Goal: Information Seeking & Learning: Learn about a topic

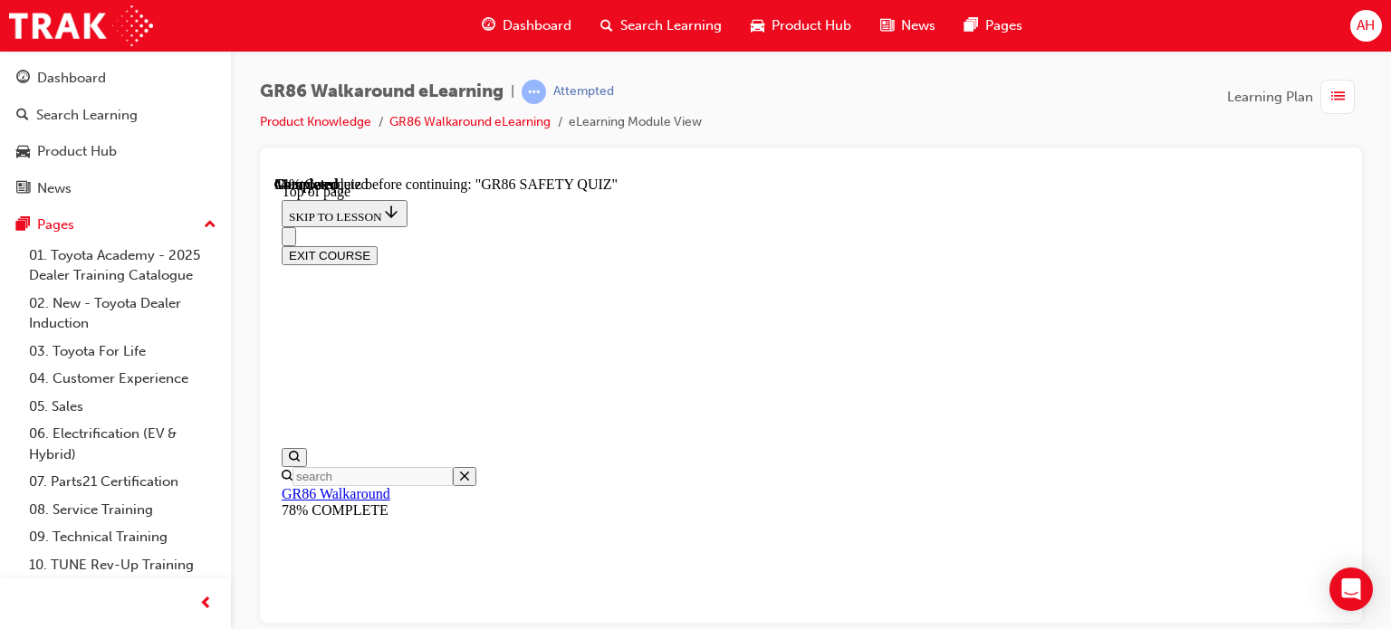
scroll to position [235, 0]
drag, startPoint x: 803, startPoint y: 254, endPoint x: 891, endPoint y: 264, distance: 88.4
drag, startPoint x: 685, startPoint y: 271, endPoint x: 815, endPoint y: 275, distance: 129.5
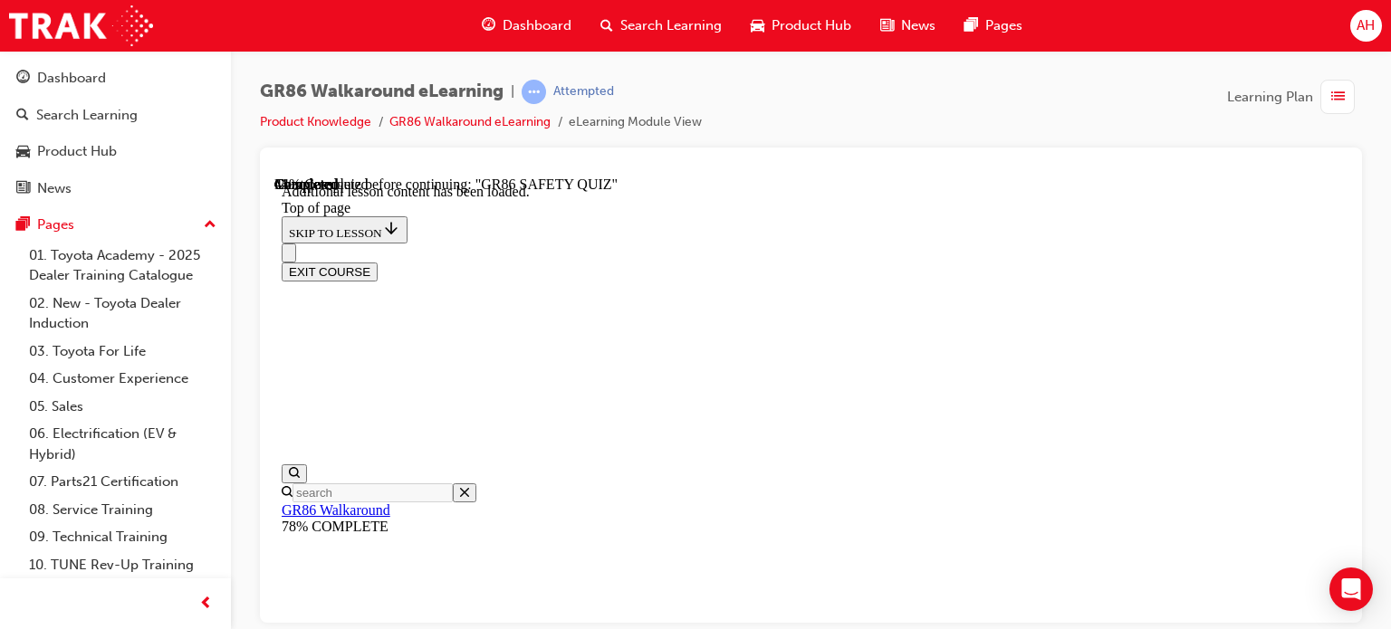
scroll to position [56, 0]
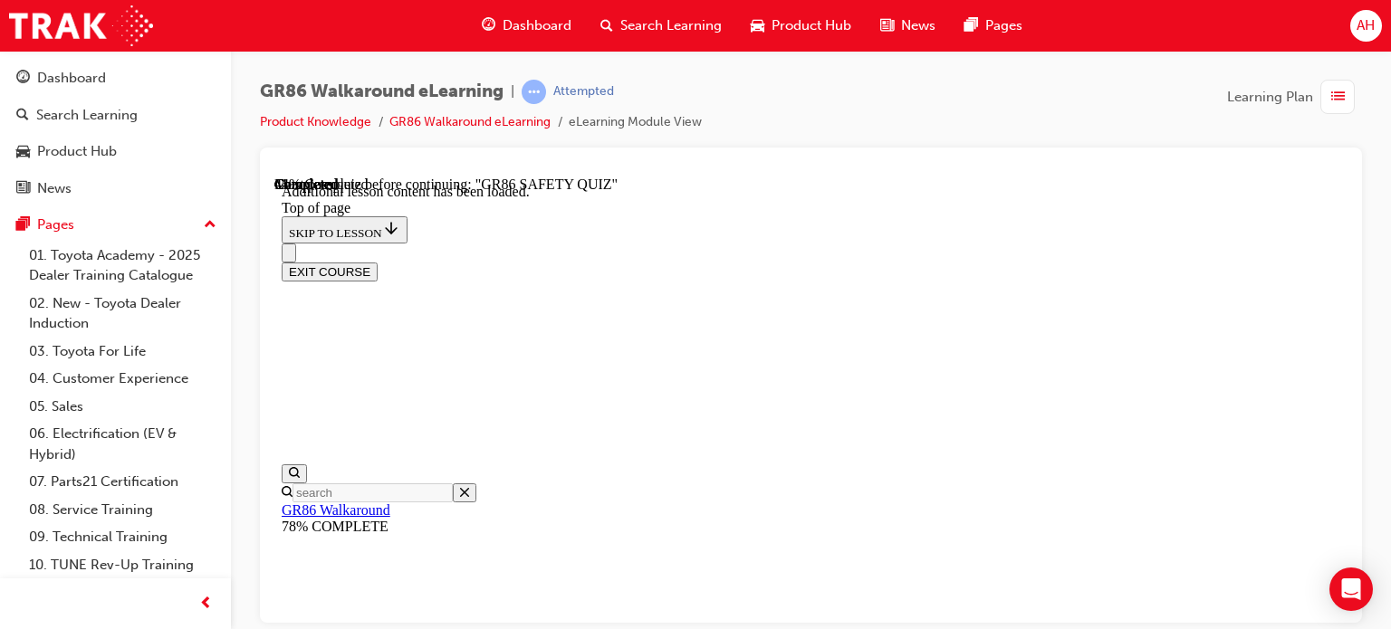
scroll to position [764, 0]
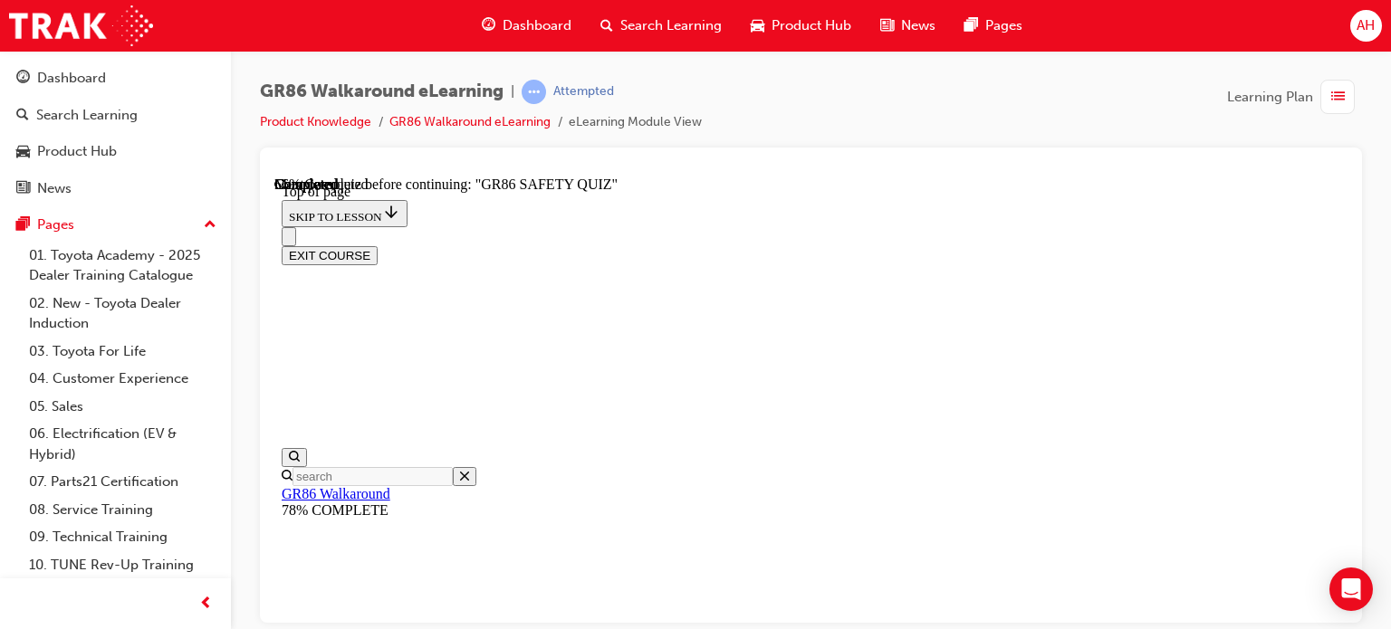
scroll to position [235, 0]
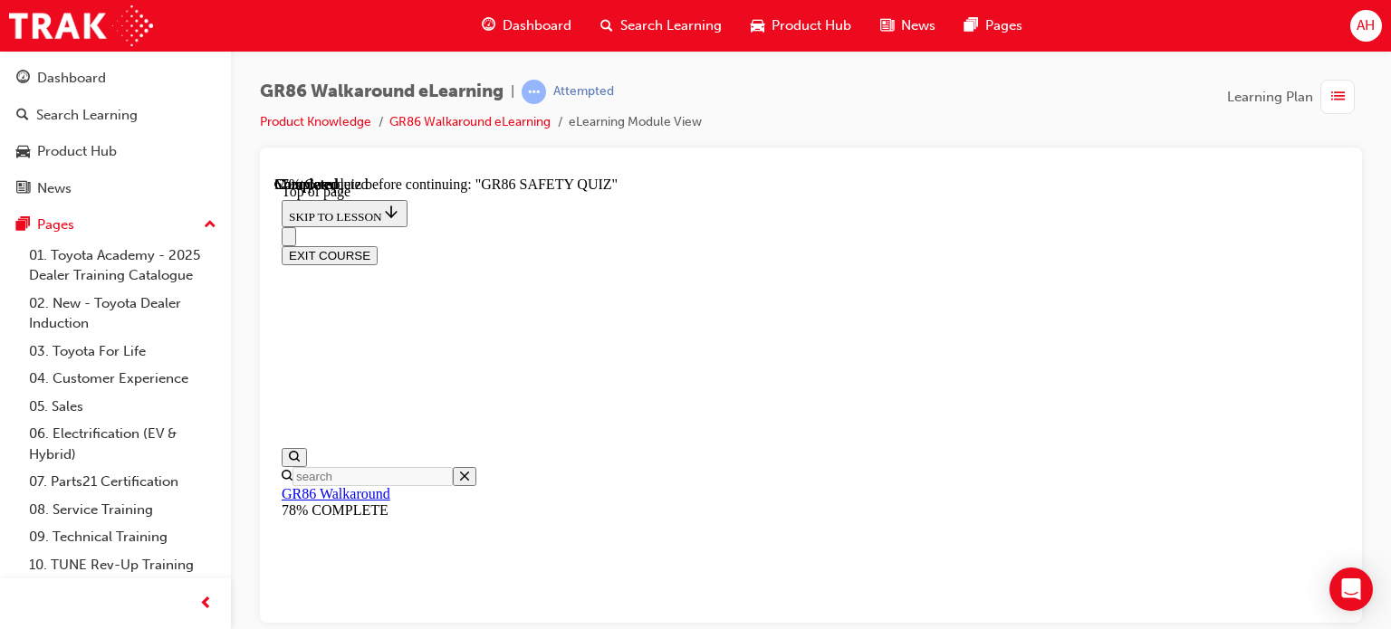
scroll to position [871, 0]
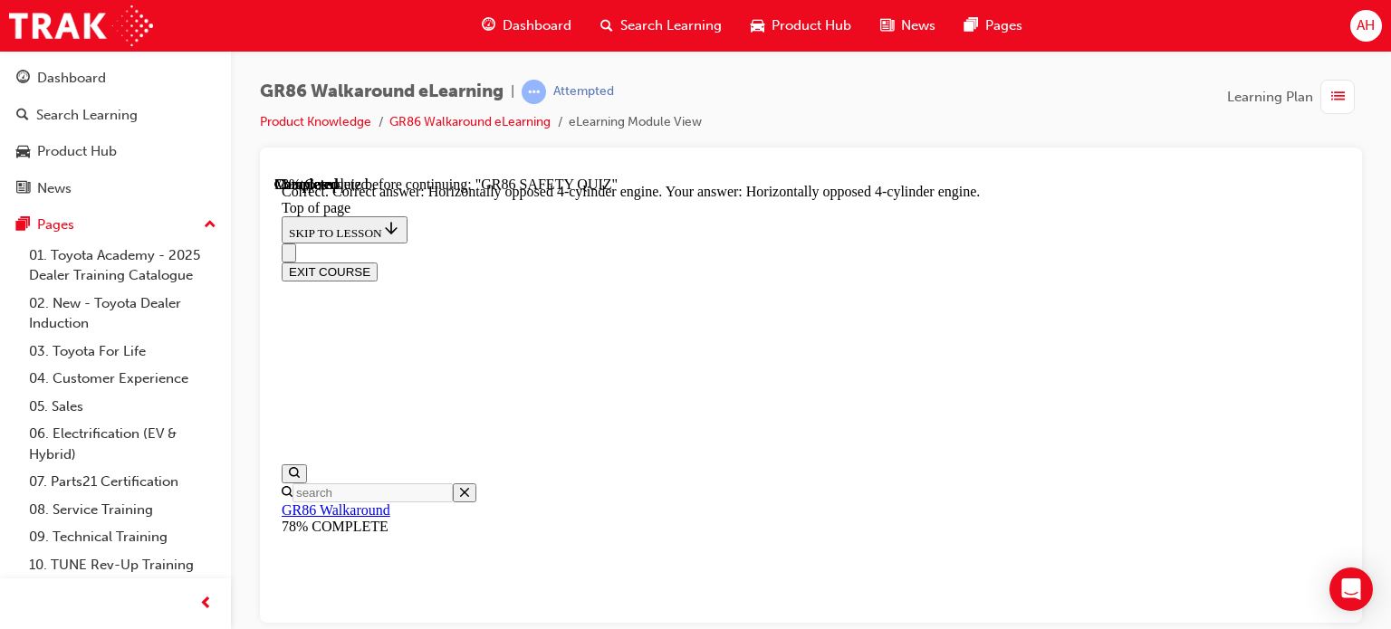
scroll to position [1057, 0]
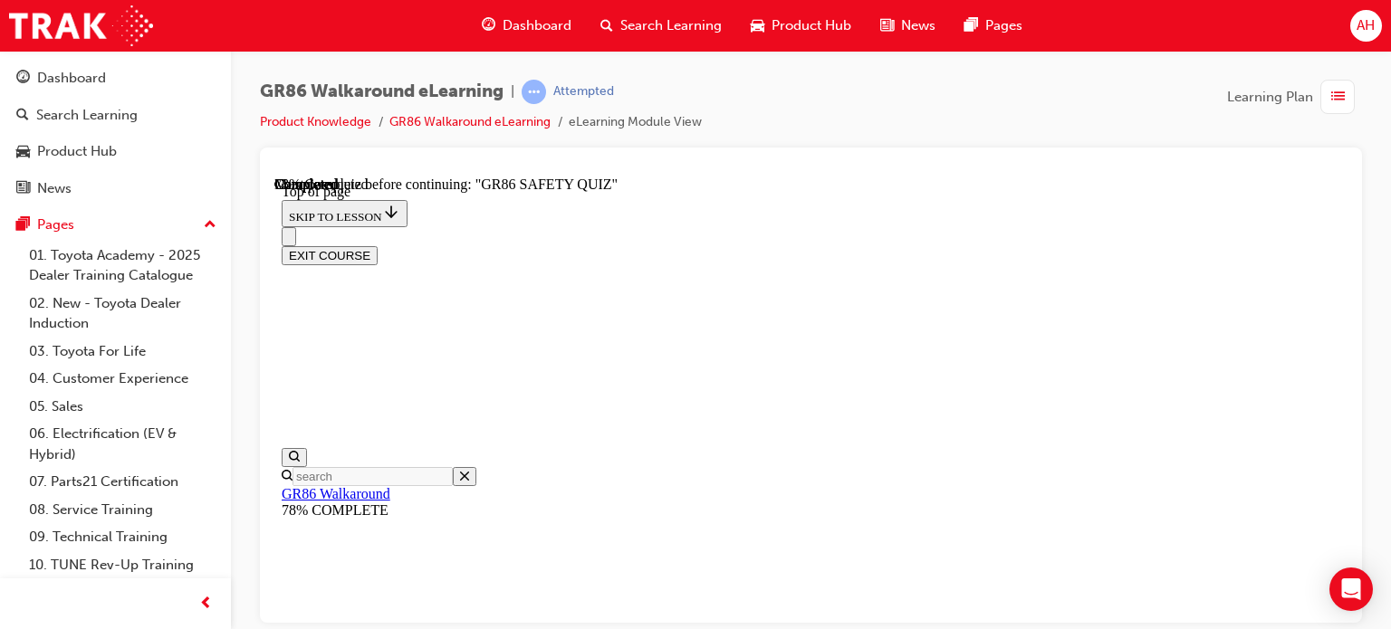
scroll to position [416, 0]
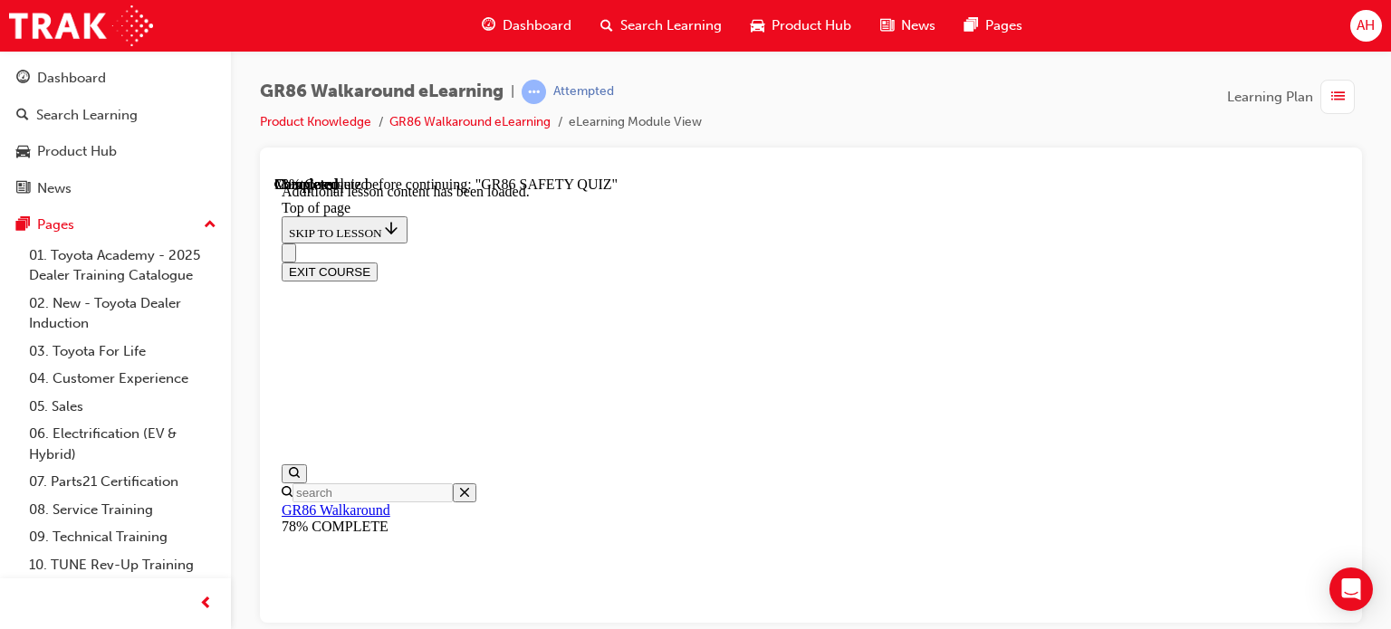
scroll to position [2040, 0]
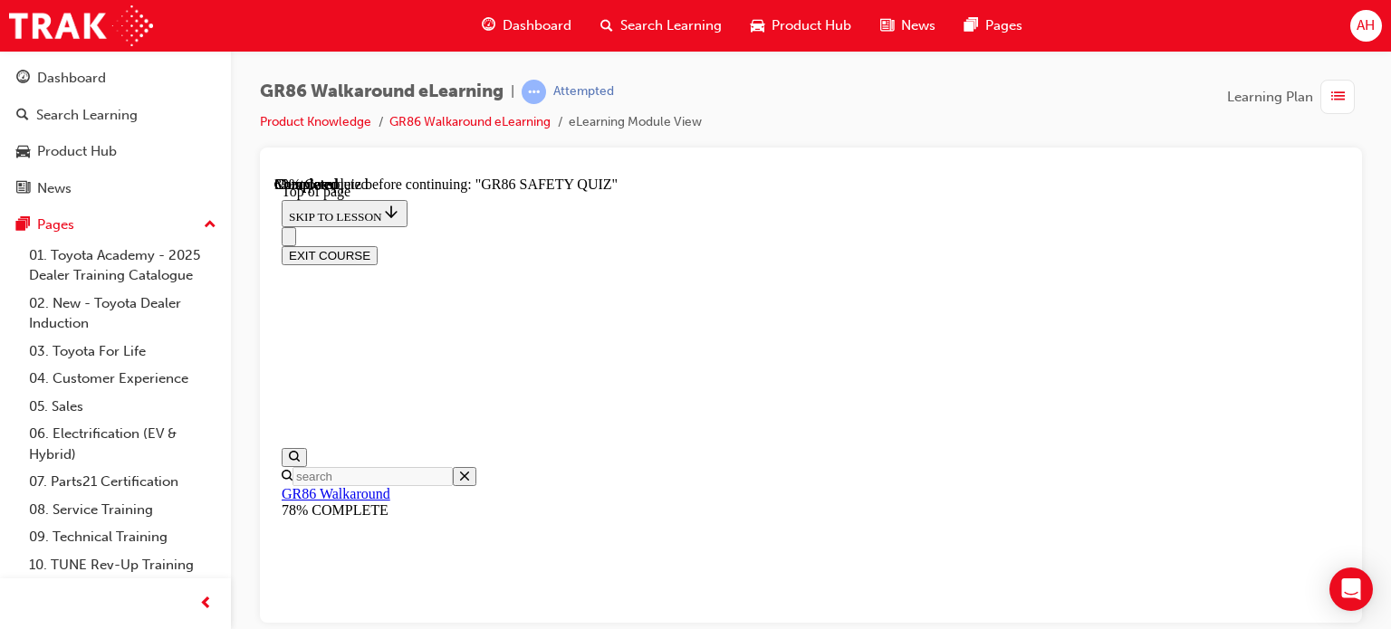
scroll to position [54, 0]
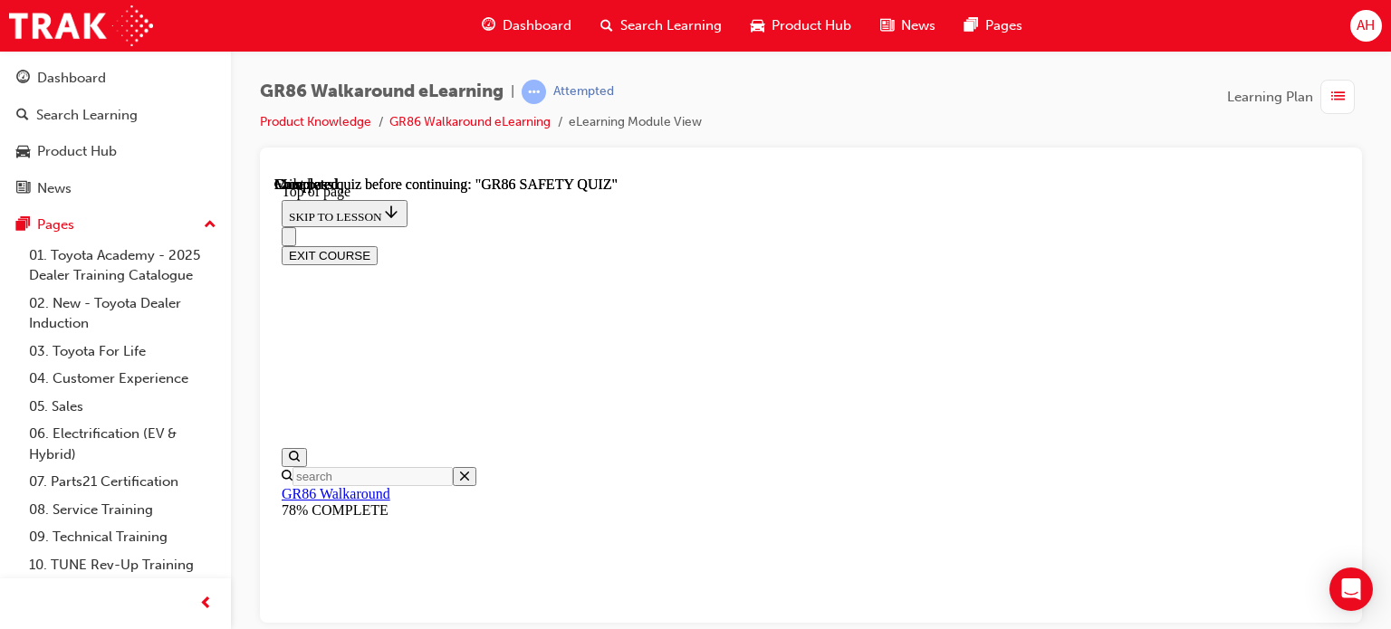
scroll to position [536, 0]
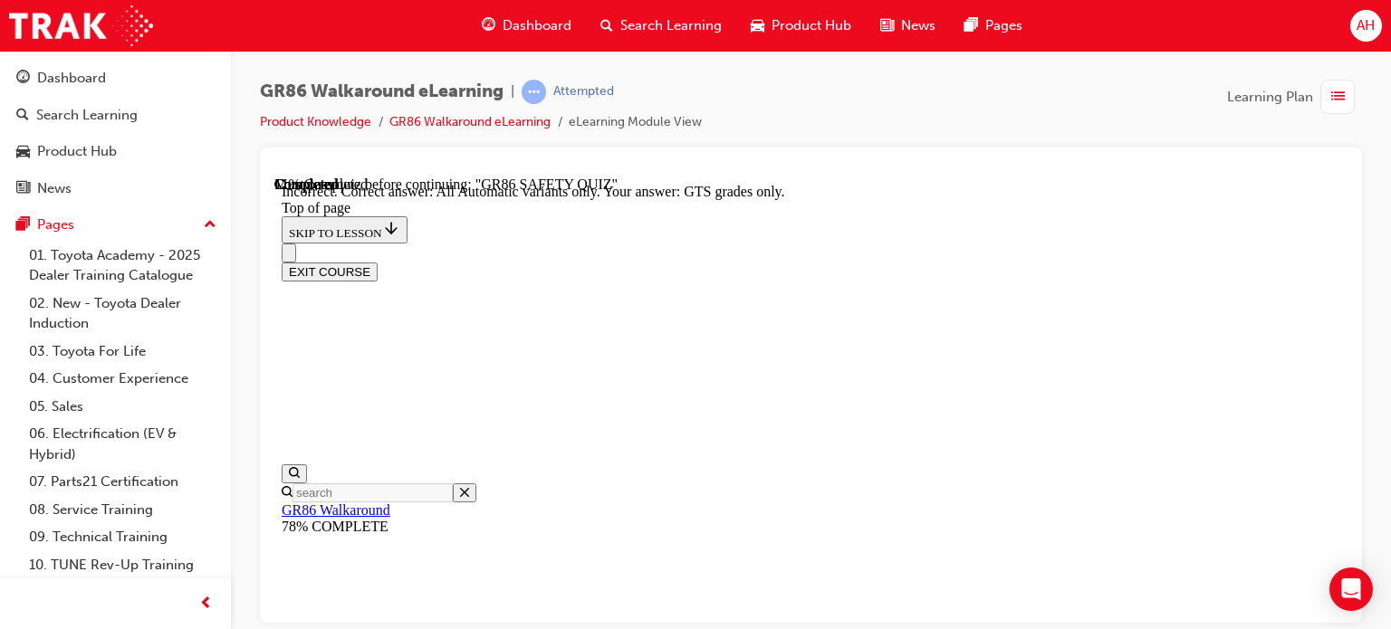
scroll to position [692, 0]
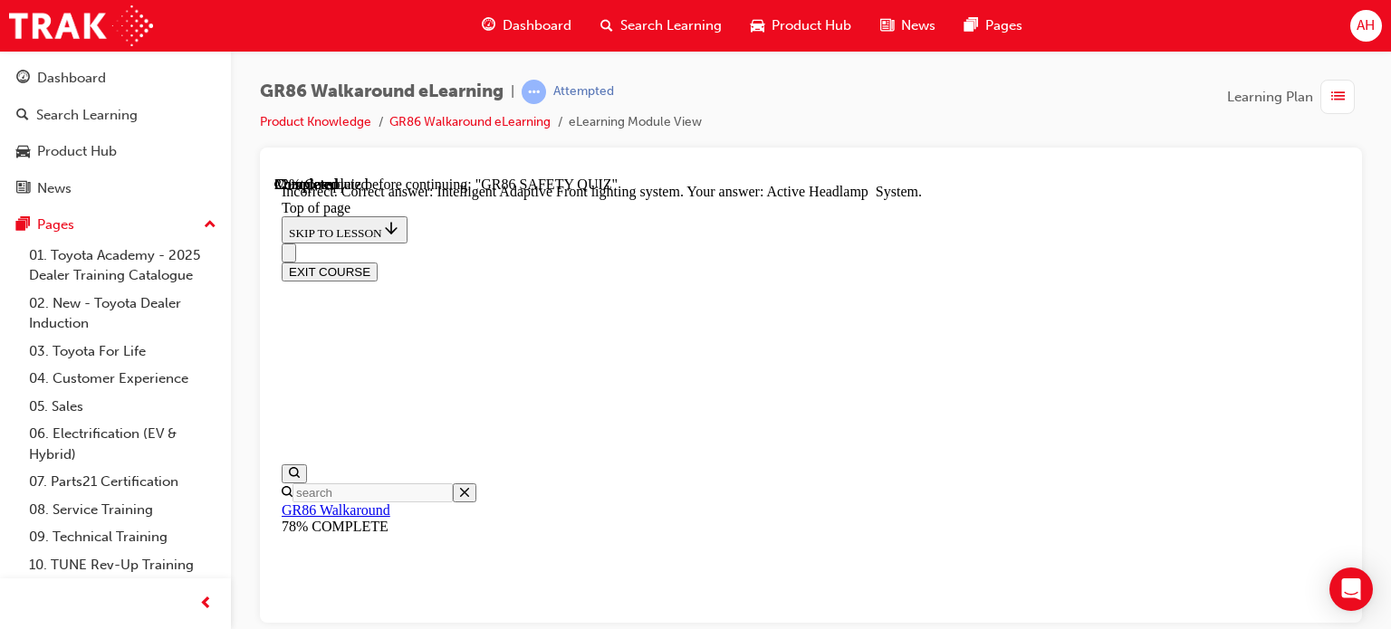
scroll to position [926, 0]
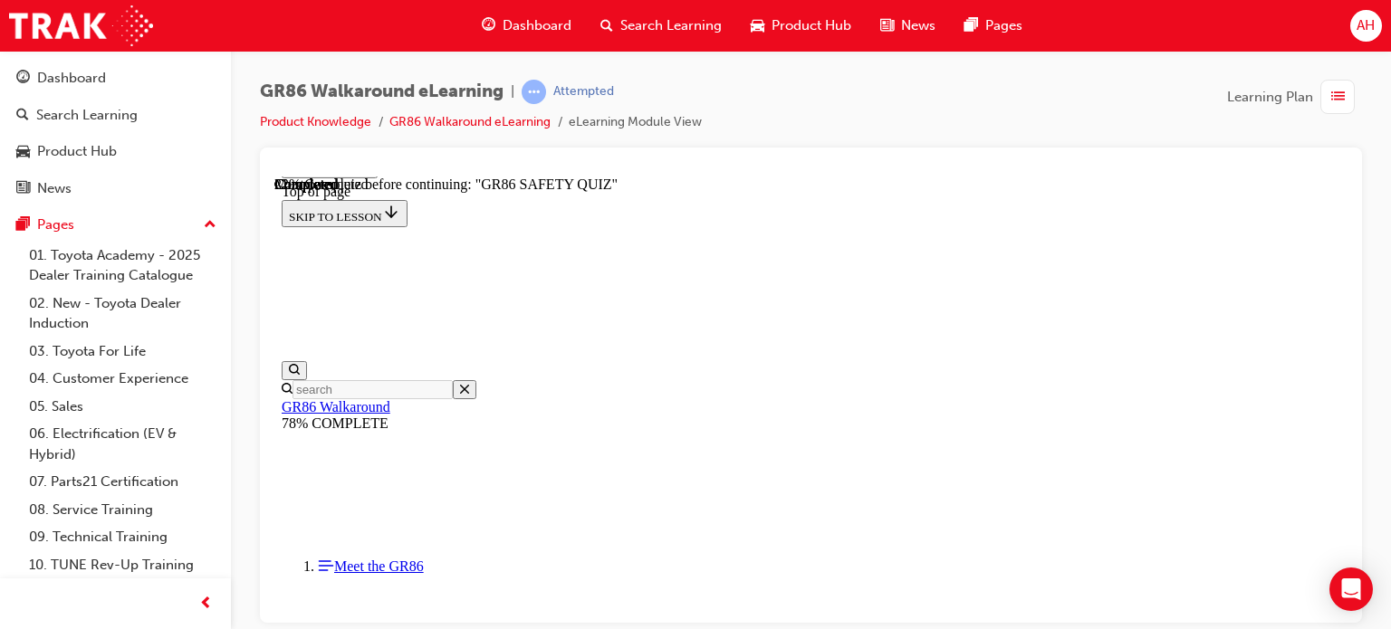
scroll to position [146, 0]
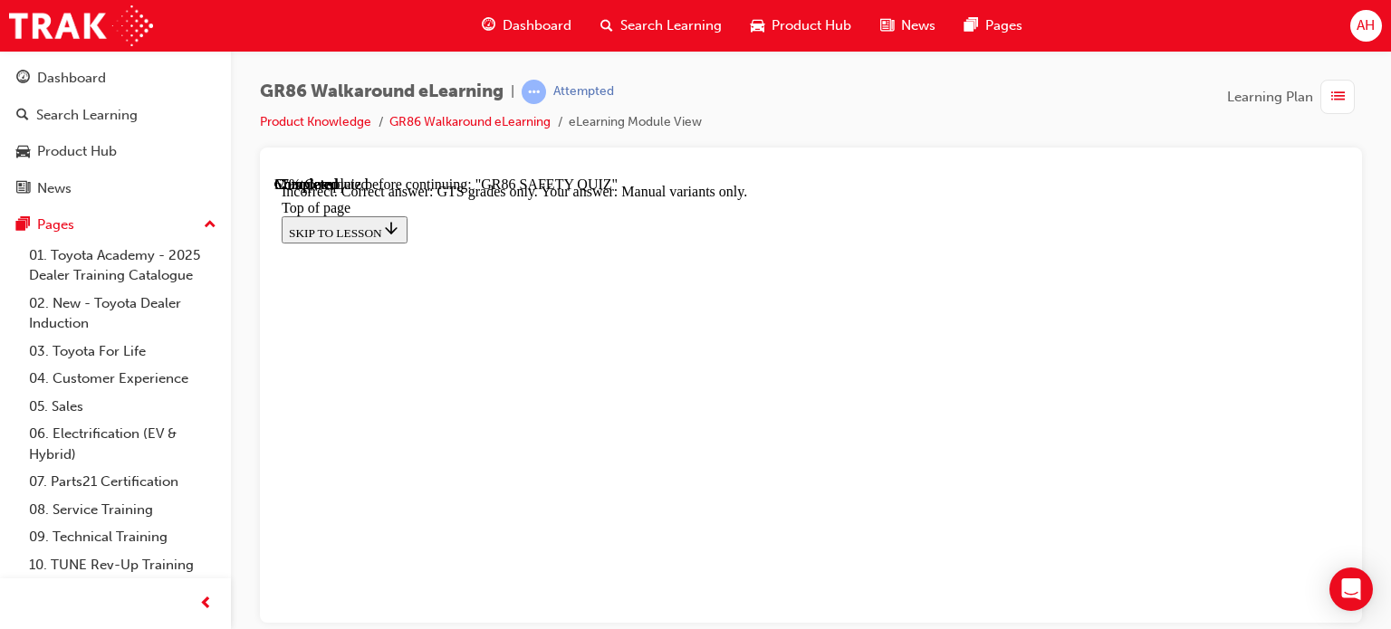
scroll to position [661, 0]
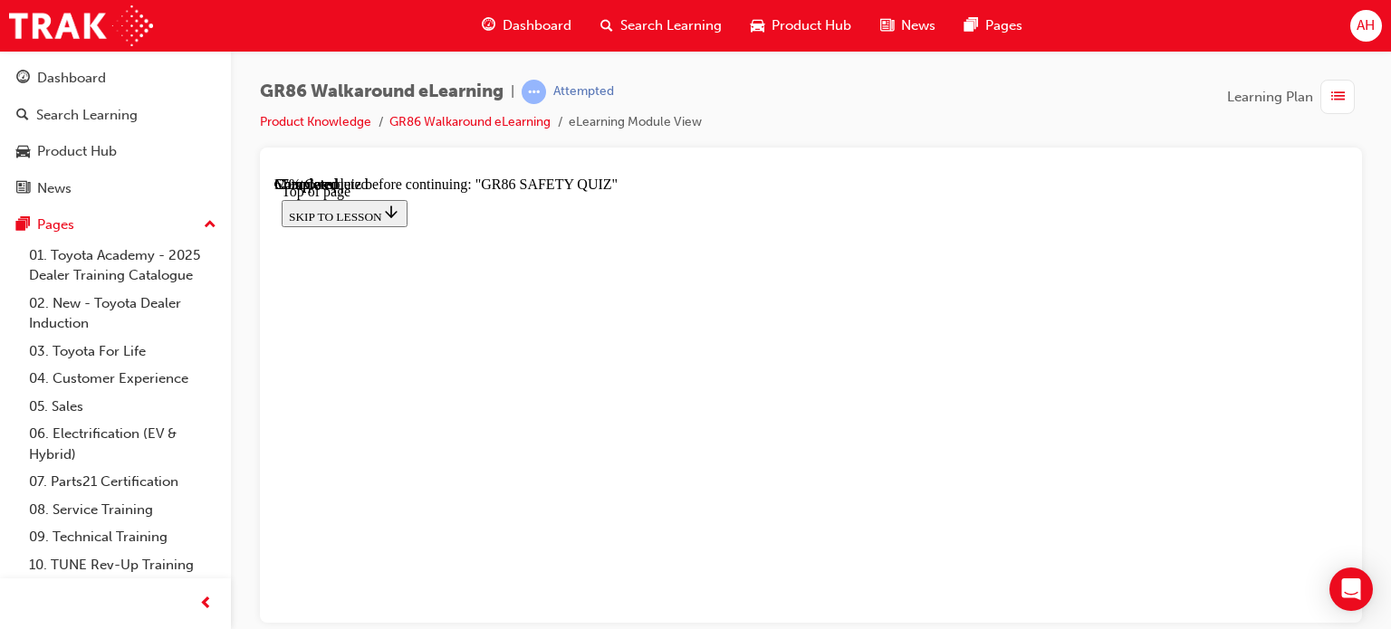
scroll to position [542, 0]
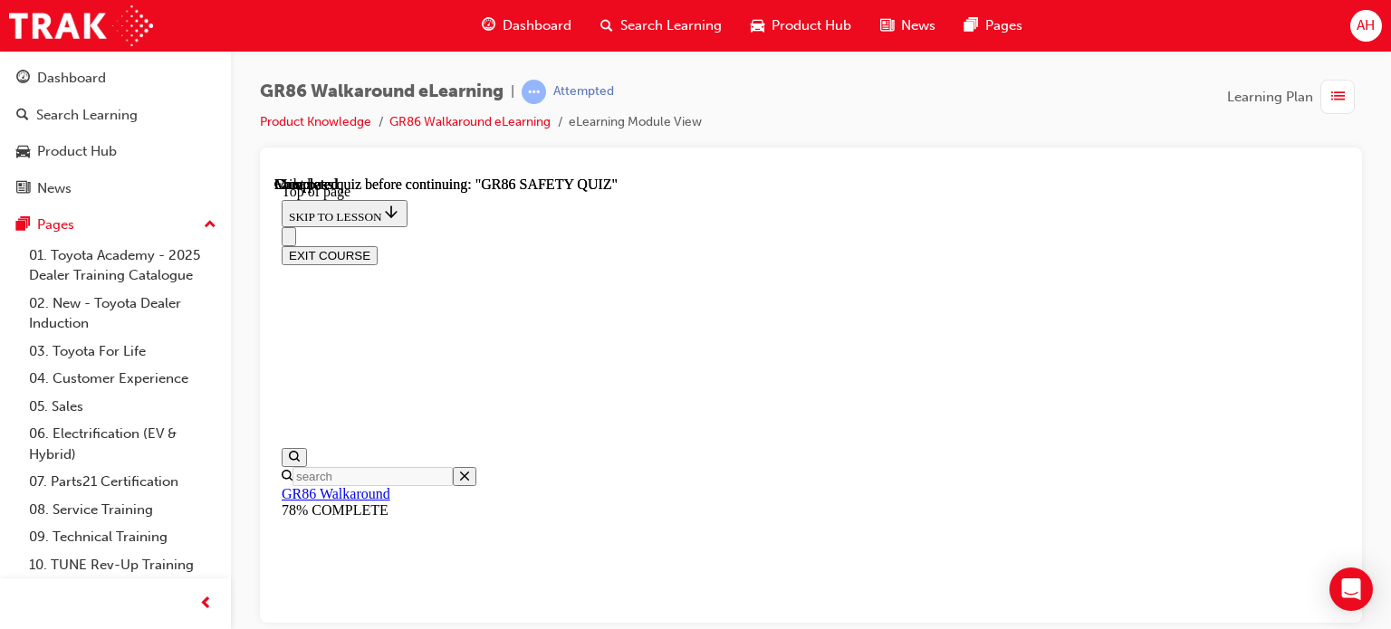
scroll to position [507, 0]
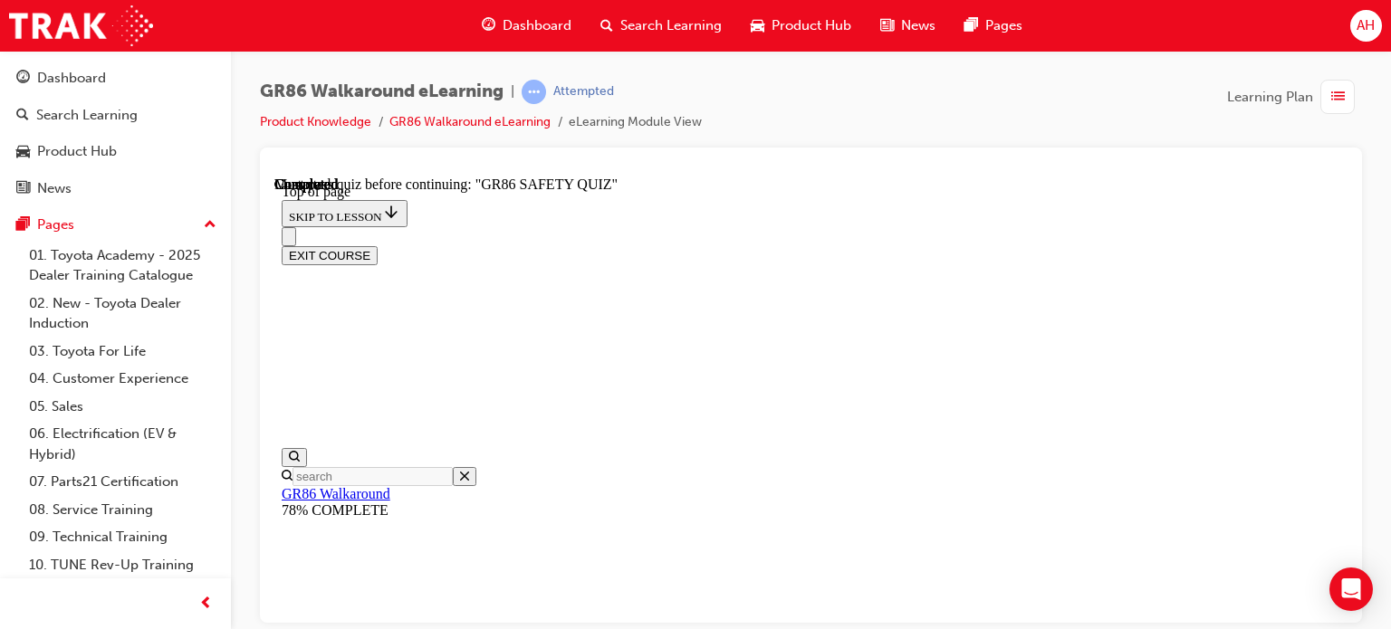
scroll to position [146, 0]
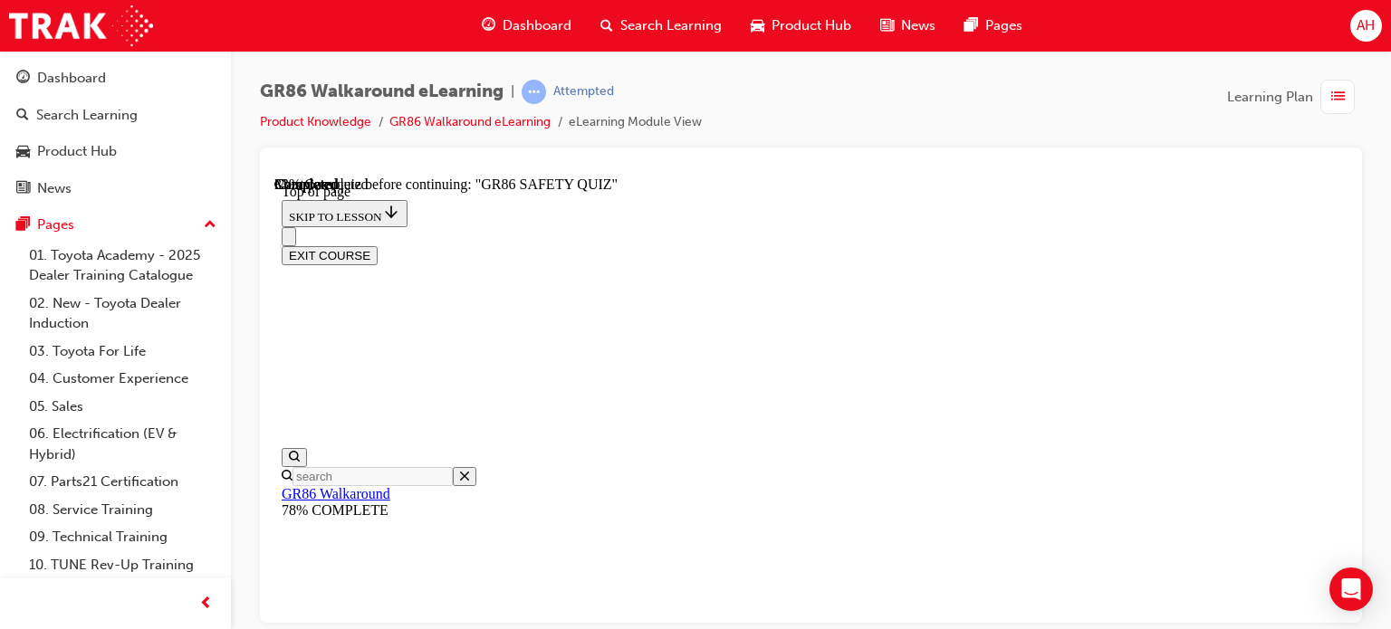
scroll to position [235, 0]
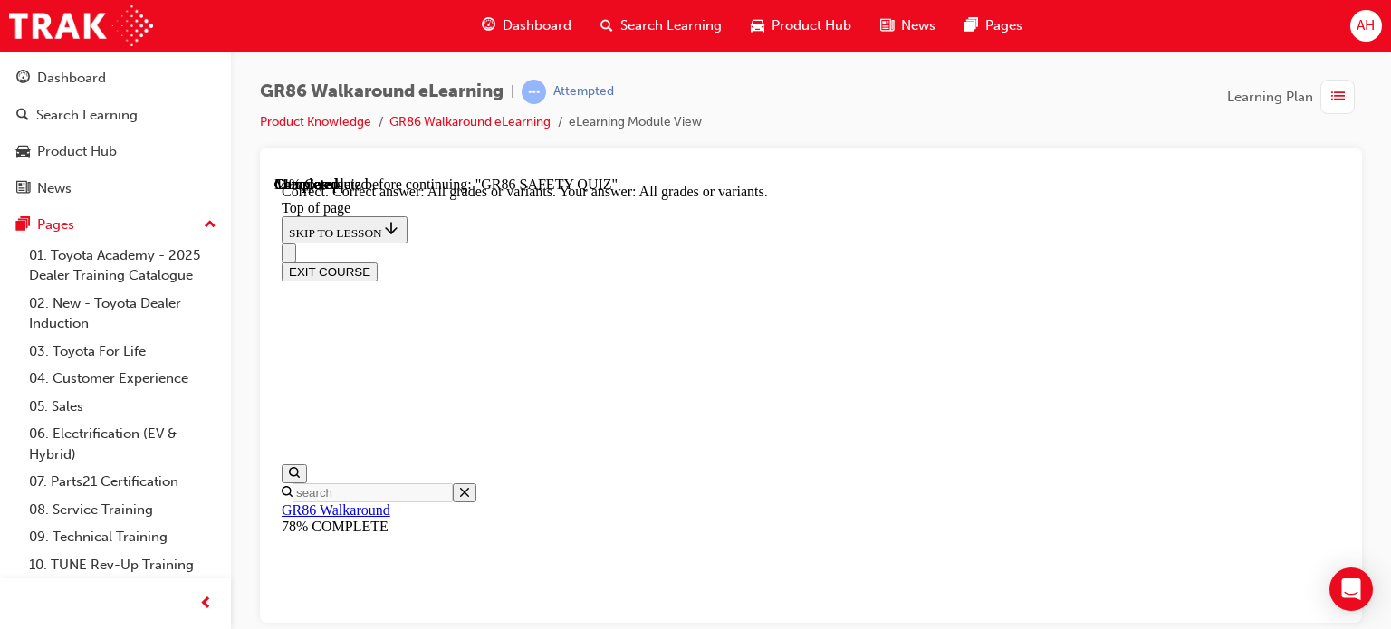
scroll to position [599, 0]
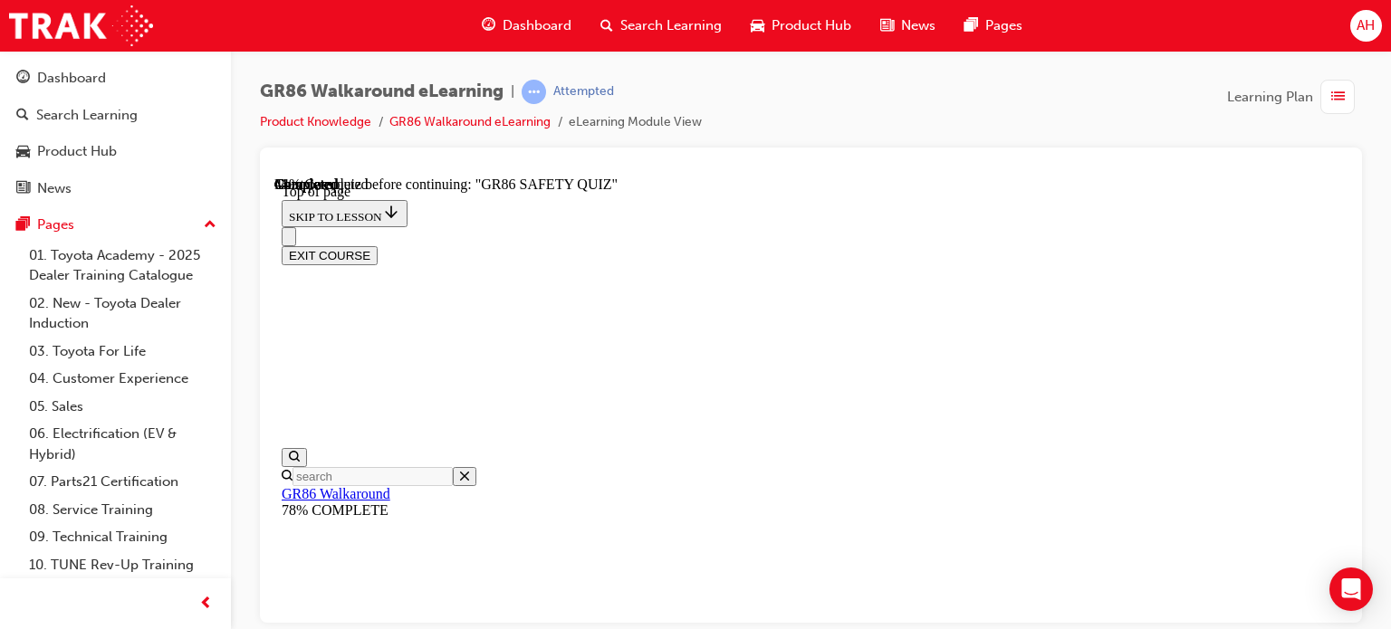
scroll to position [54, 0]
drag, startPoint x: 876, startPoint y: 451, endPoint x: 979, endPoint y: 458, distance: 102.6
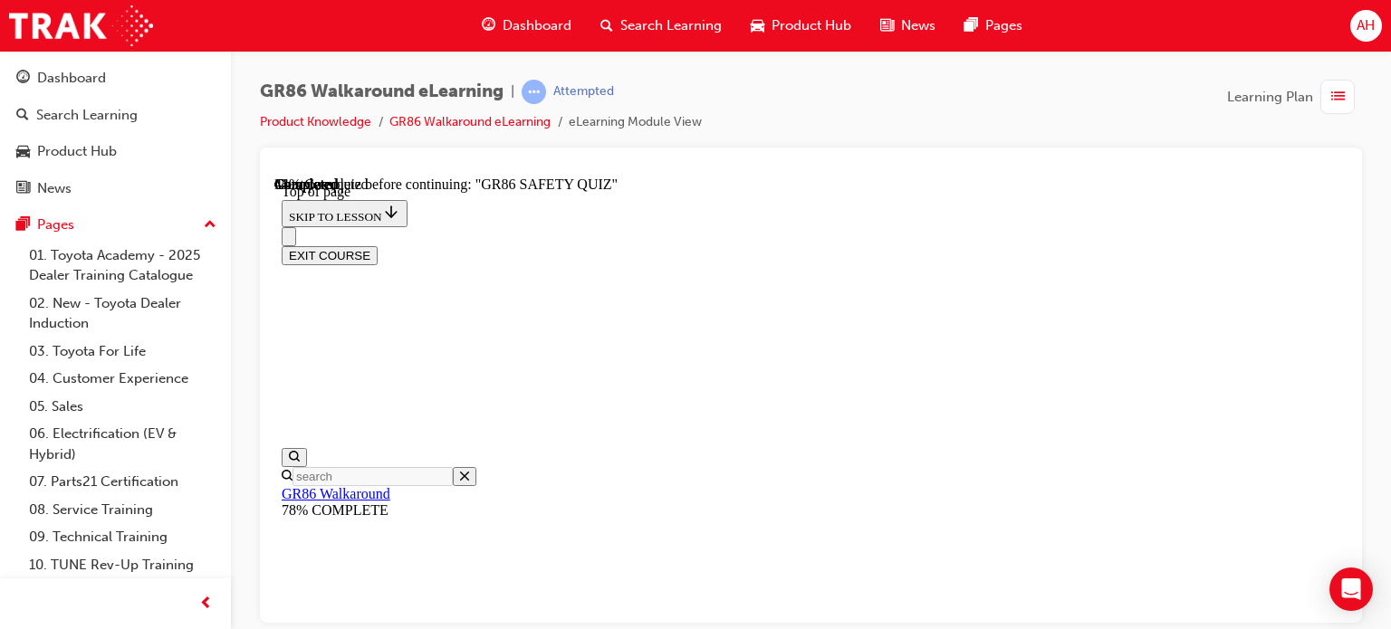
drag, startPoint x: 817, startPoint y: 365, endPoint x: 907, endPoint y: 367, distance: 90.6
drag, startPoint x: 765, startPoint y: 364, endPoint x: 848, endPoint y: 367, distance: 83.3
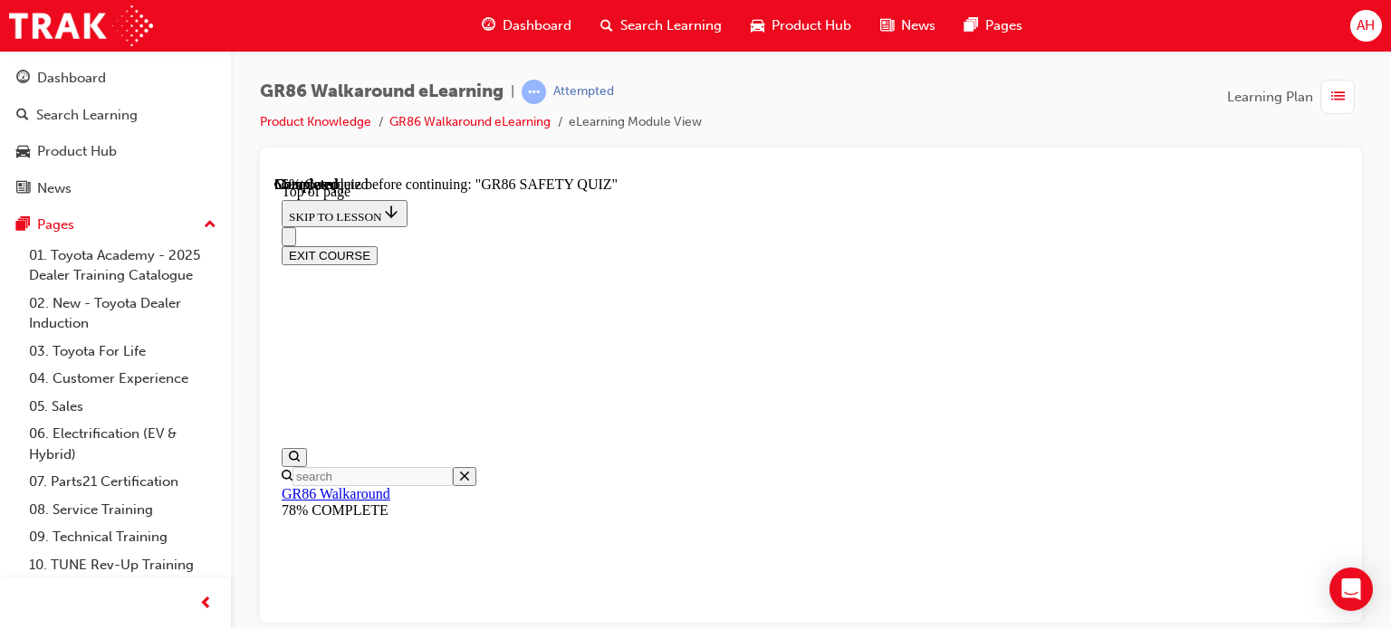
scroll to position [416, 0]
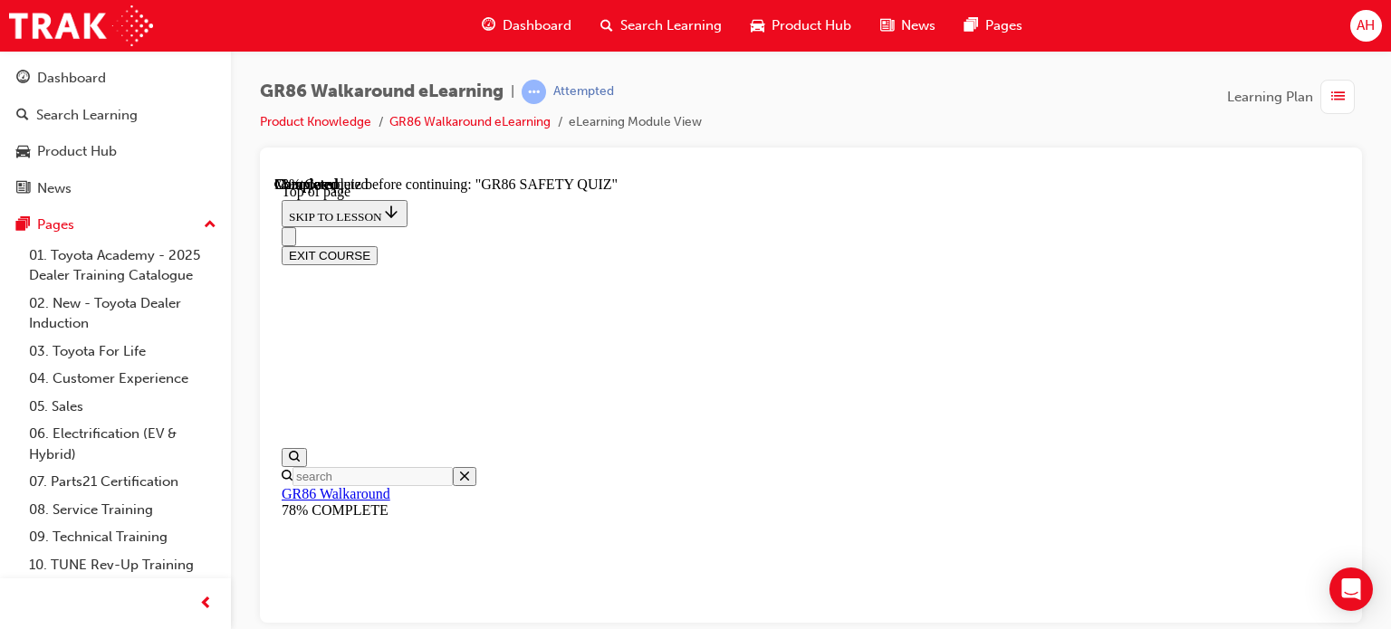
scroll to position [54, 0]
drag, startPoint x: 756, startPoint y: 449, endPoint x: 880, endPoint y: 453, distance: 124.1
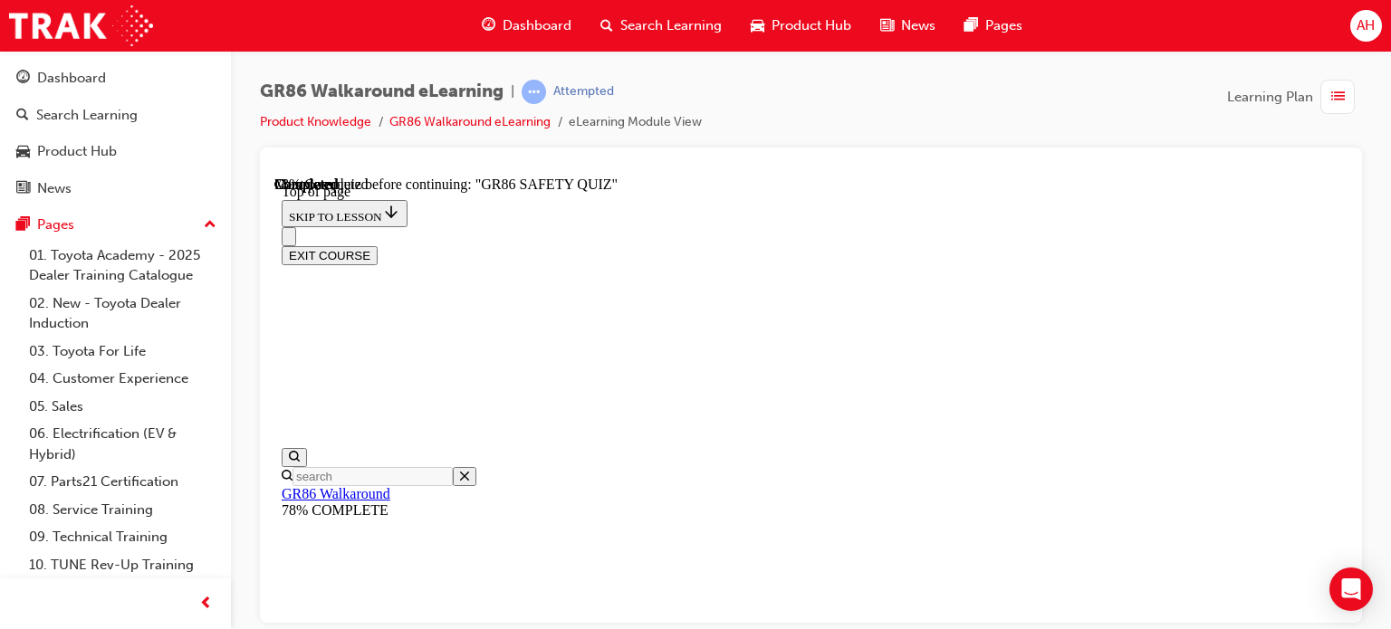
drag, startPoint x: 844, startPoint y: 362, endPoint x: 904, endPoint y: 363, distance: 59.8
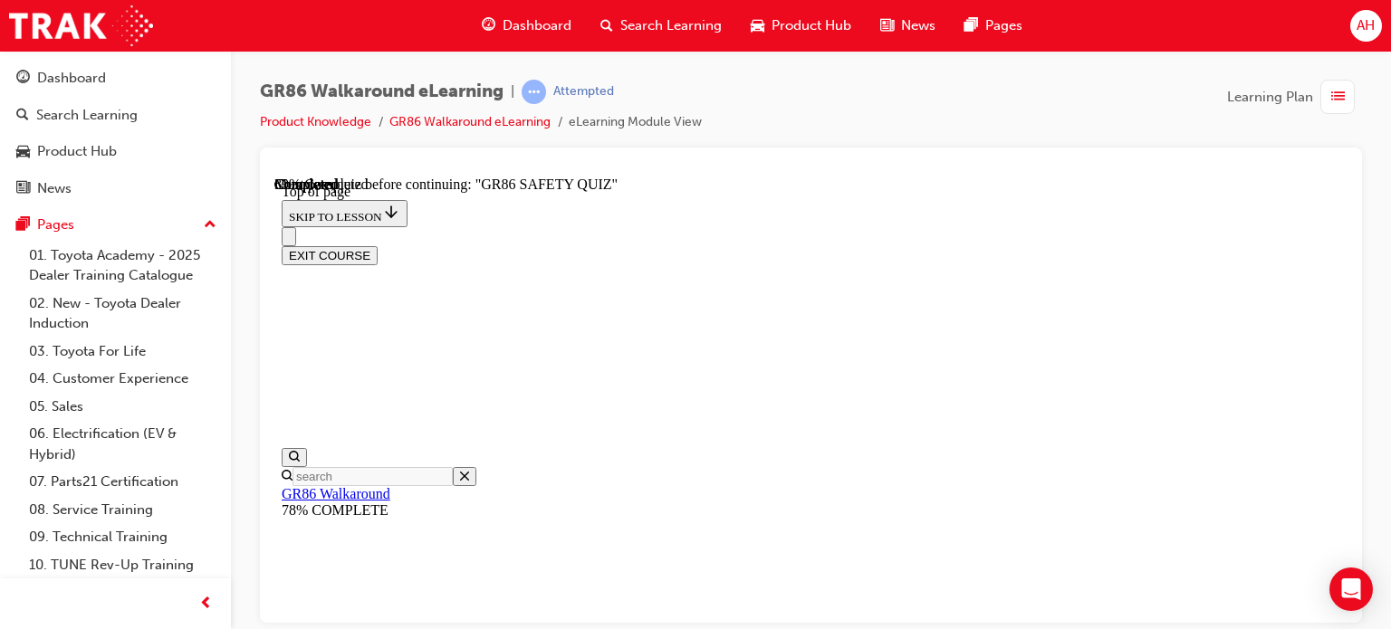
scroll to position [507, 0]
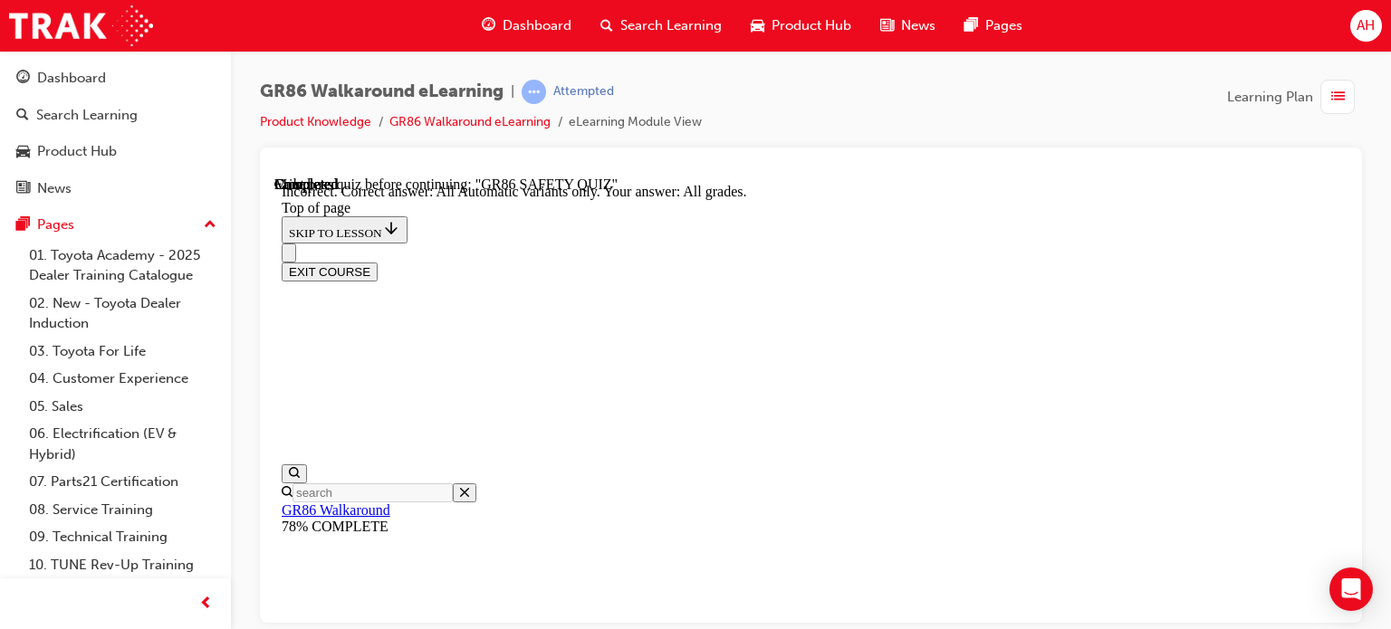
scroll to position [416, 0]
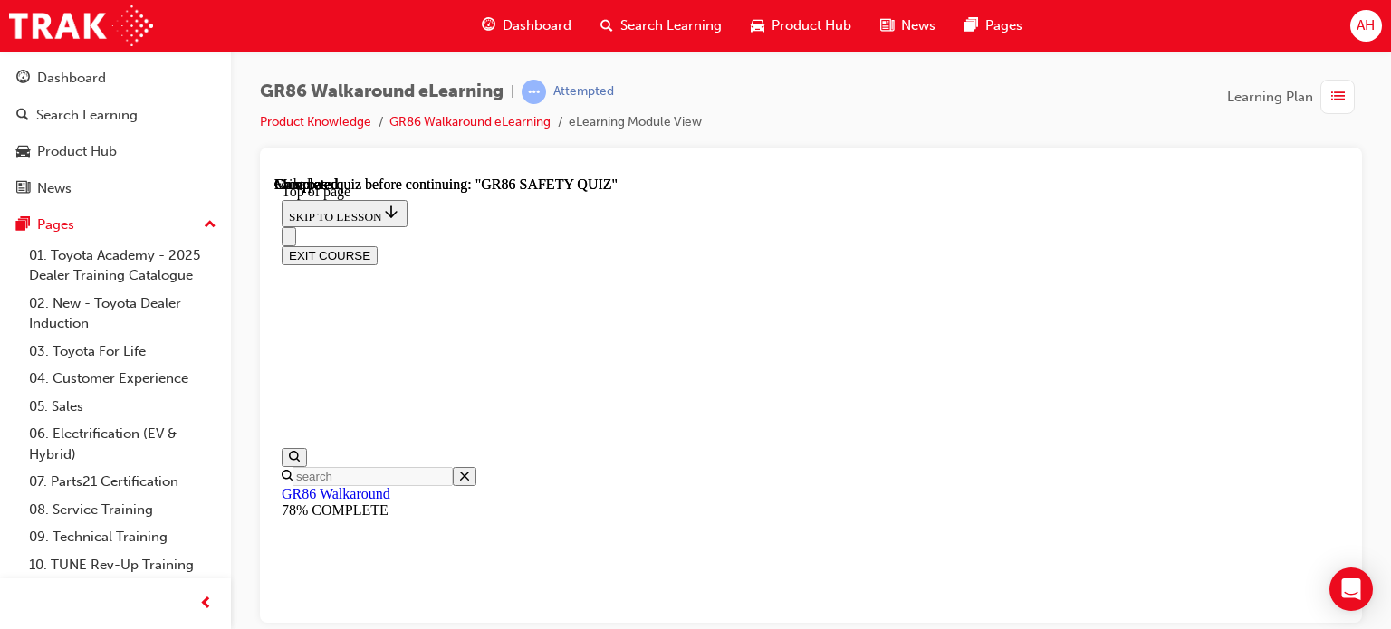
scroll to position [536, 0]
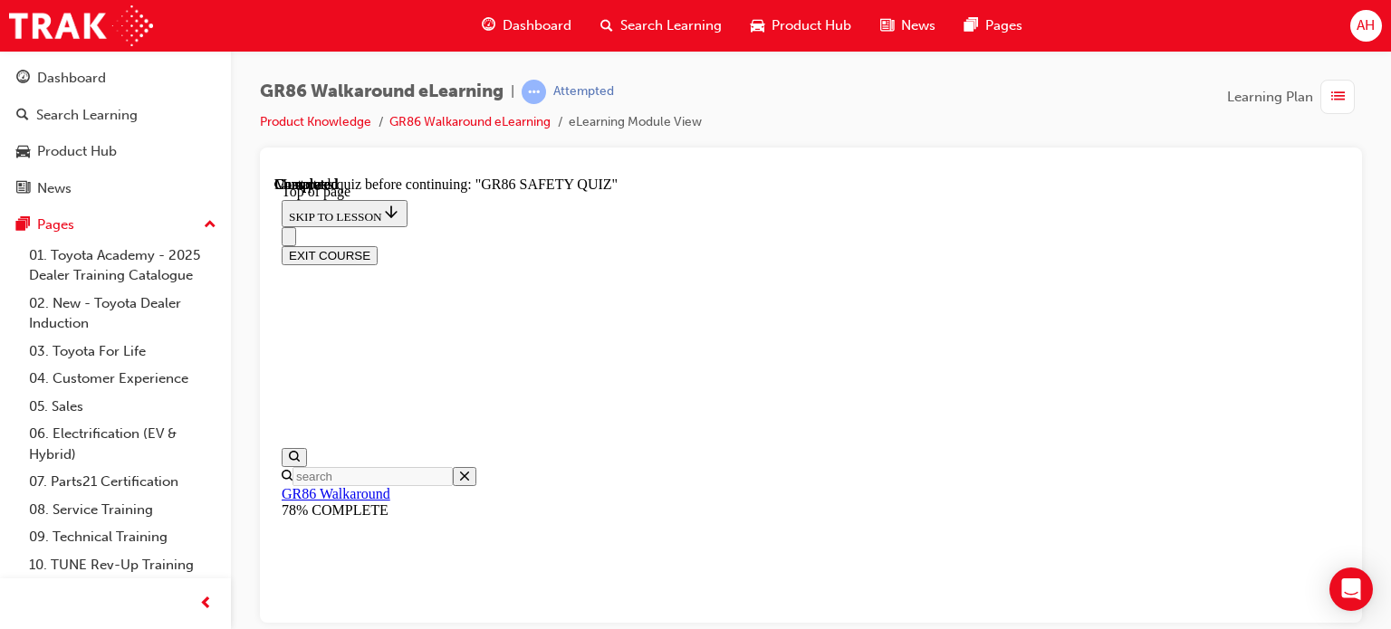
scroll to position [598, 0]
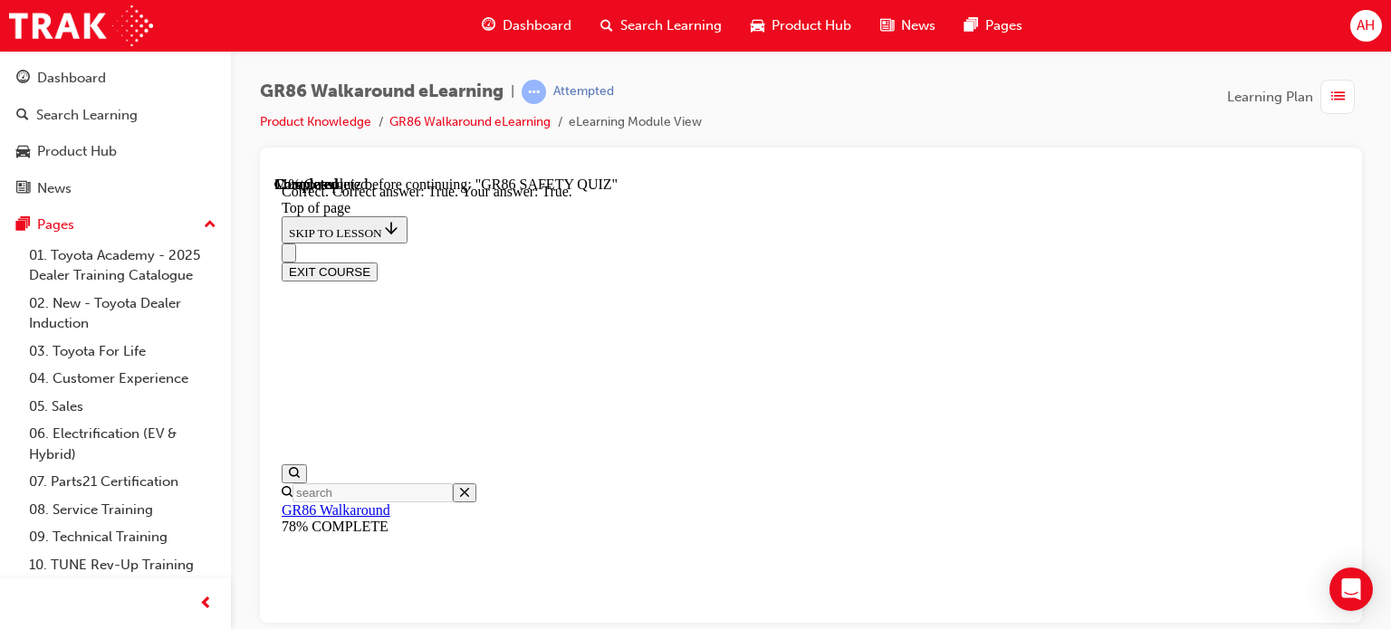
scroll to position [747, 0]
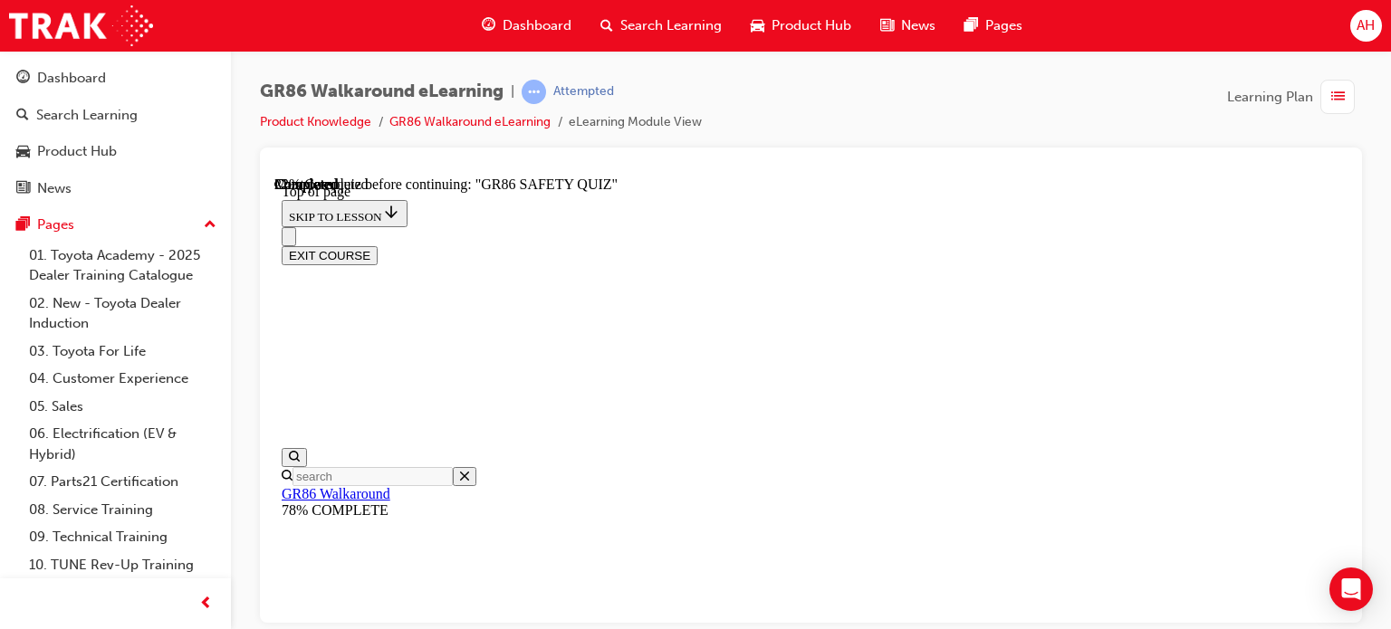
scroll to position [416, 0]
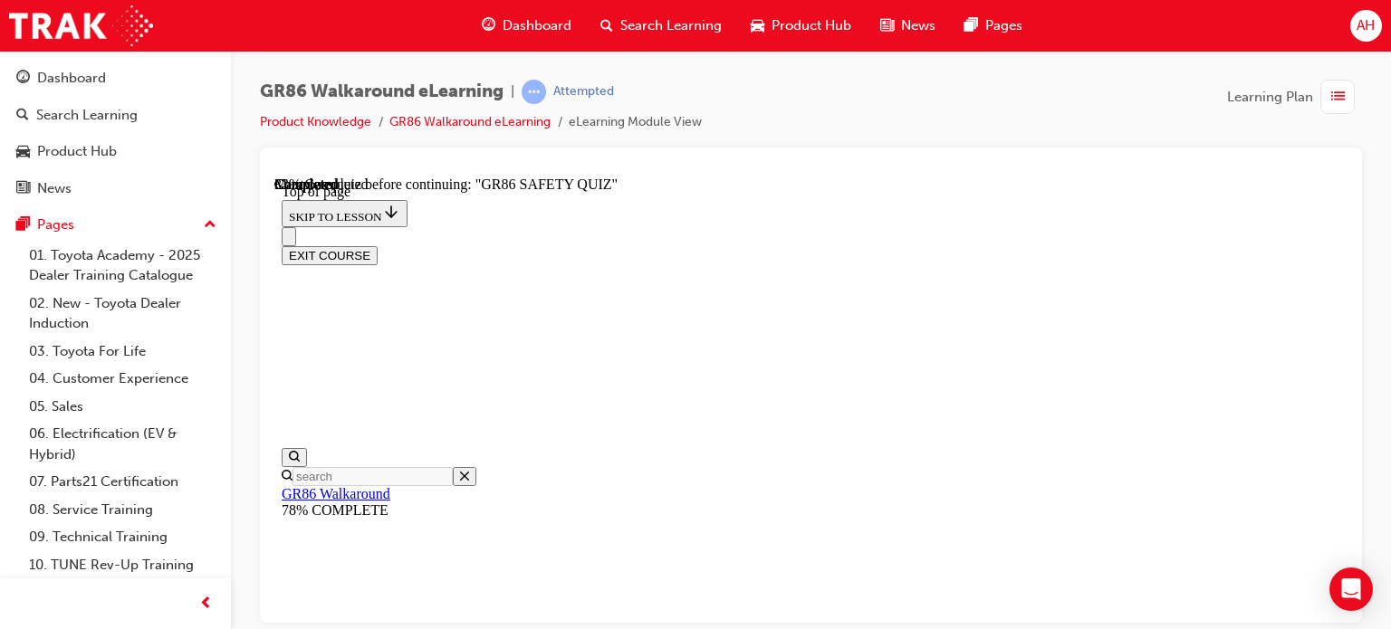
scroll to position [54, 0]
click at [918, 142] on div "GR86 Walkaround eLearning | Attempted Product Knowledge GR86 Walkaround eLearni…" at bounding box center [811, 114] width 1102 height 68
drag, startPoint x: 751, startPoint y: 269, endPoint x: 920, endPoint y: 269, distance: 168.4
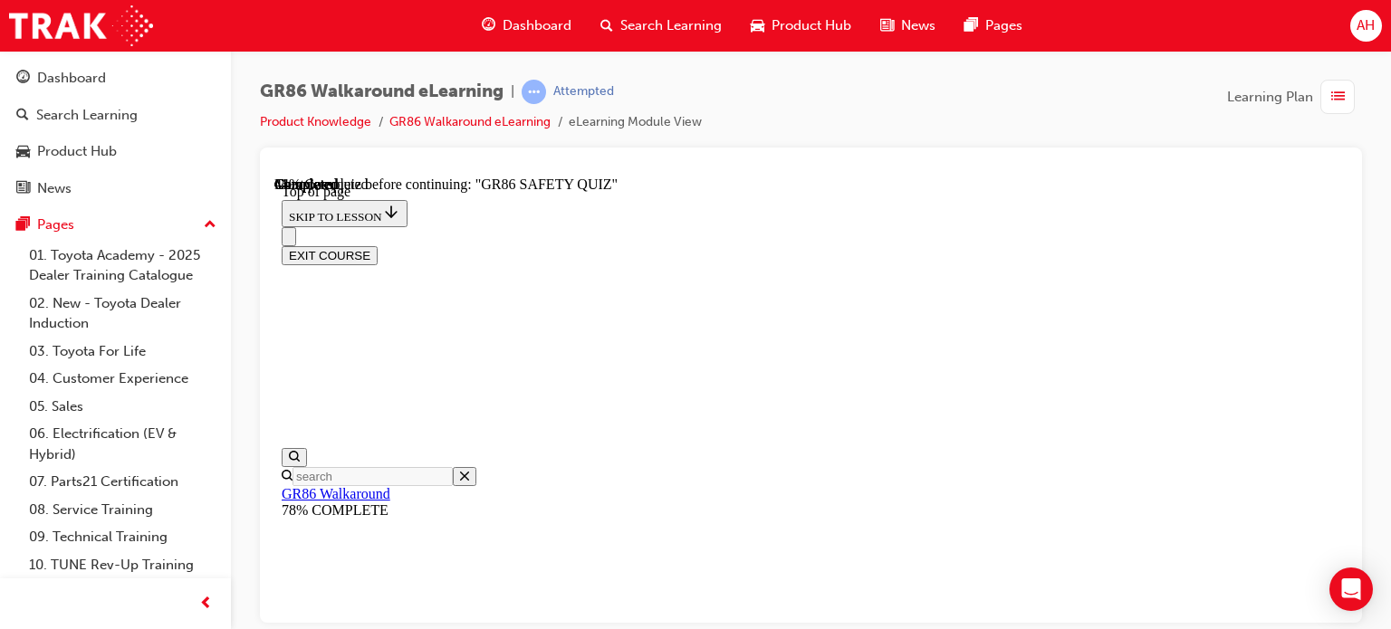
scroll to position [55, 0]
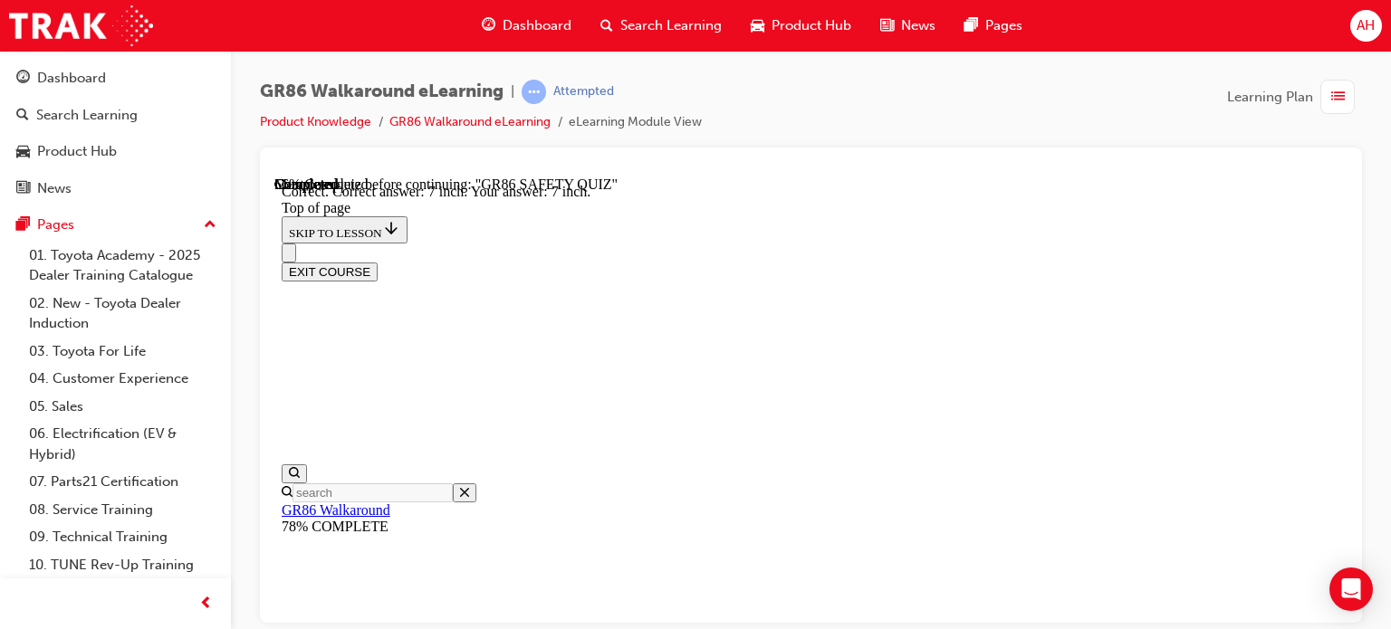
scroll to position [934, 0]
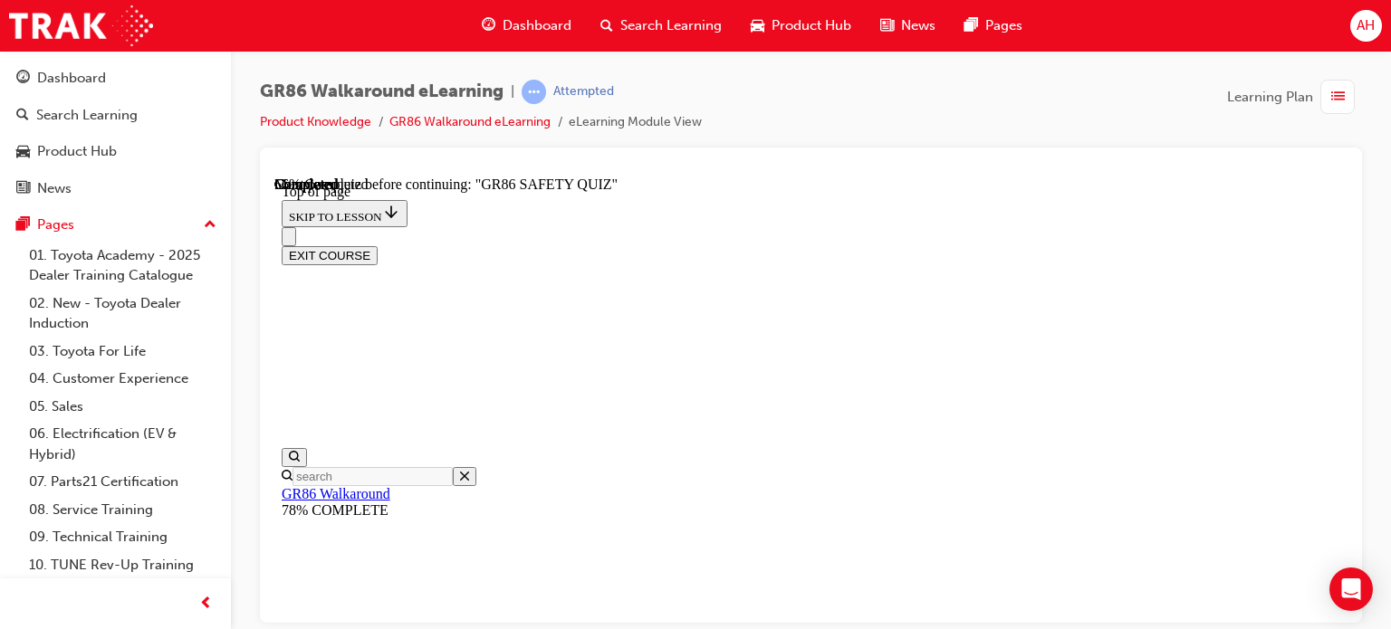
scroll to position [416, 0]
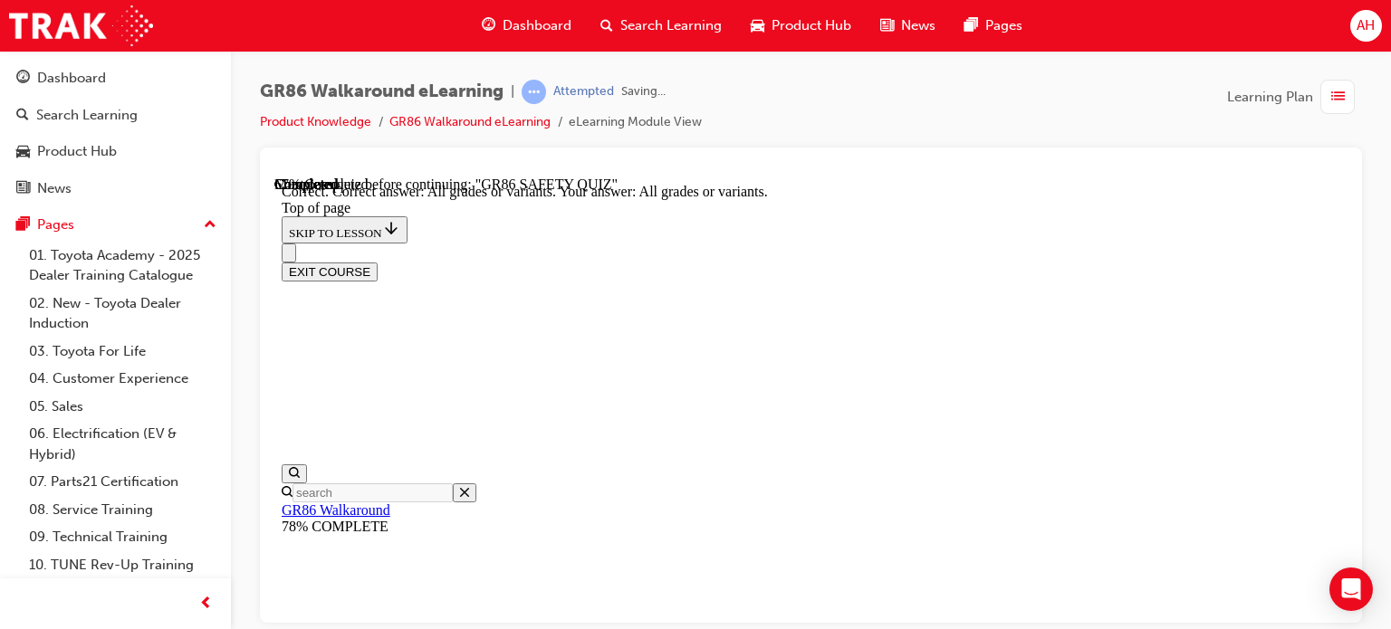
scroll to position [599, 0]
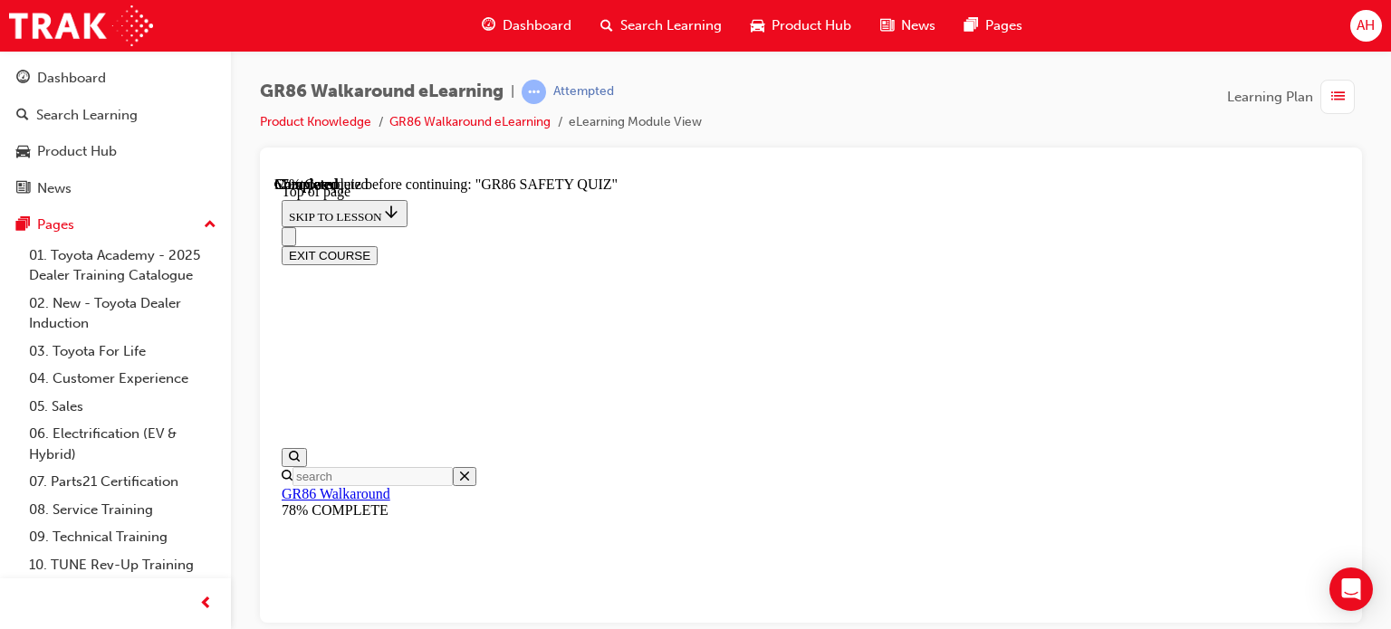
scroll to position [55, 0]
drag, startPoint x: 793, startPoint y: 442, endPoint x: 990, endPoint y: 445, distance: 196.5
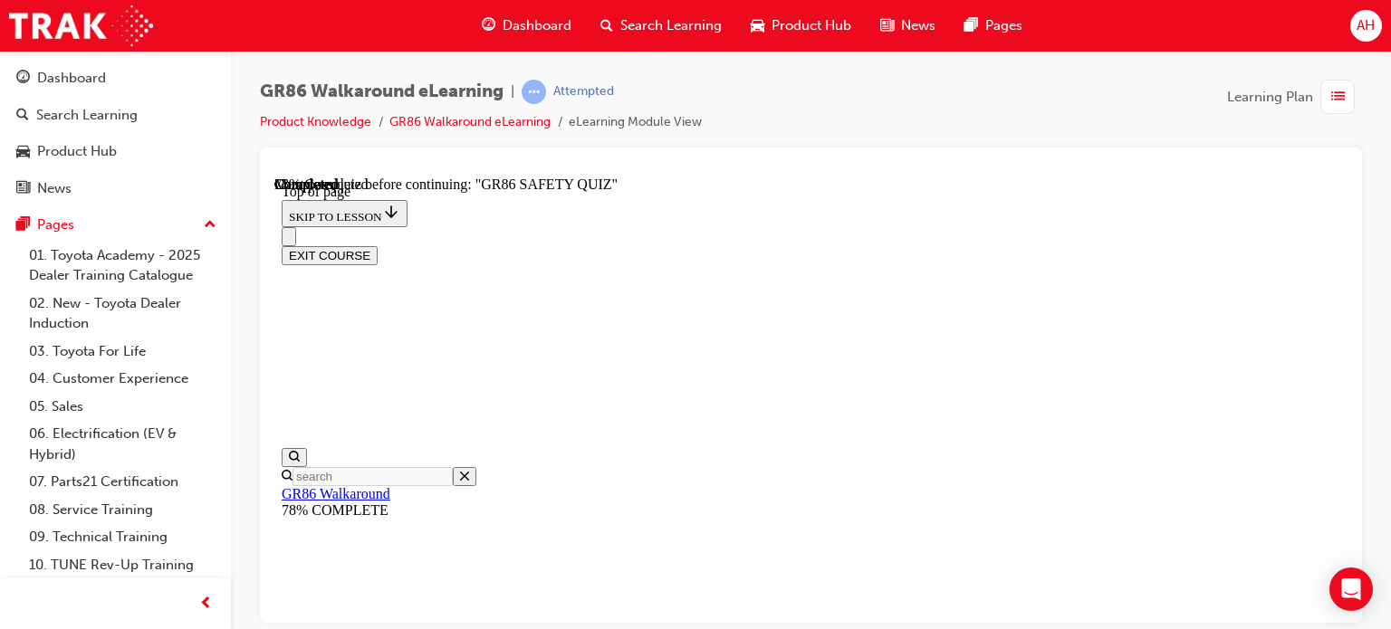
drag, startPoint x: 720, startPoint y: 269, endPoint x: 874, endPoint y: 273, distance: 154.0
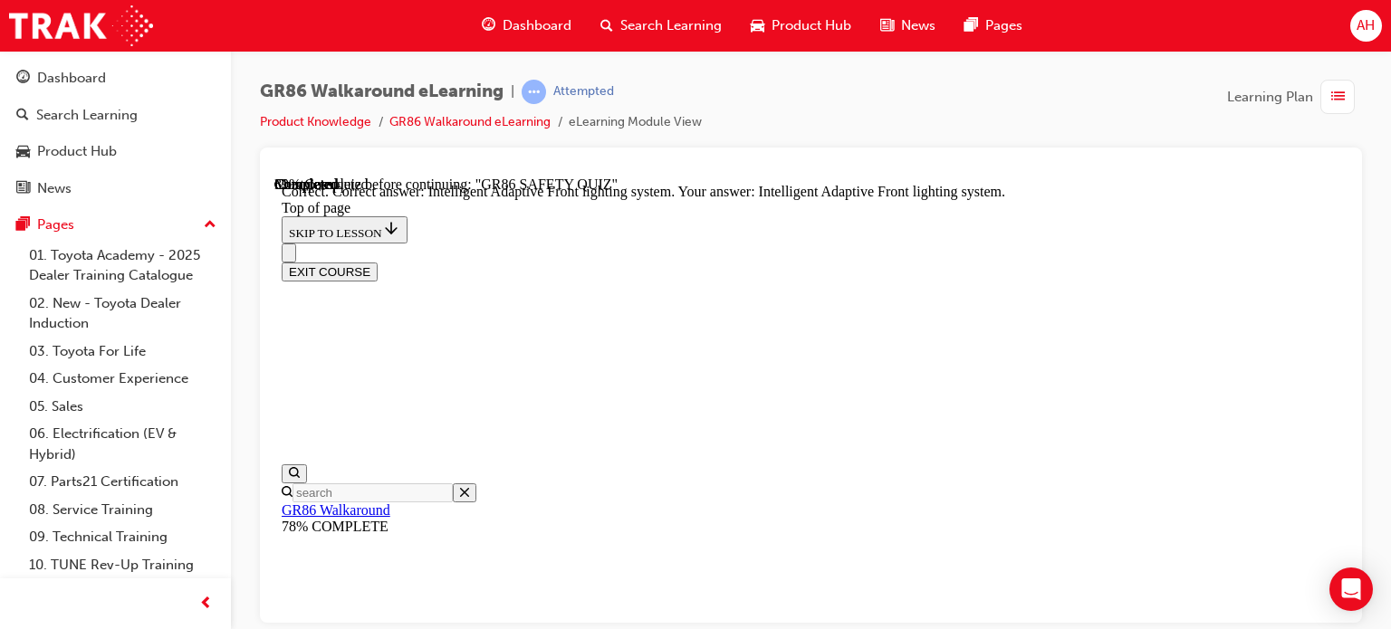
scroll to position [926, 0]
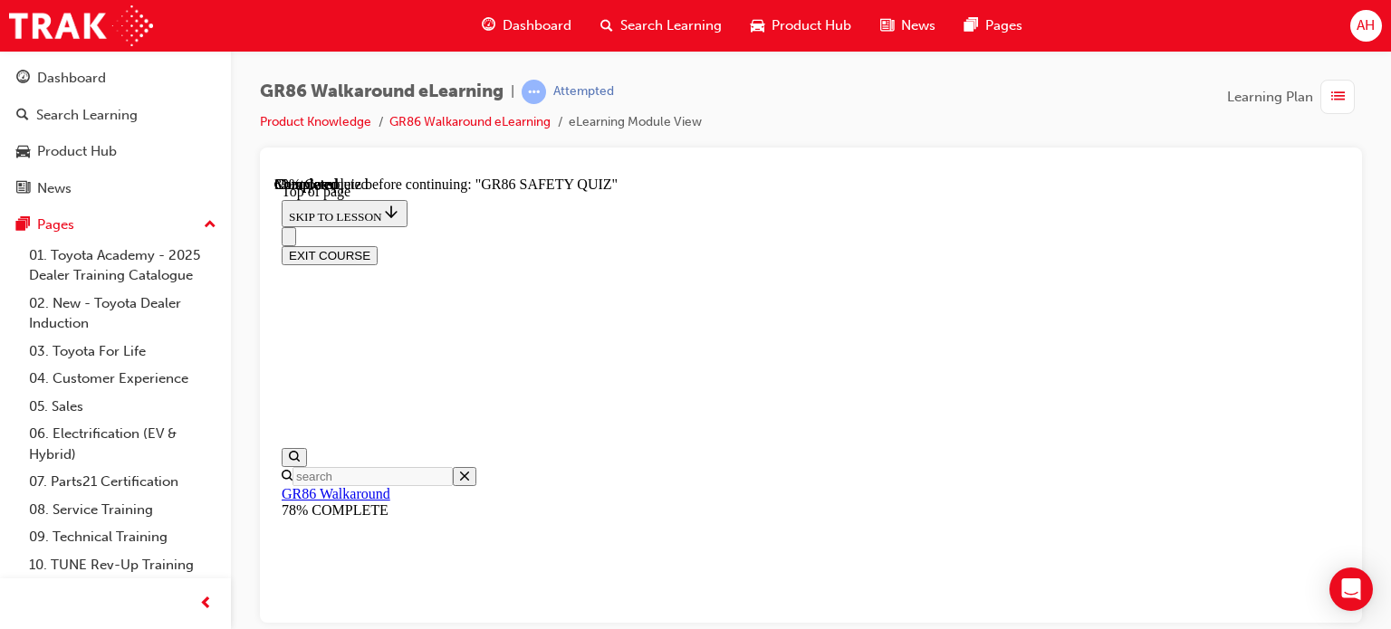
scroll to position [55, 0]
drag, startPoint x: 782, startPoint y: 439, endPoint x: 917, endPoint y: 443, distance: 134.9
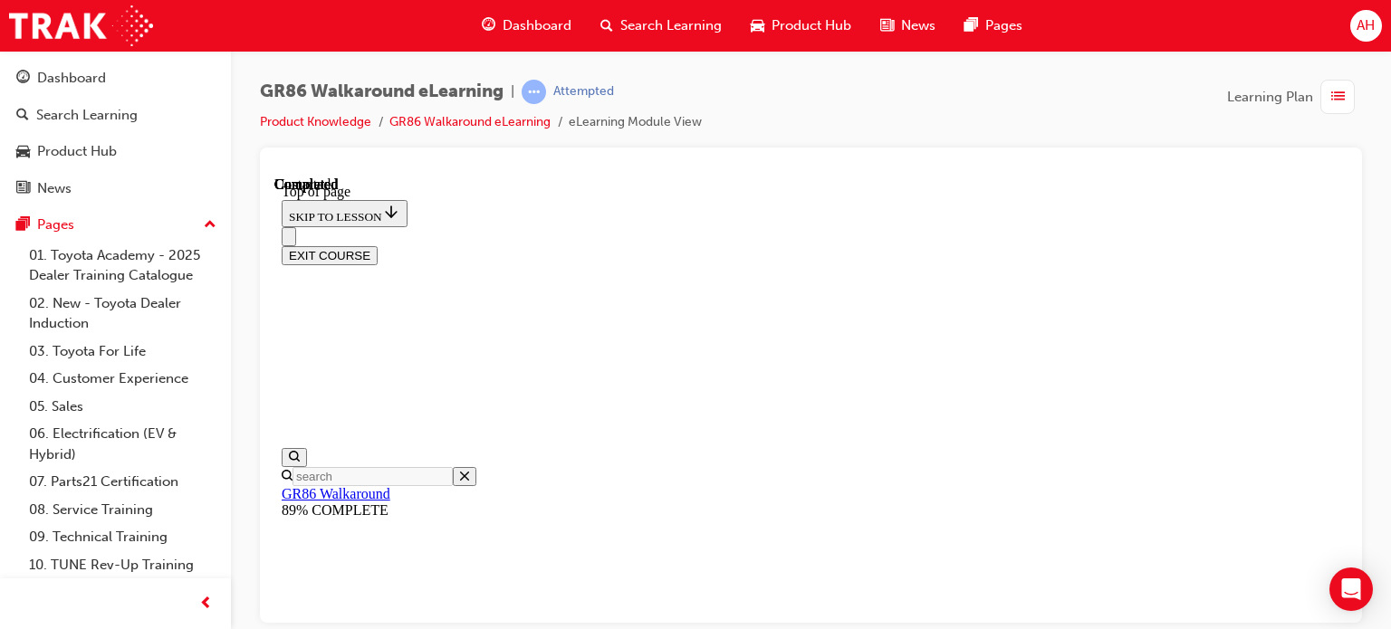
scroll to position [536, 0]
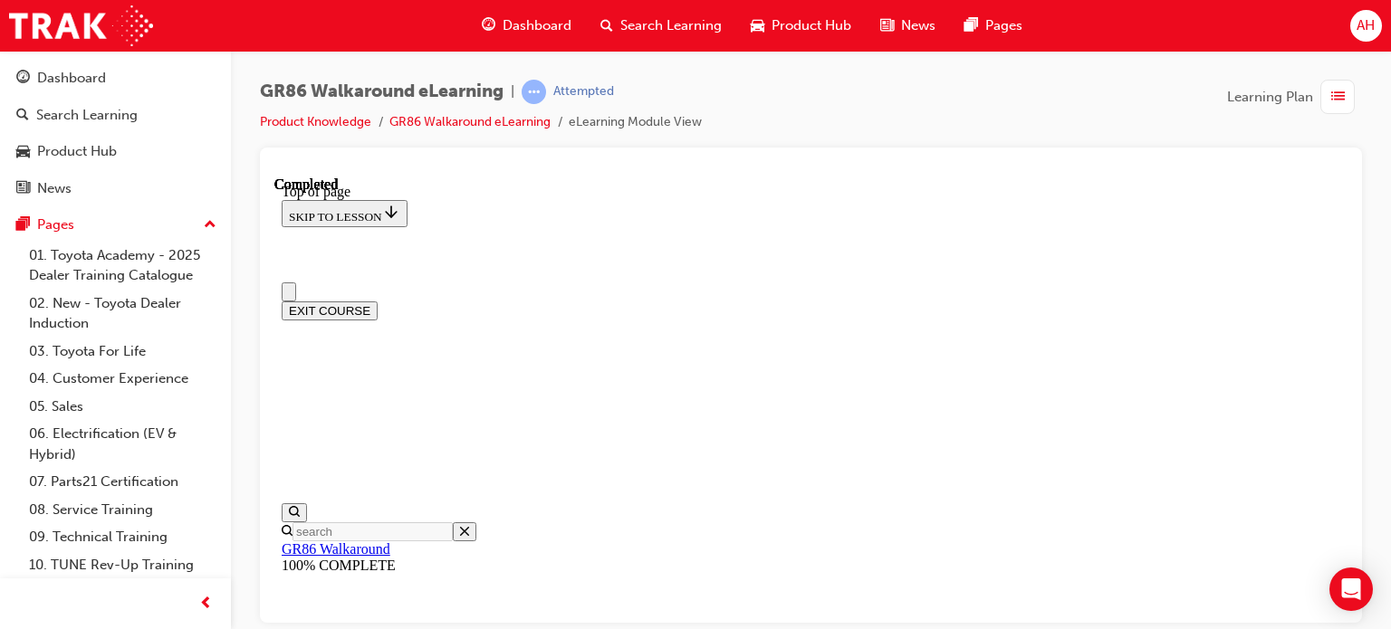
scroll to position [0, 0]
click at [1340, 104] on span "list-icon" at bounding box center [1338, 97] width 14 height 23
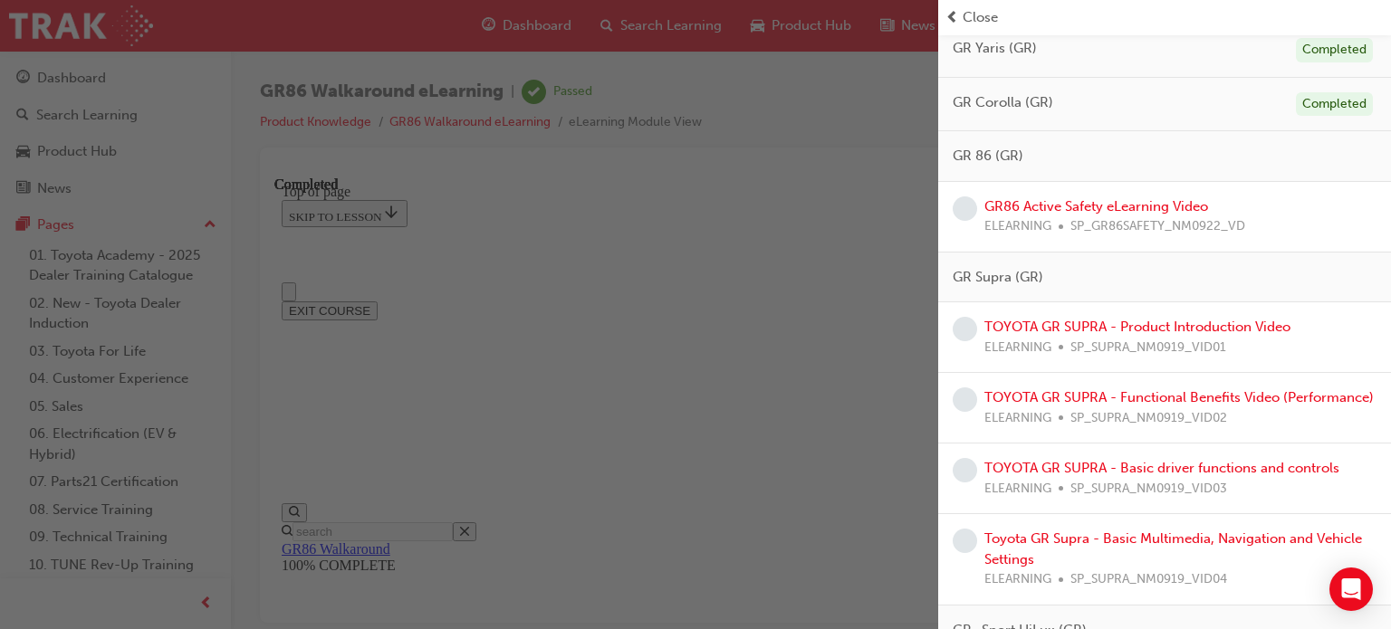
scroll to position [1177, 0]
click at [1091, 206] on link "GR86 Active Safety eLearning Video" at bounding box center [1096, 204] width 224 height 16
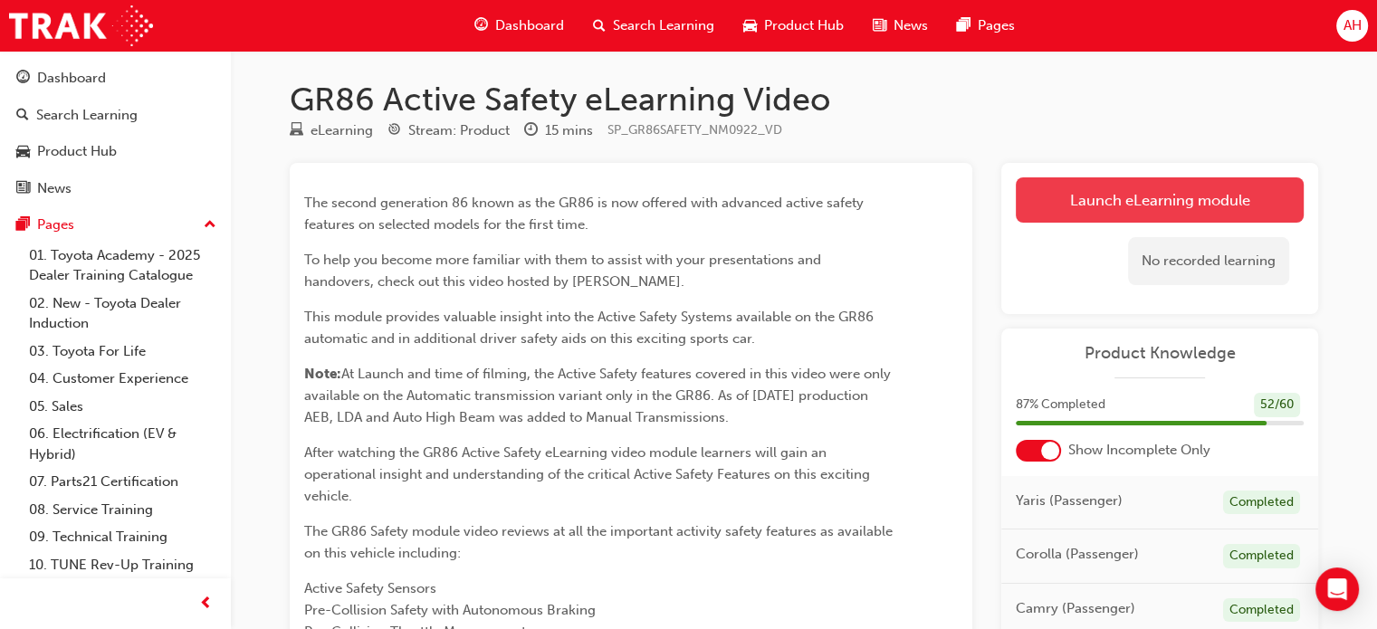
click at [1129, 206] on link "Launch eLearning module" at bounding box center [1160, 199] width 288 height 45
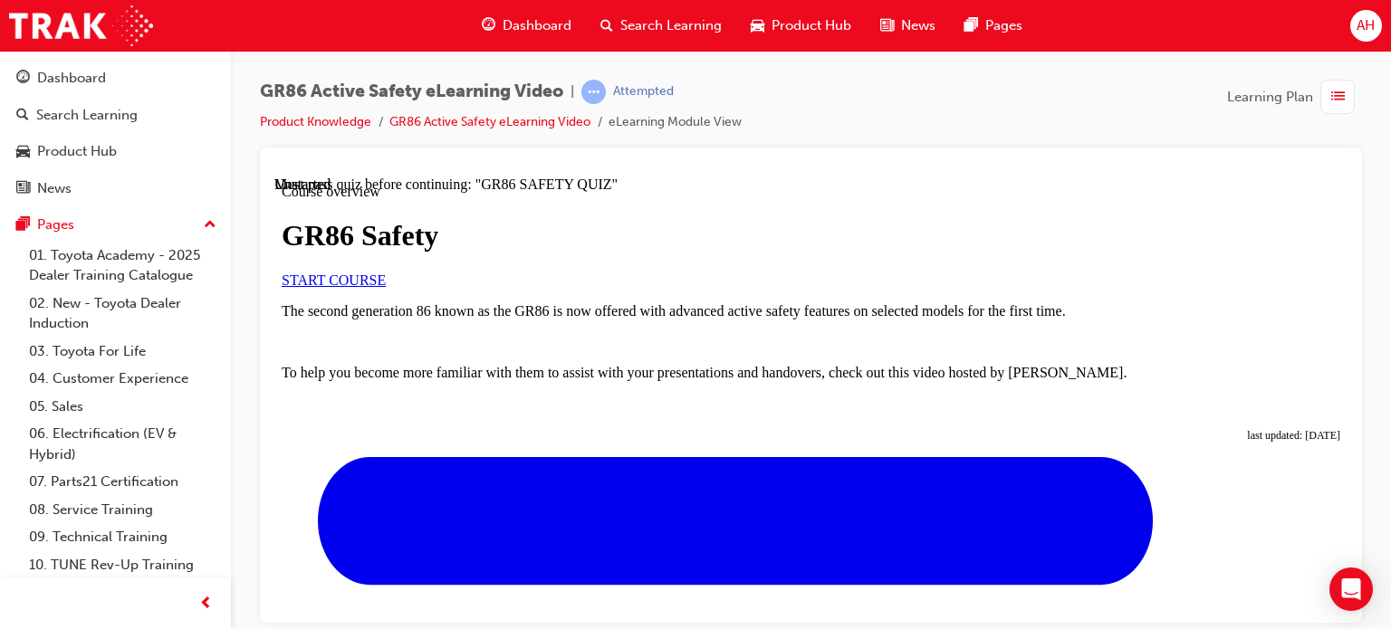
click at [386, 287] on link "START COURSE" at bounding box center [334, 279] width 104 height 15
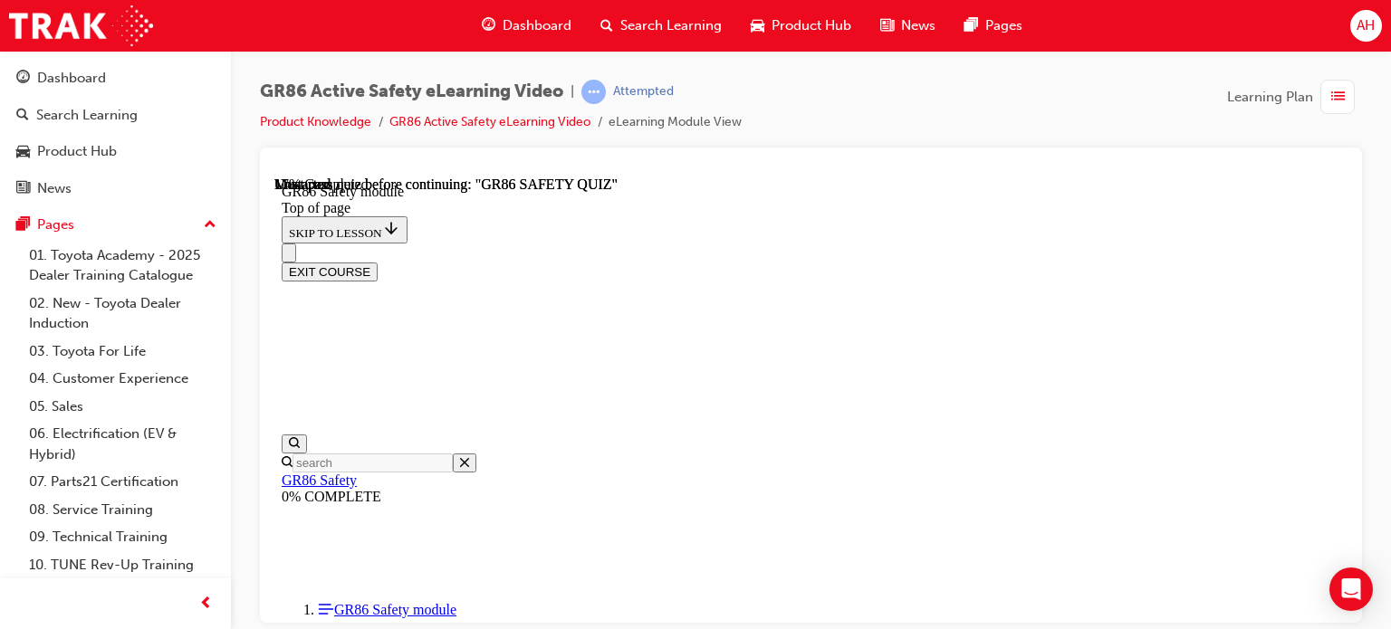
scroll to position [56, 0]
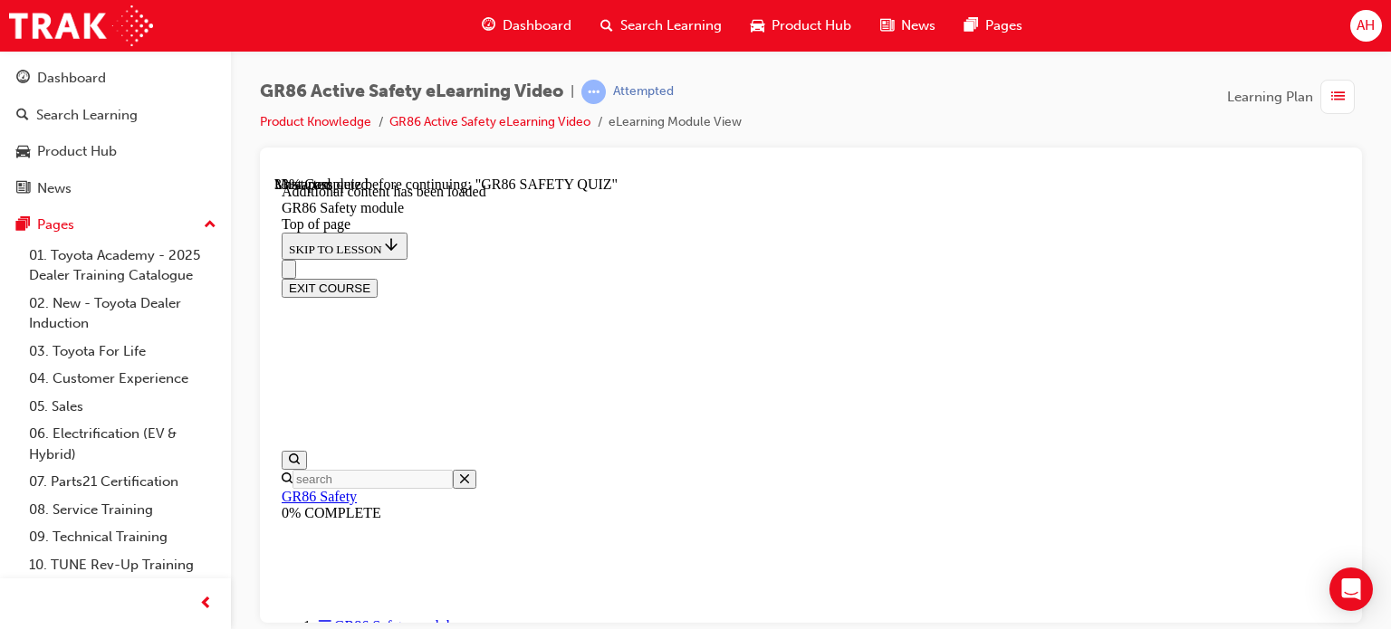
drag, startPoint x: 661, startPoint y: 593, endPoint x: 1028, endPoint y: 595, distance: 366.7
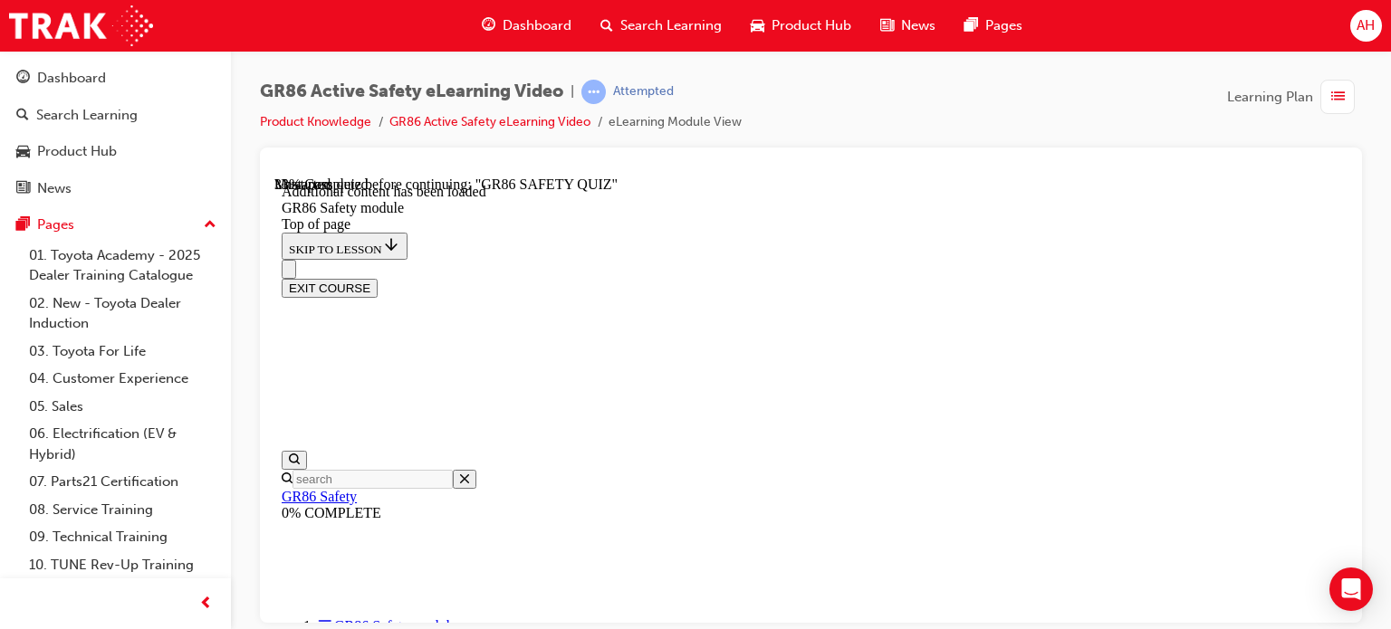
drag, startPoint x: 669, startPoint y: 500, endPoint x: 931, endPoint y: 496, distance: 261.7
drag, startPoint x: 677, startPoint y: 498, endPoint x: 708, endPoint y: 499, distance: 30.8
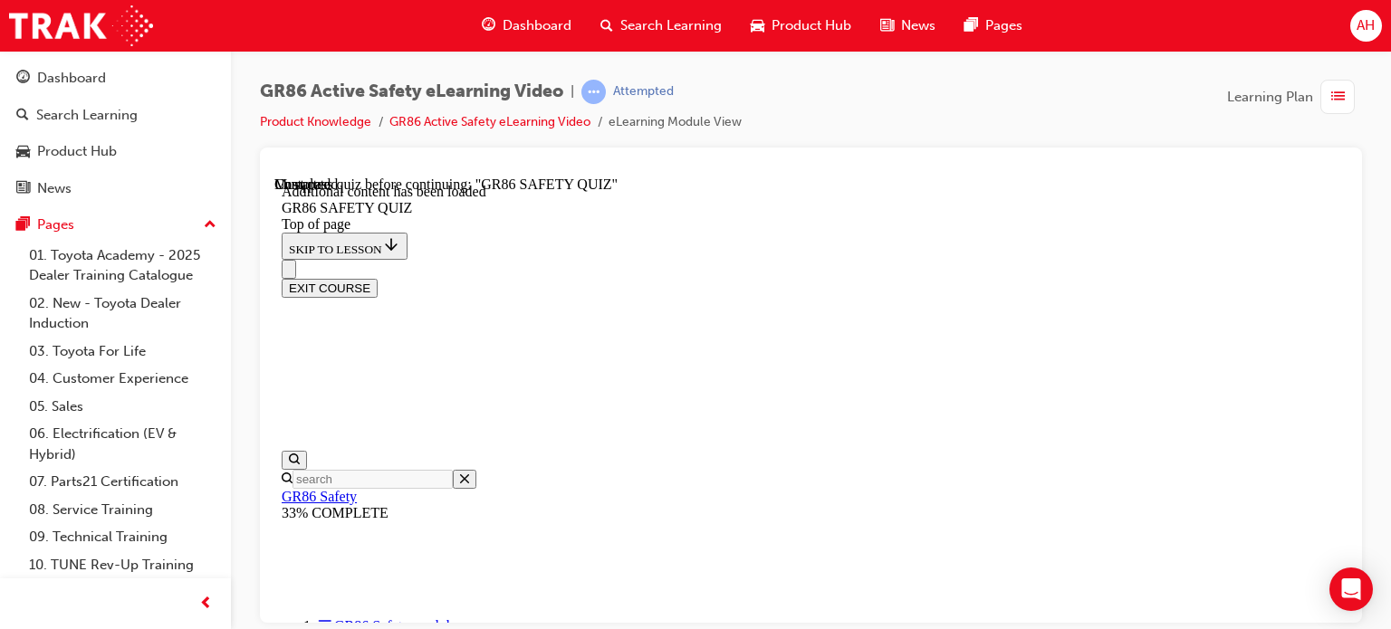
drag, startPoint x: 780, startPoint y: 359, endPoint x: 999, endPoint y: 359, distance: 219.1
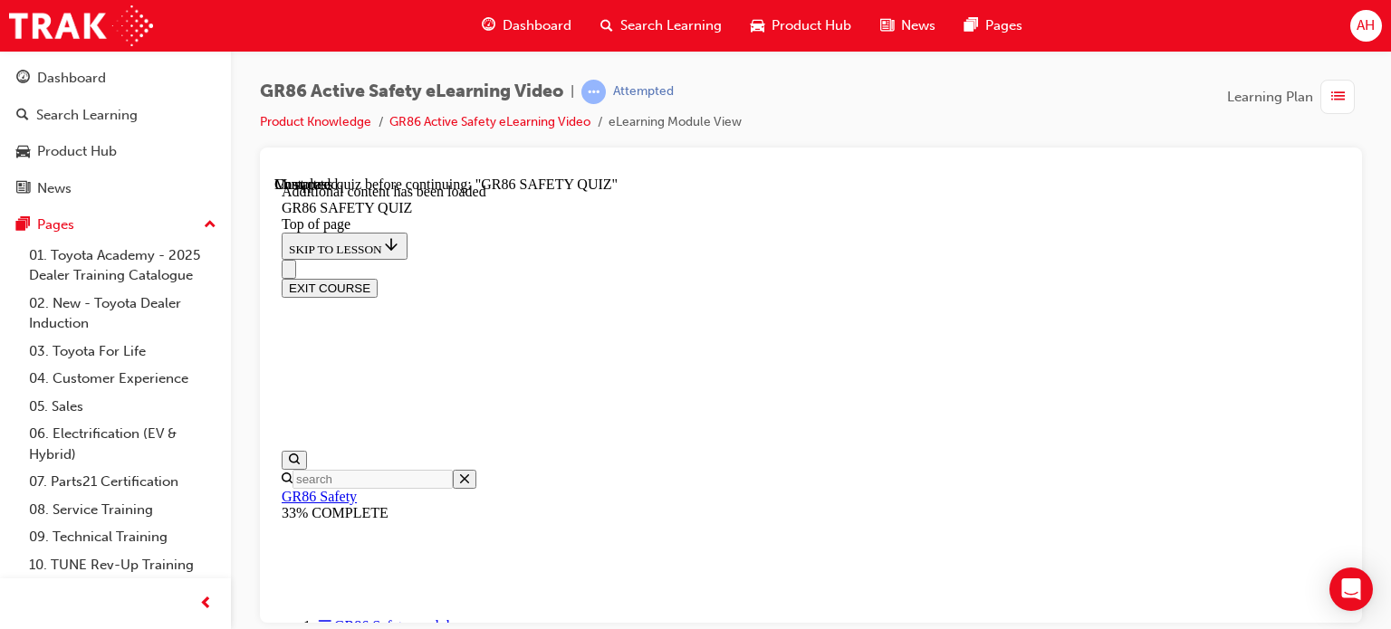
scroll to position [326, 0]
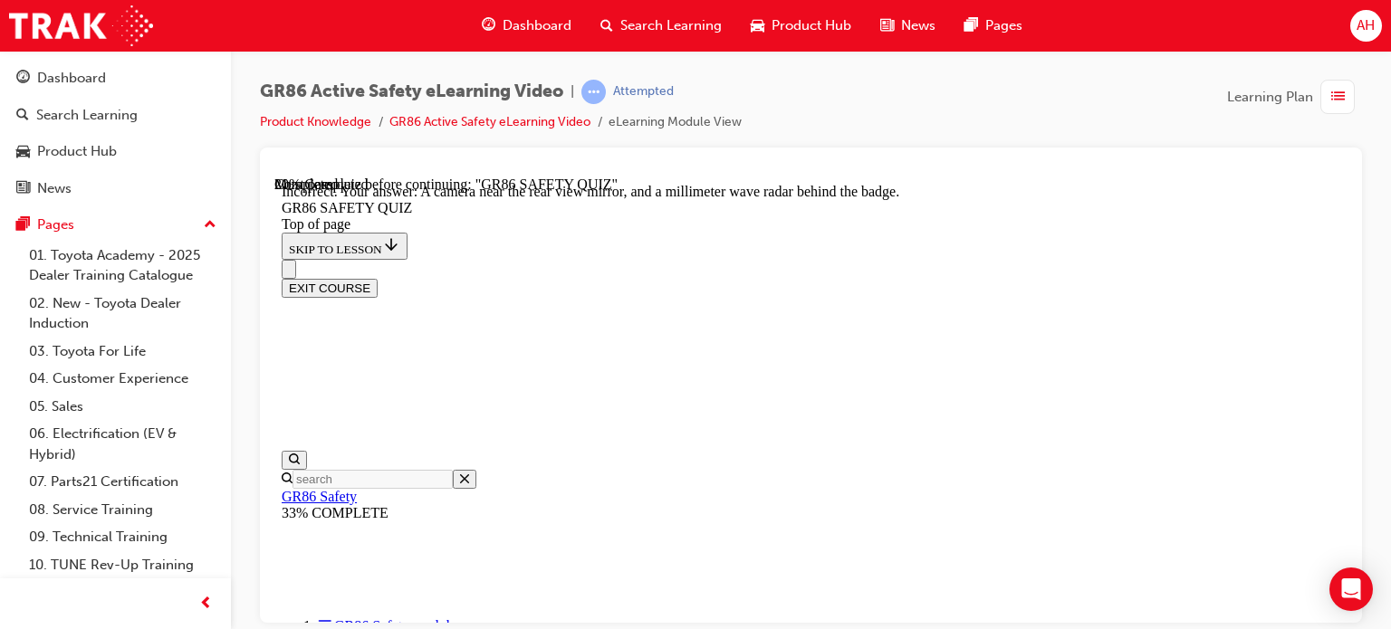
drag, startPoint x: 732, startPoint y: 281, endPoint x: 877, endPoint y: 280, distance: 145.8
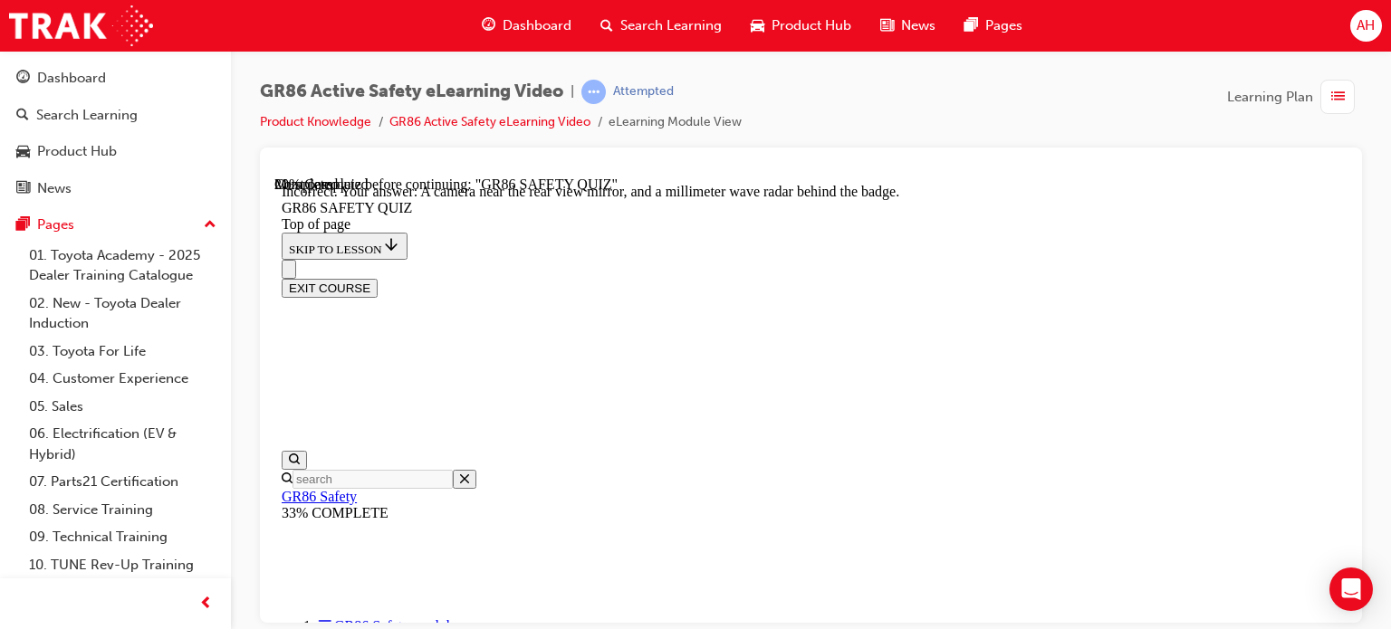
scroll to position [688, 0]
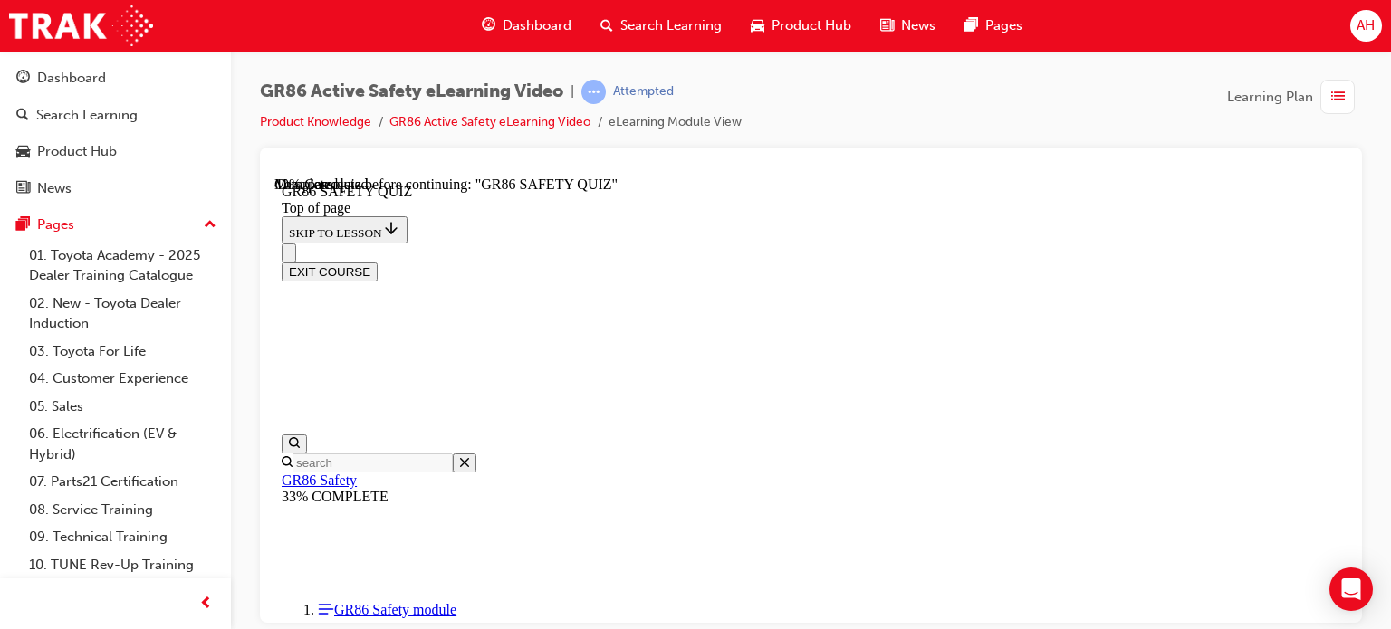
scroll to position [507, 0]
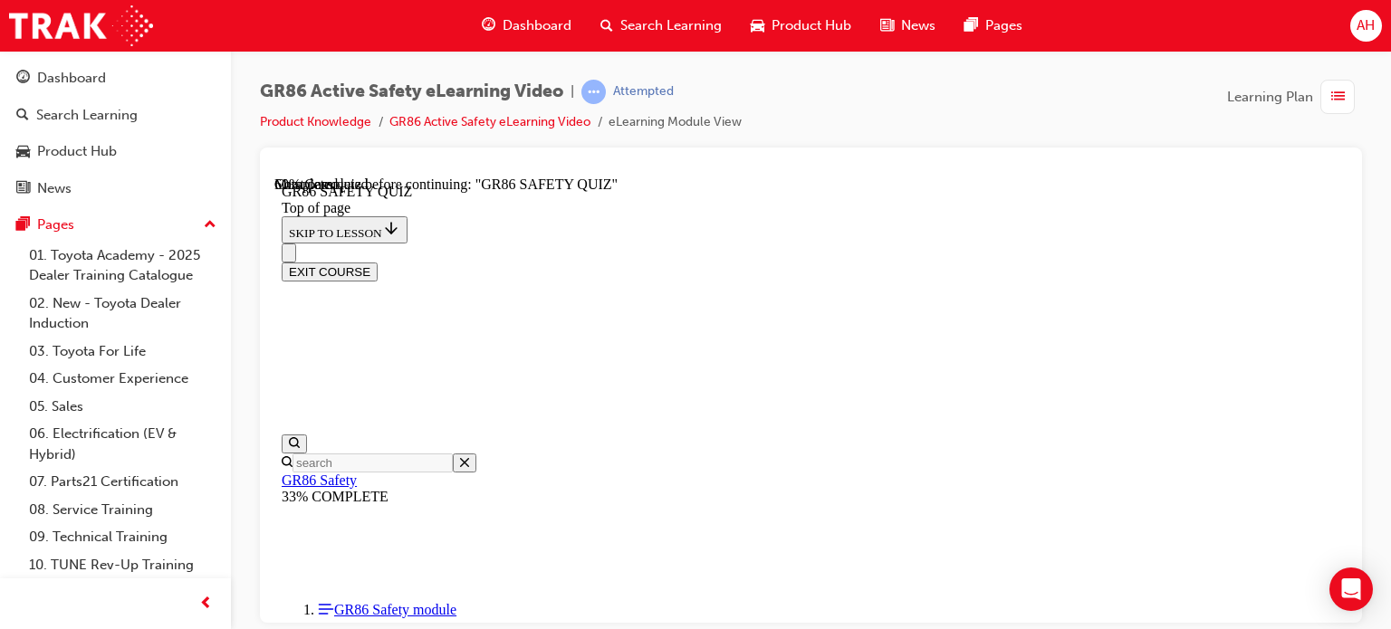
scroll to position [145, 0]
drag, startPoint x: 920, startPoint y: 362, endPoint x: 972, endPoint y: 364, distance: 52.5
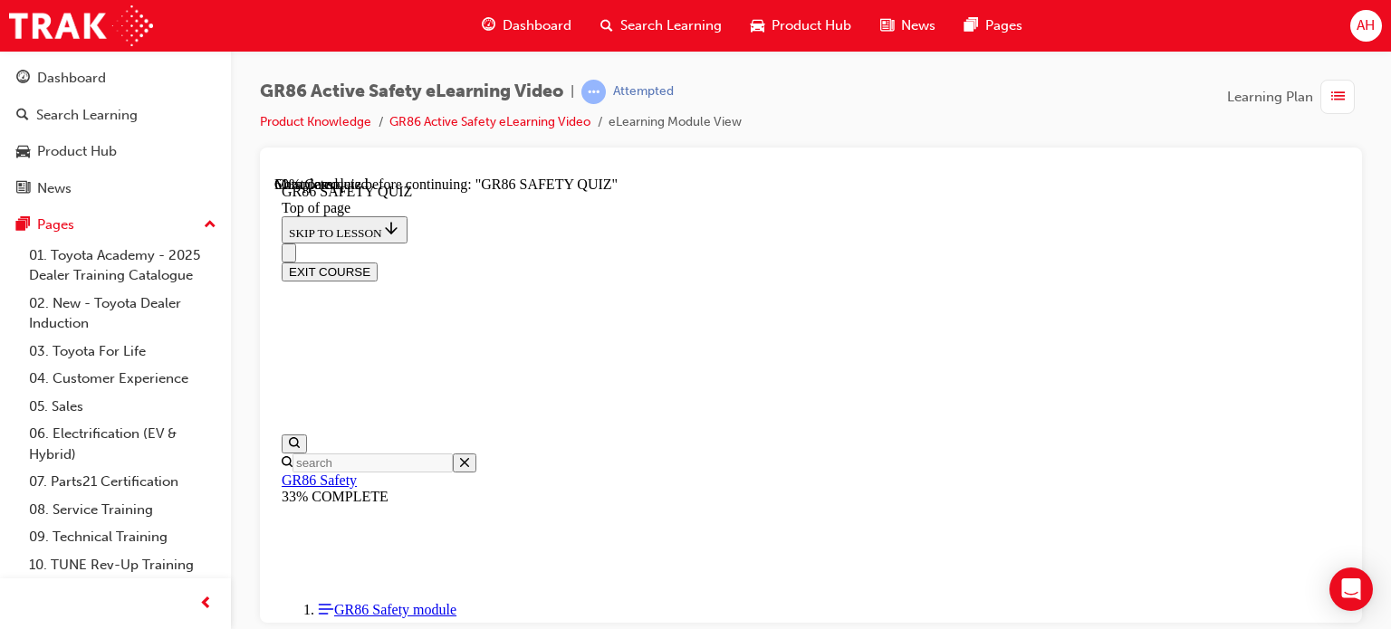
scroll to position [598, 0]
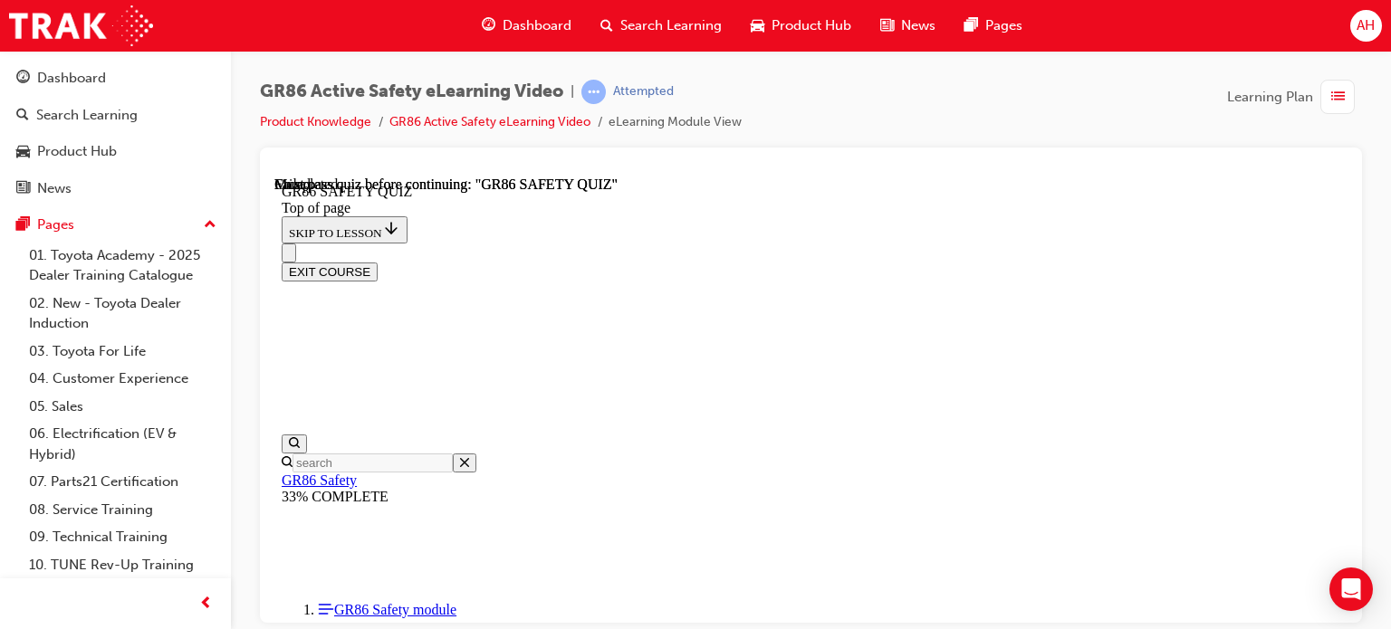
scroll to position [536, 0]
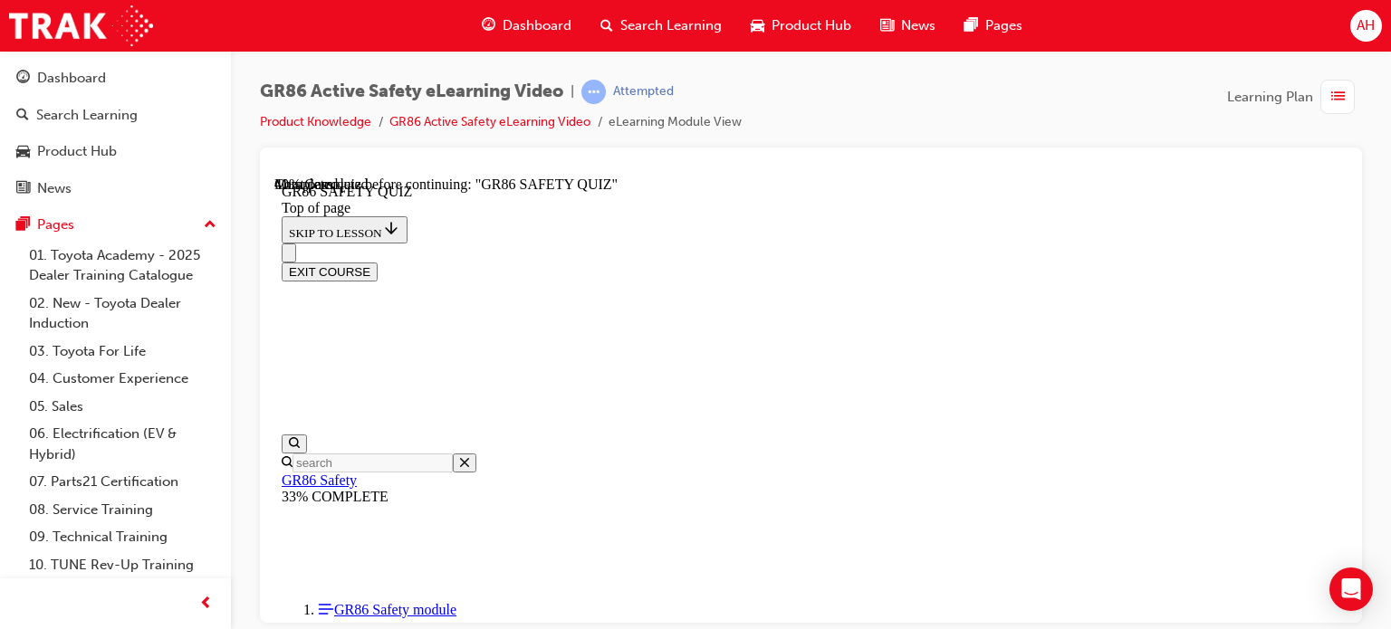
scroll to position [507, 0]
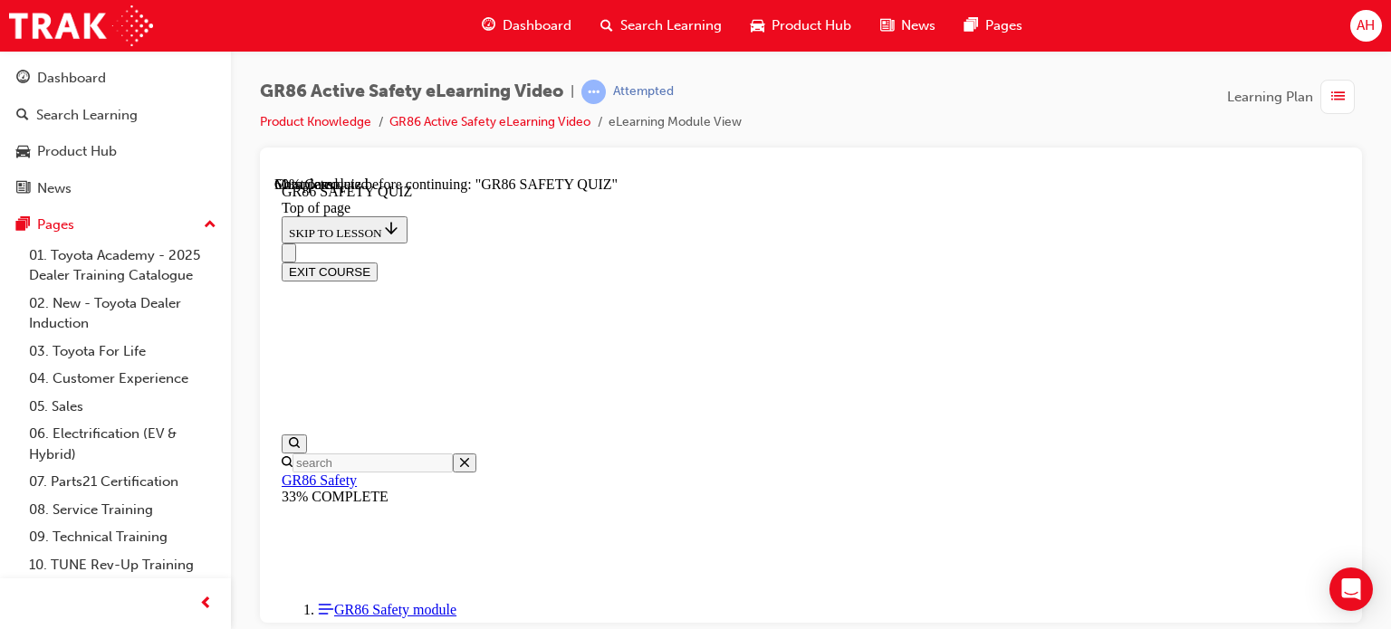
scroll to position [54, 0]
drag, startPoint x: 821, startPoint y: 468, endPoint x: 978, endPoint y: 468, distance: 156.6
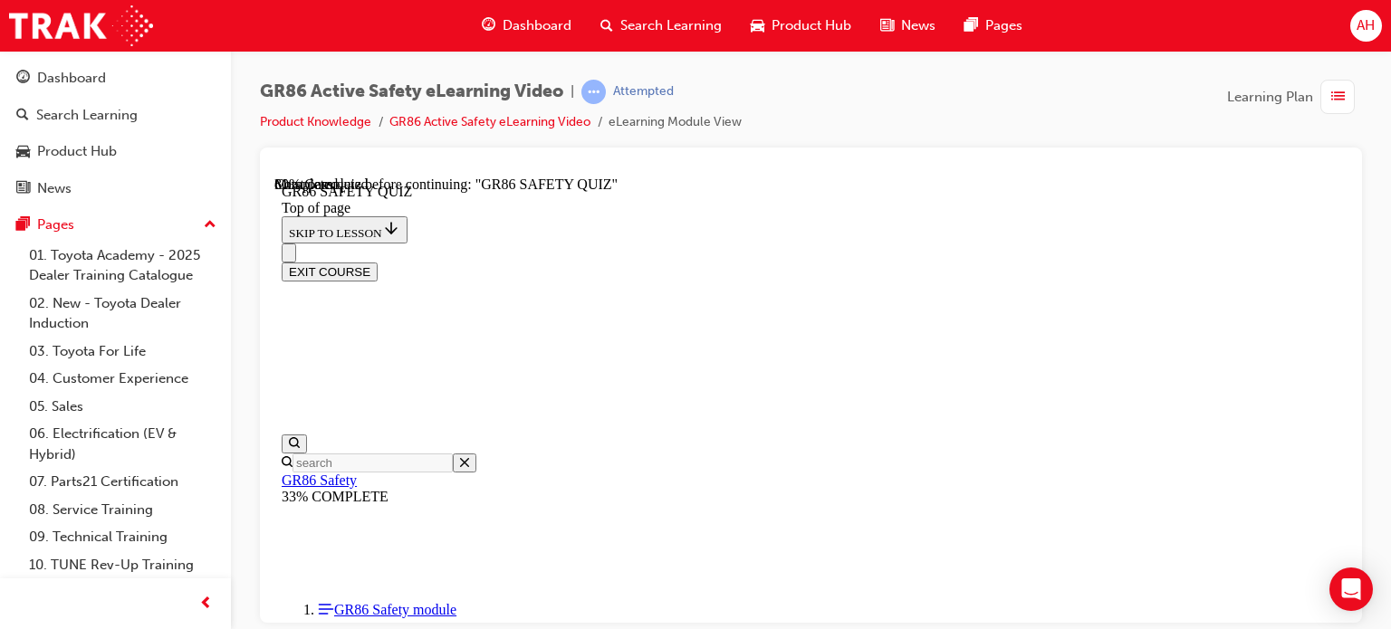
scroll to position [453, 0]
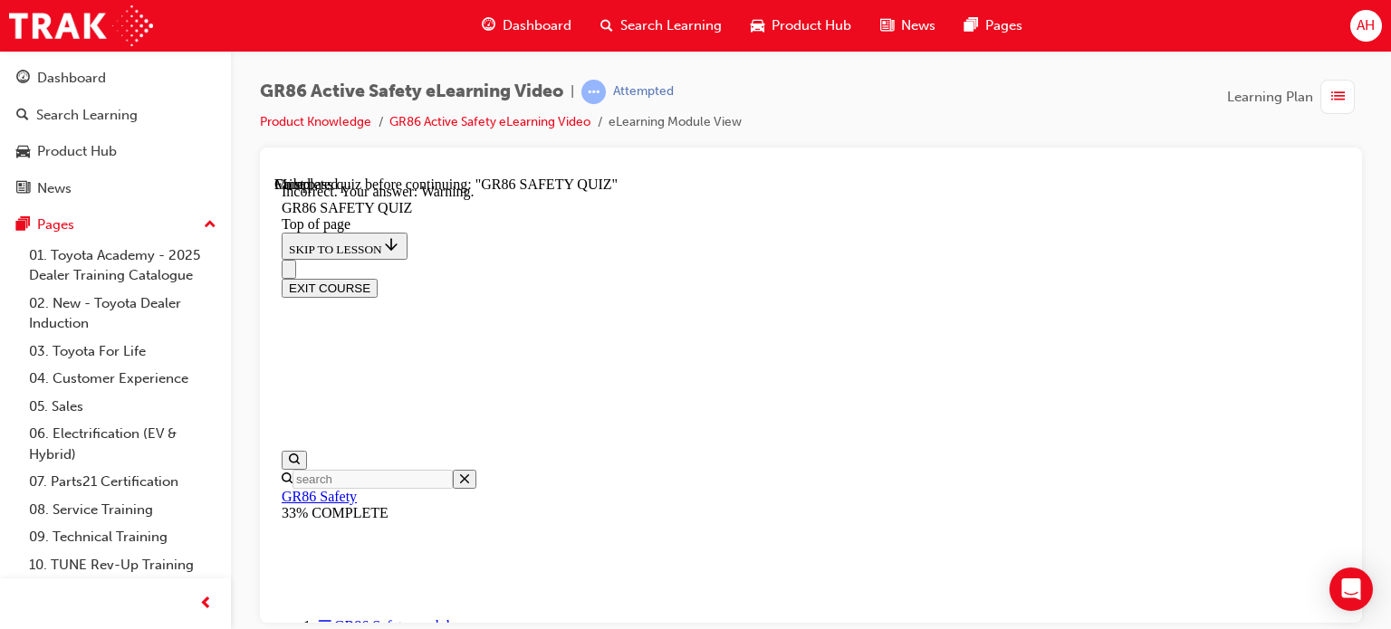
scroll to position [641, 0]
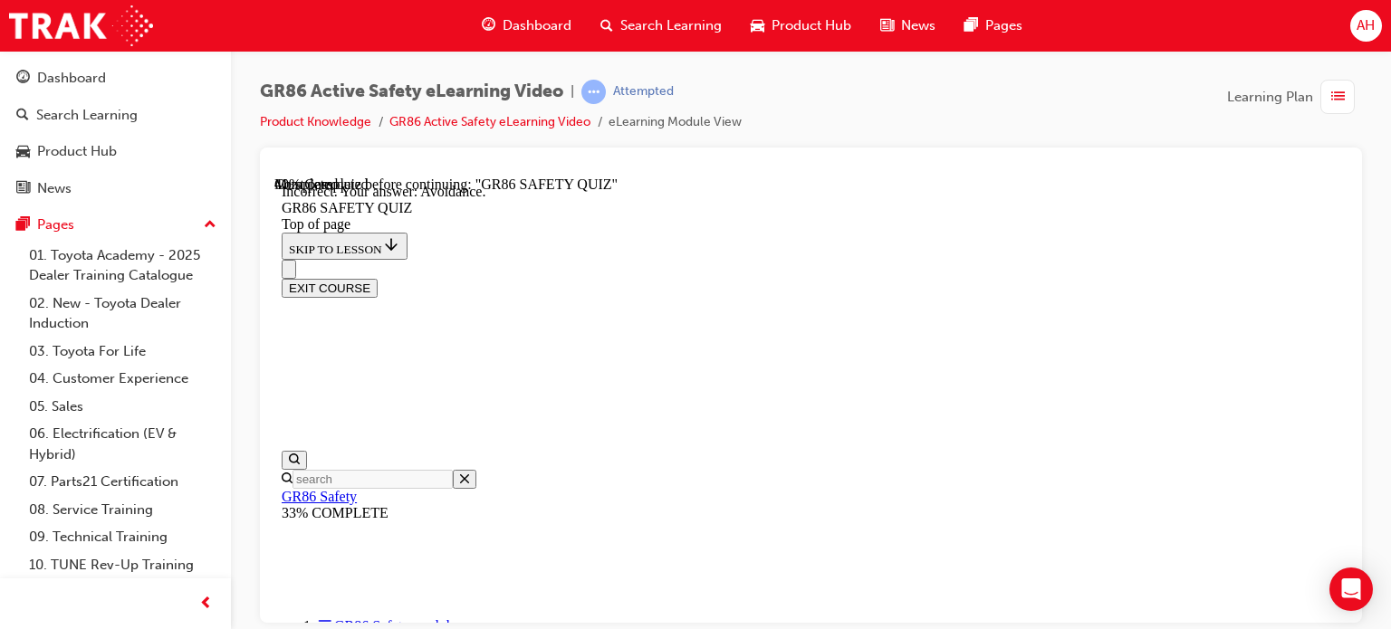
scroll to position [550, 0]
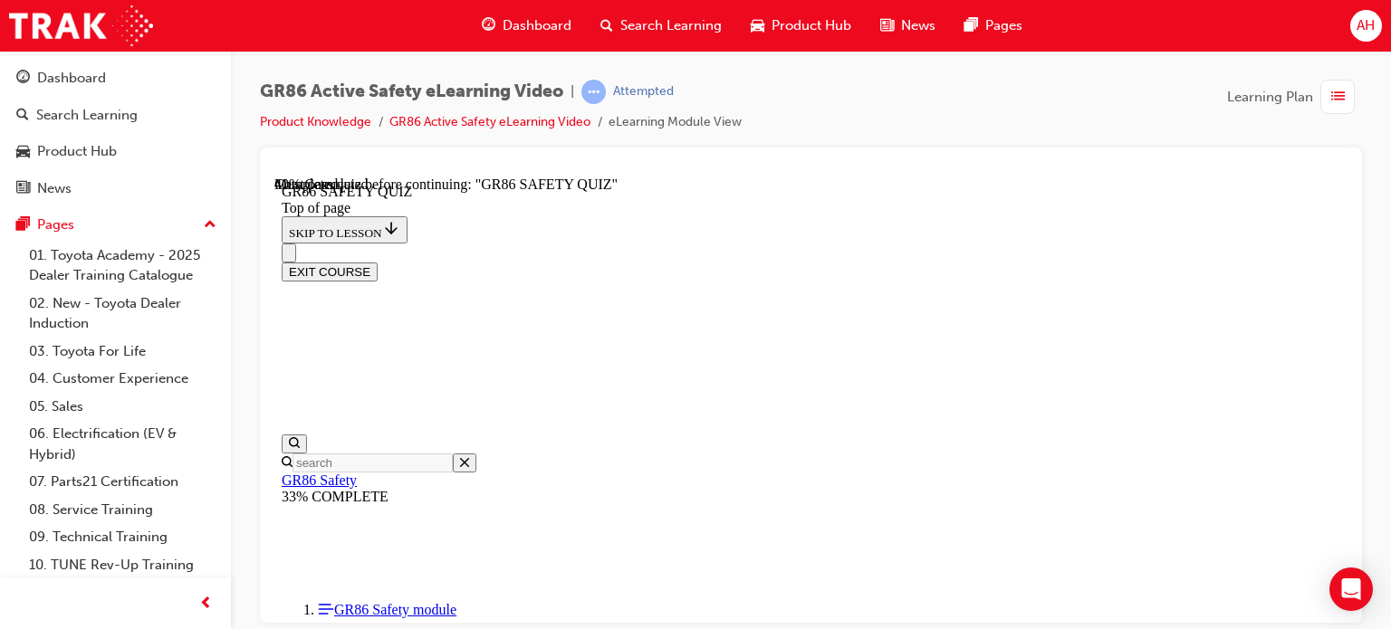
scroll to position [507, 0]
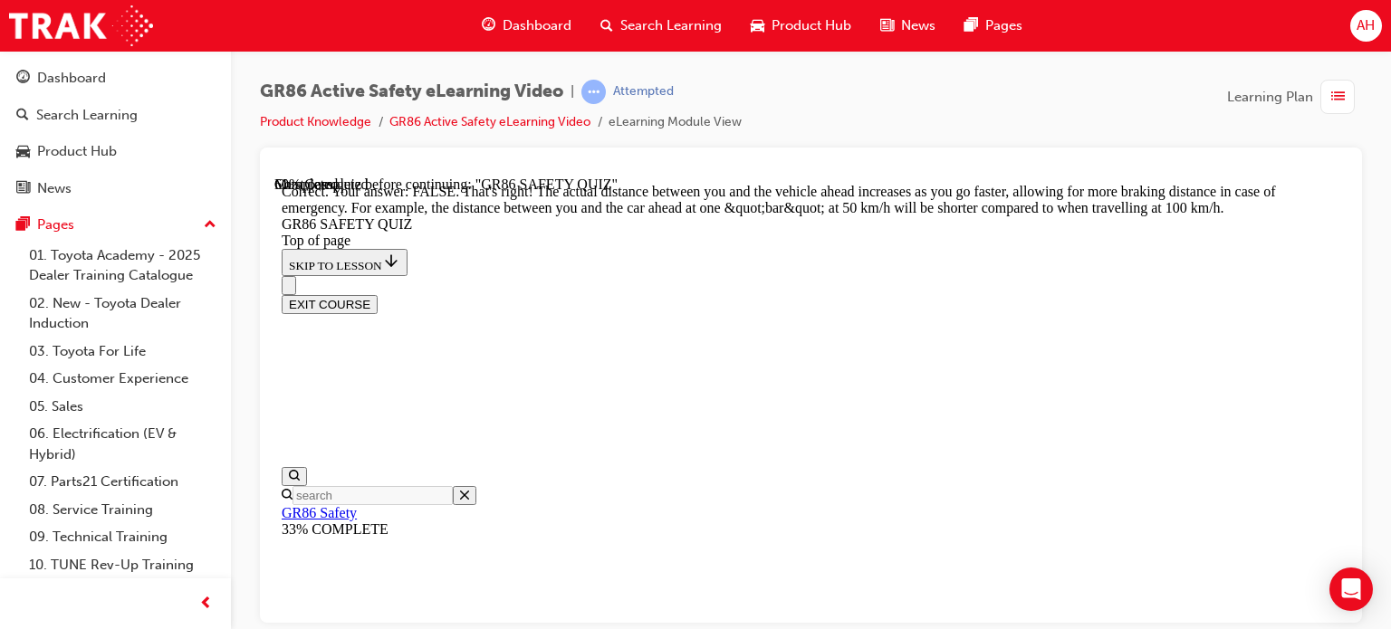
scroll to position [937, 0]
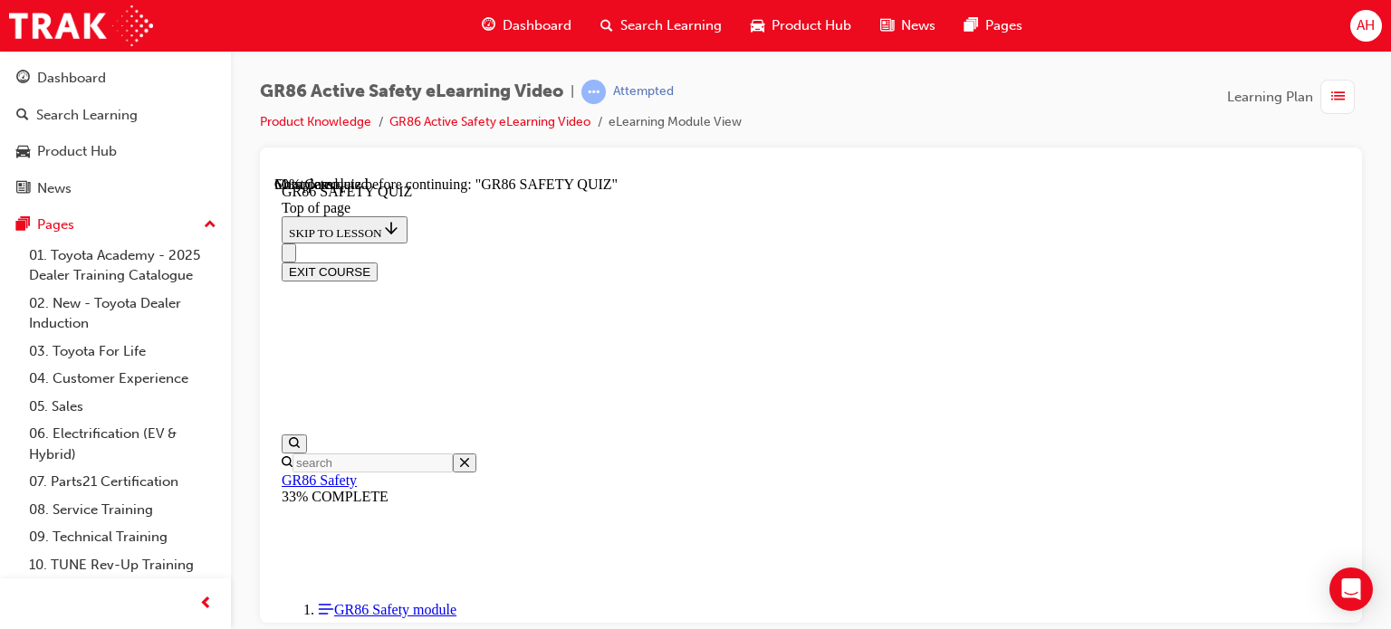
scroll to position [688, 0]
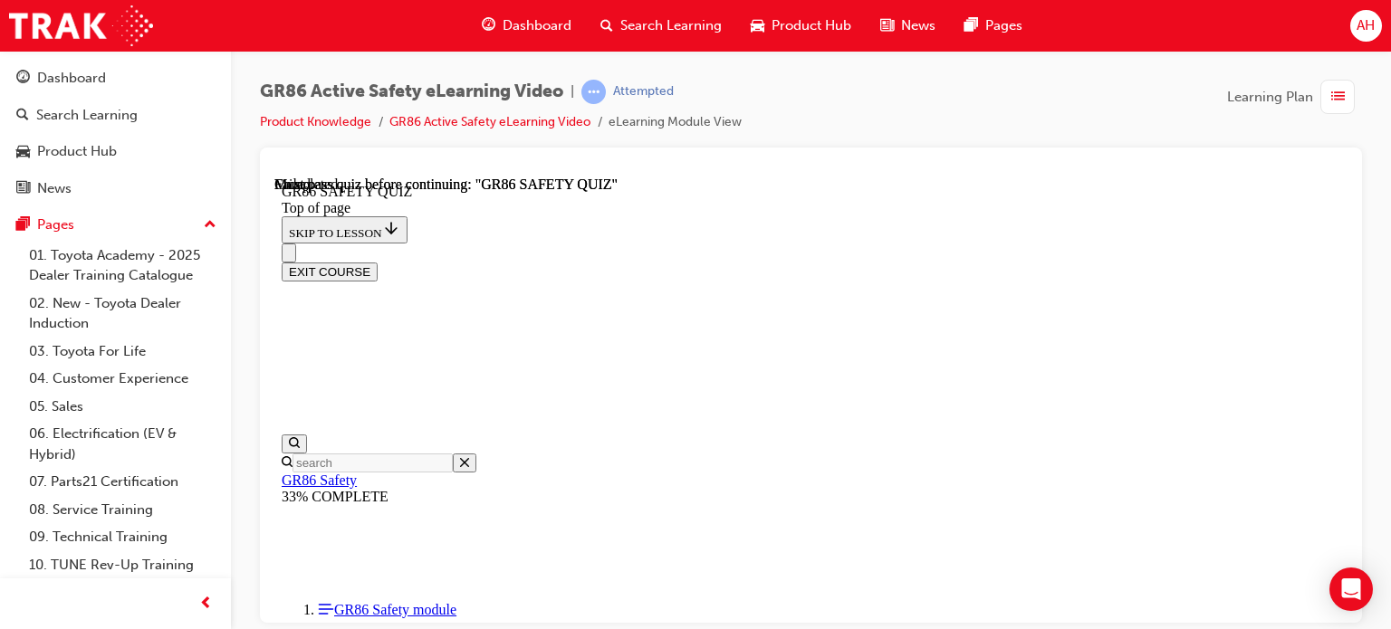
scroll to position [536, 0]
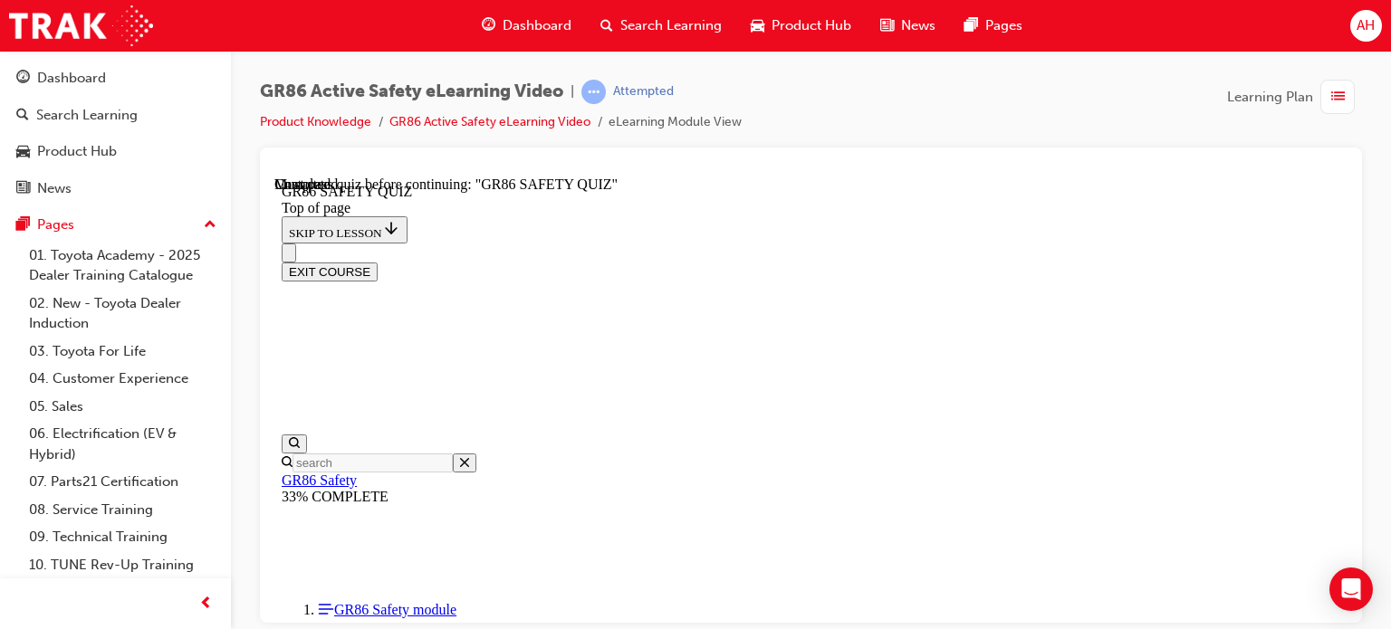
scroll to position [127, 0]
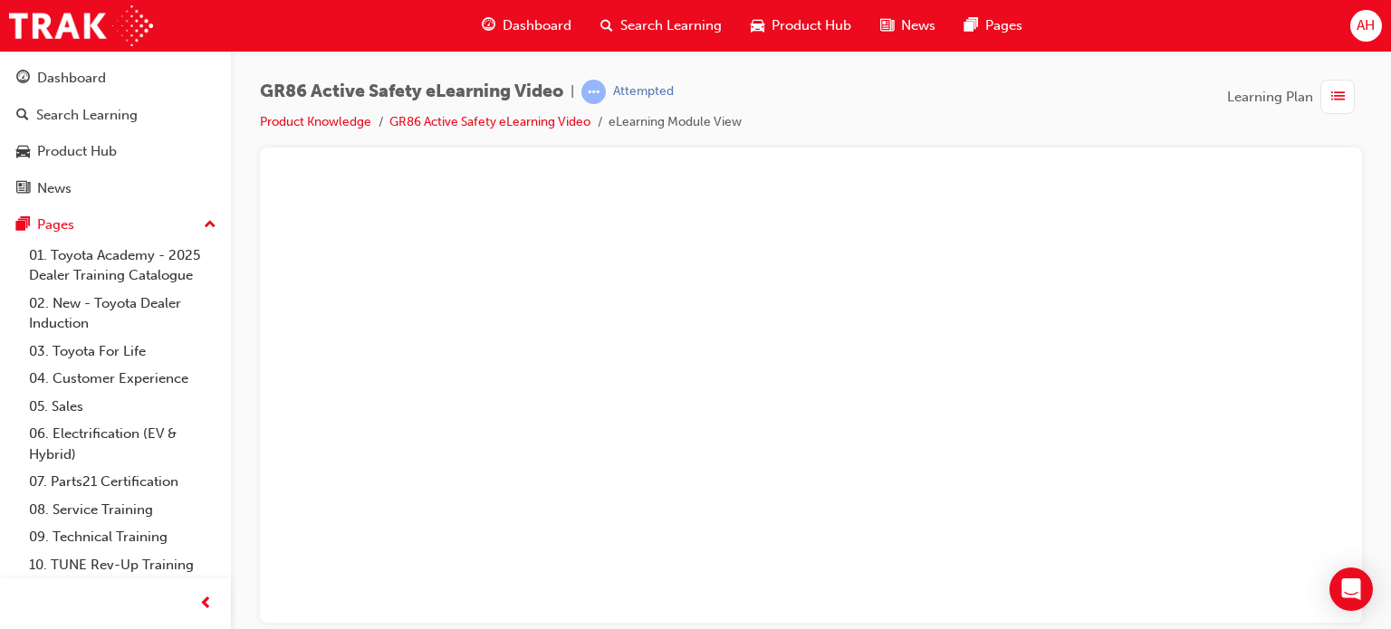
click at [899, 439] on button "Unzoom image" at bounding box center [810, 399] width 1073 height 446
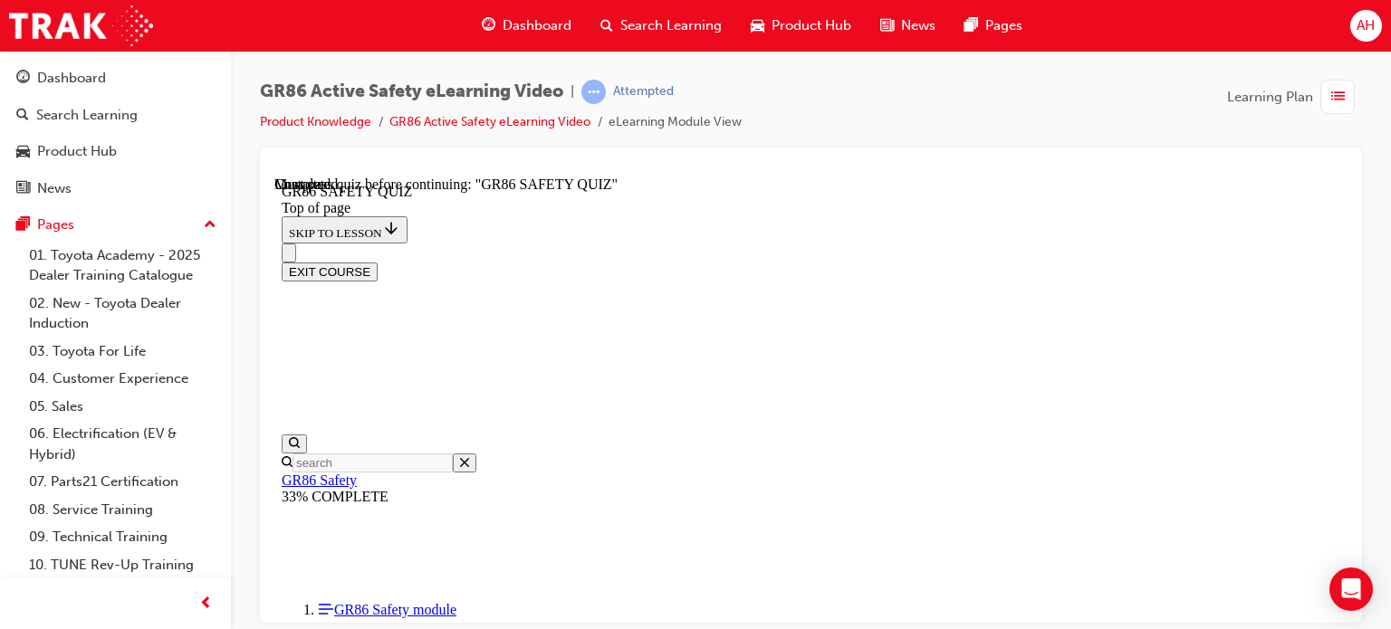
scroll to position [217, 0]
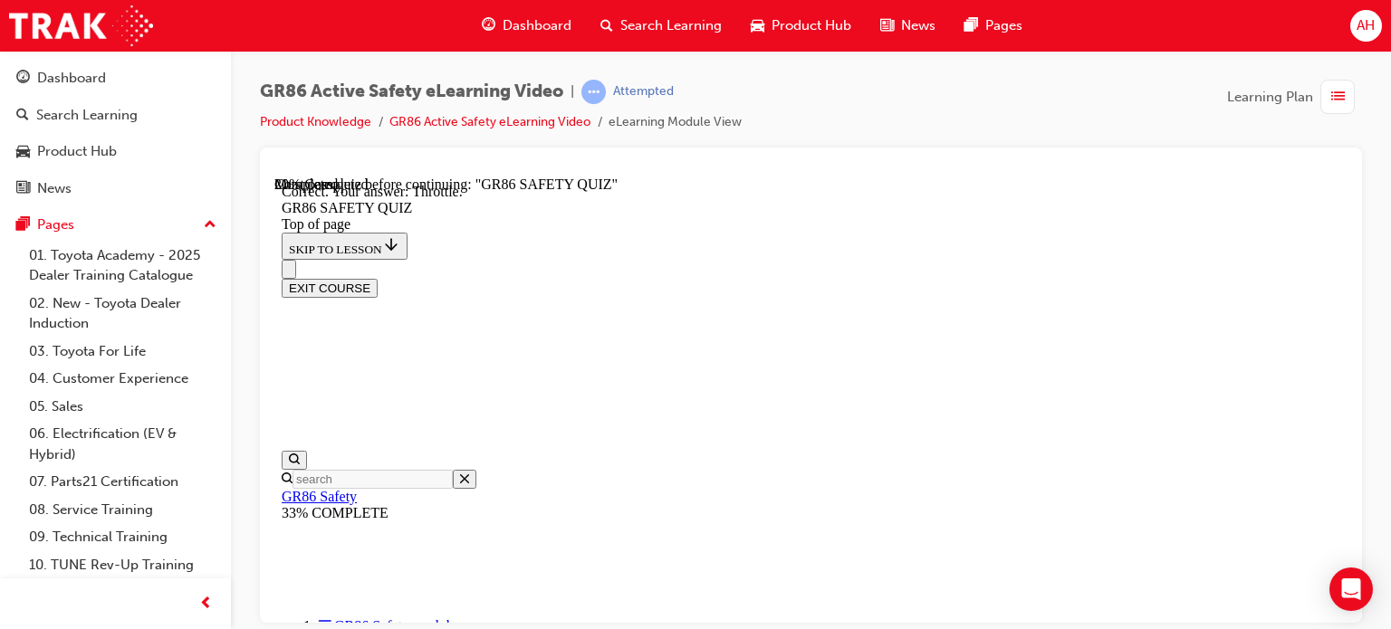
scroll to position [822, 0]
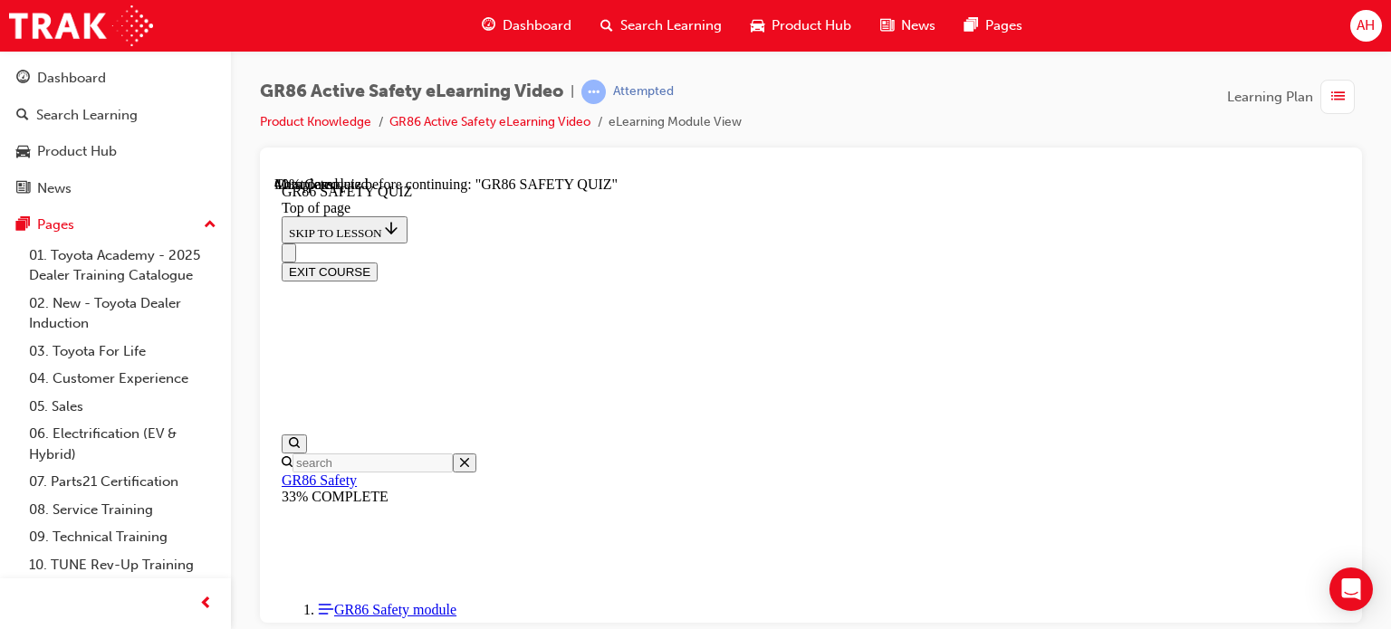
scroll to position [508, 0]
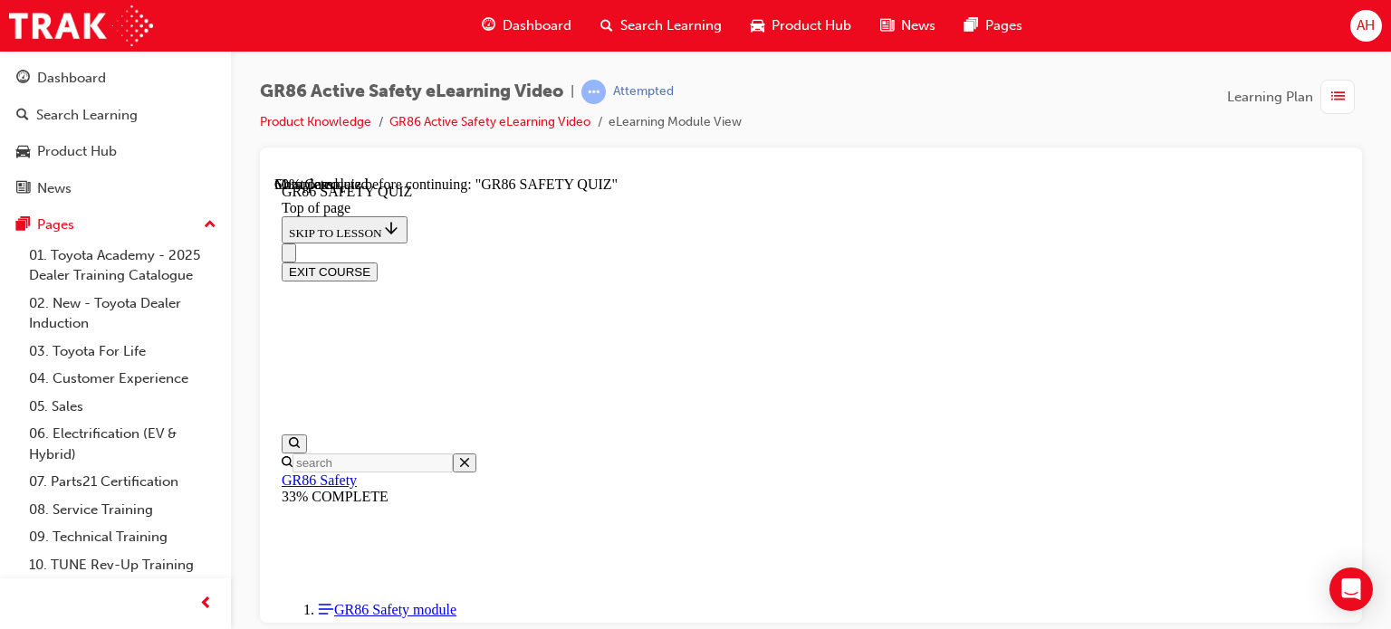
scroll to position [416, 0]
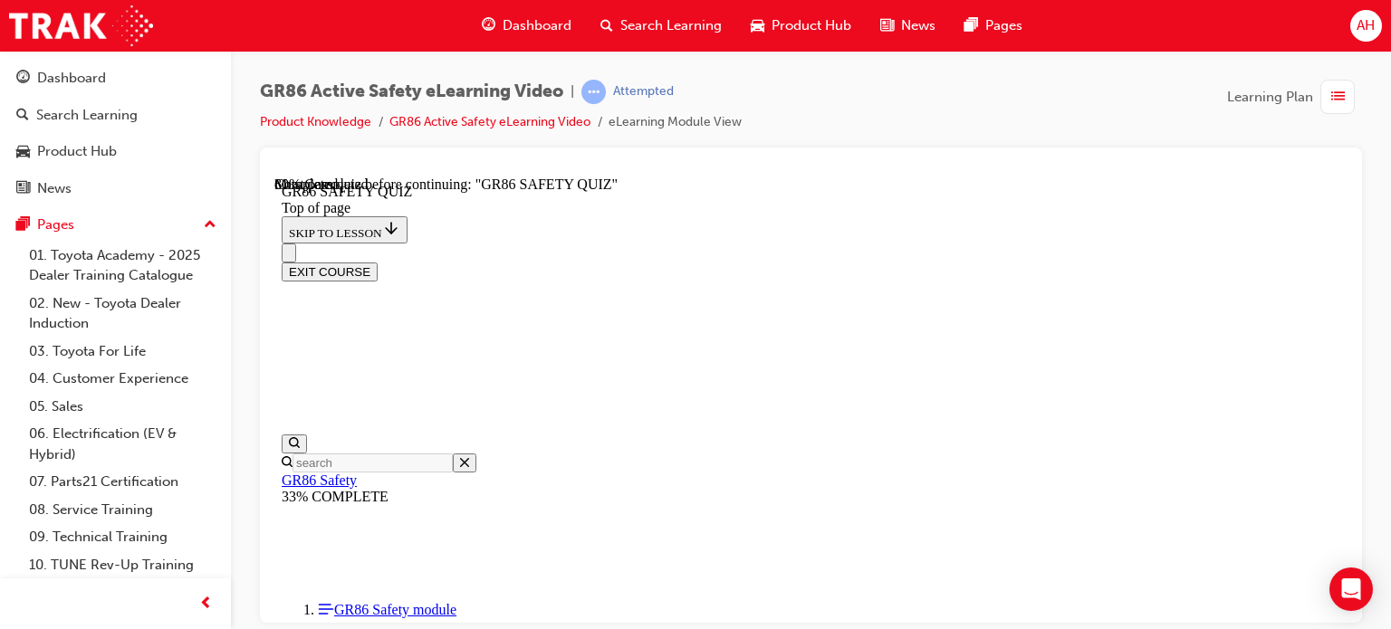
scroll to position [598, 0]
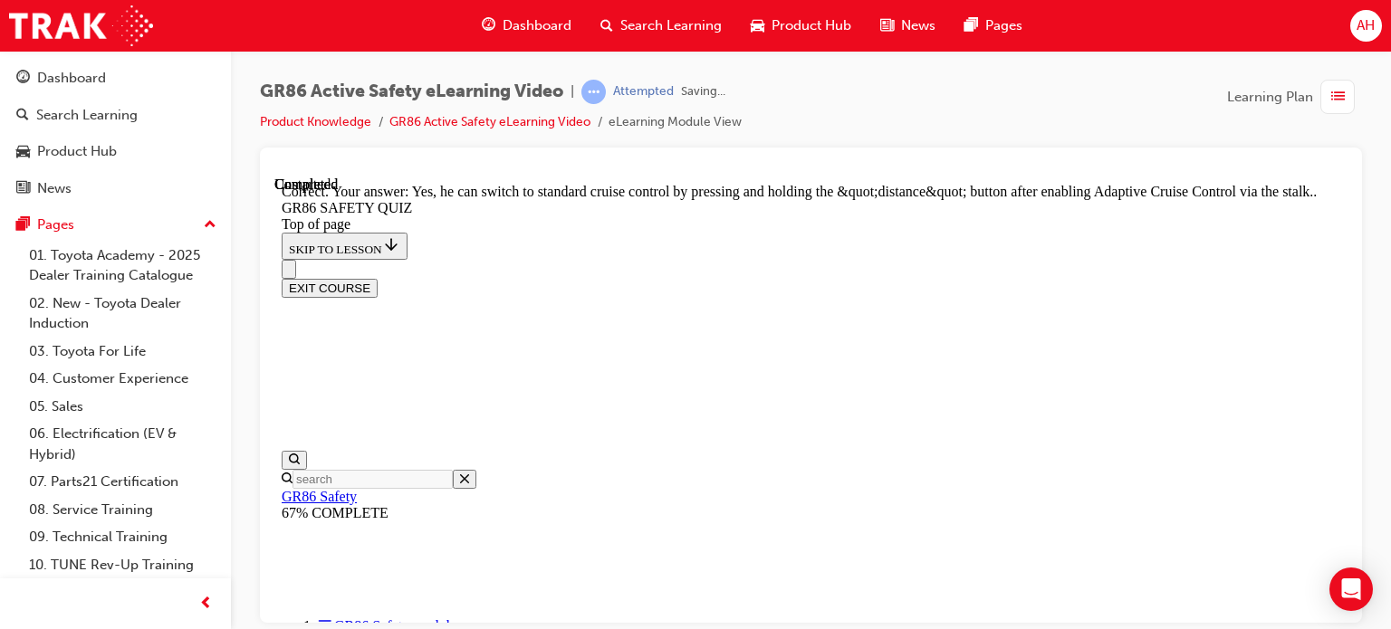
scroll to position [881, 0]
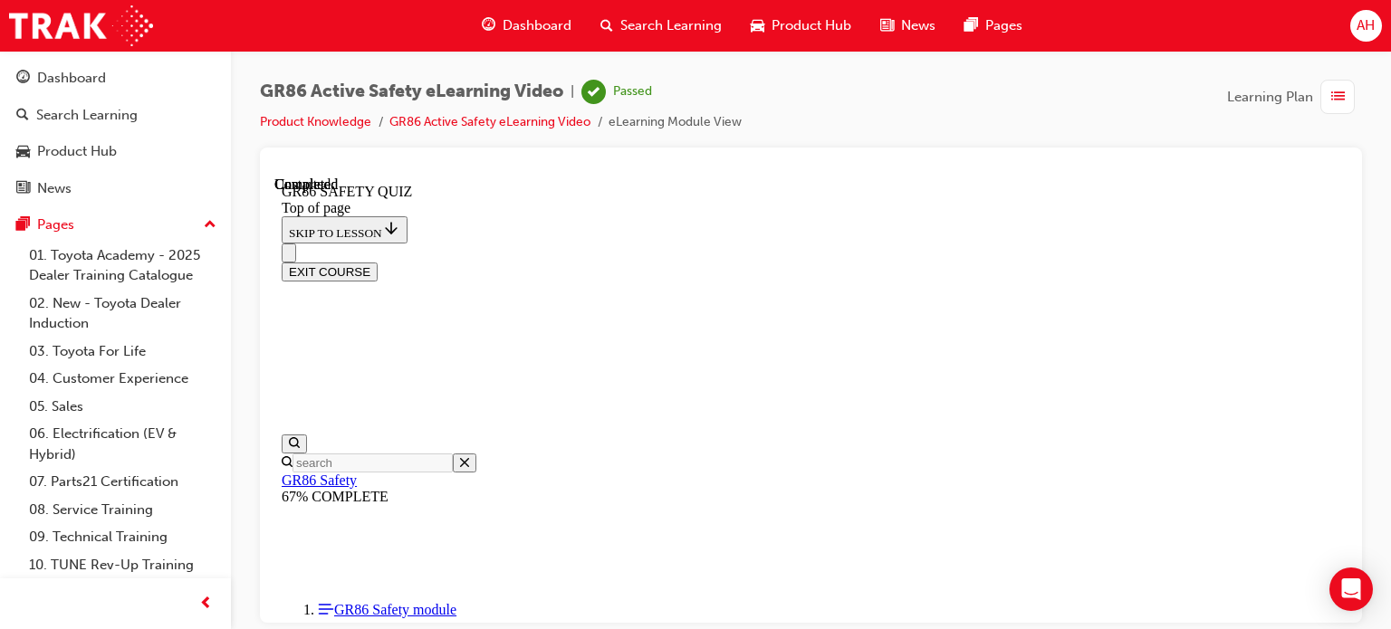
scroll to position [536, 0]
click at [1344, 115] on div "GR86 Active Safety eLearning Video | Passed Product Knowledge GR86 Active Safet…" at bounding box center [811, 114] width 1102 height 68
click at [1340, 107] on span "list-icon" at bounding box center [1338, 97] width 14 height 23
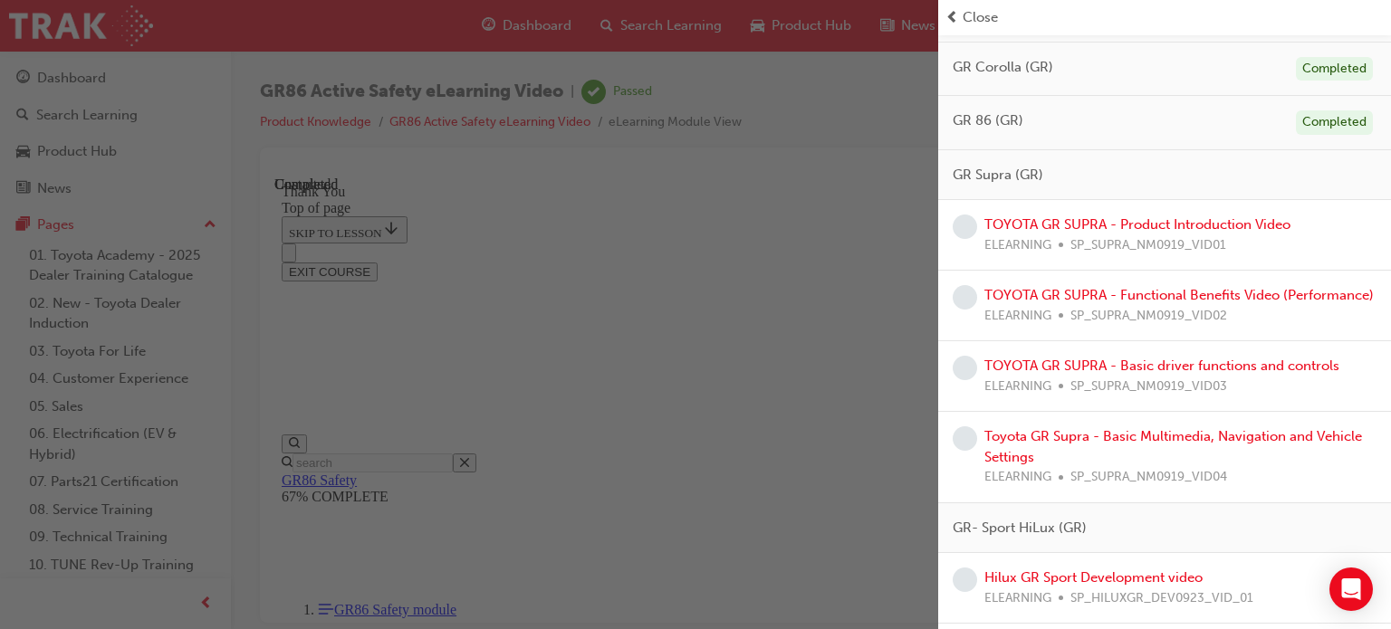
scroll to position [1180, 0]
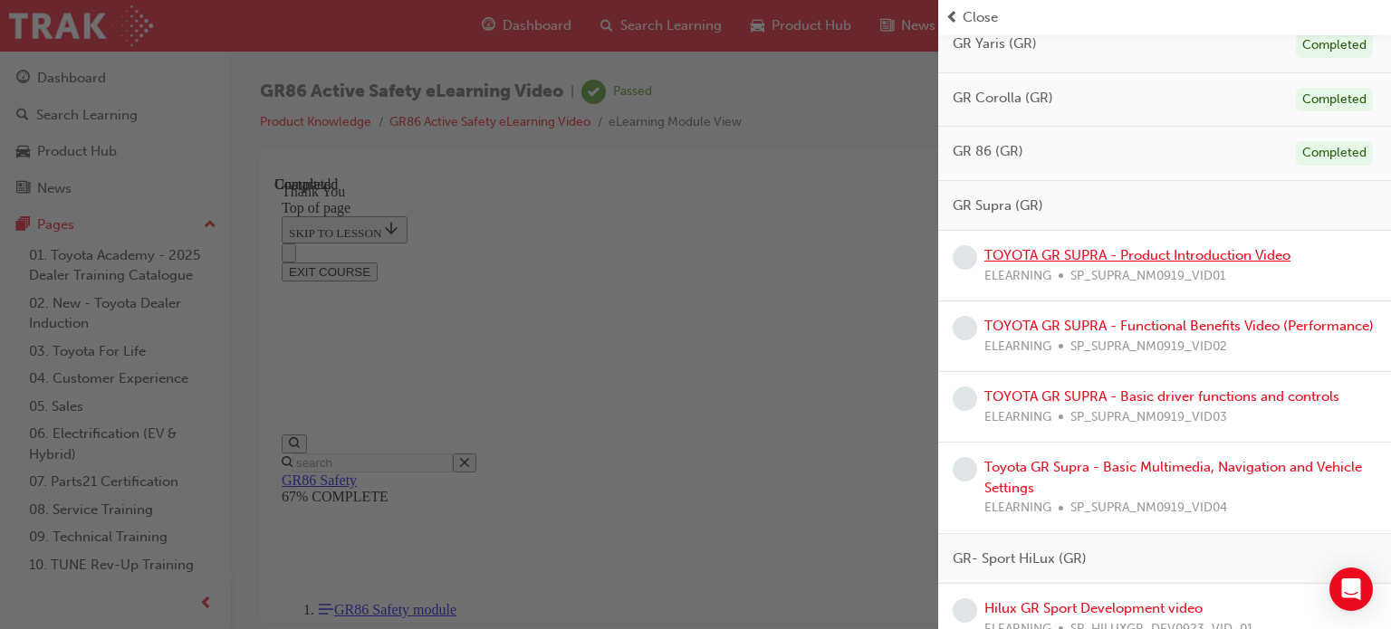
click at [1215, 256] on link "TOYOTA GR SUPRA - Product Introduction Video" at bounding box center [1137, 255] width 306 height 16
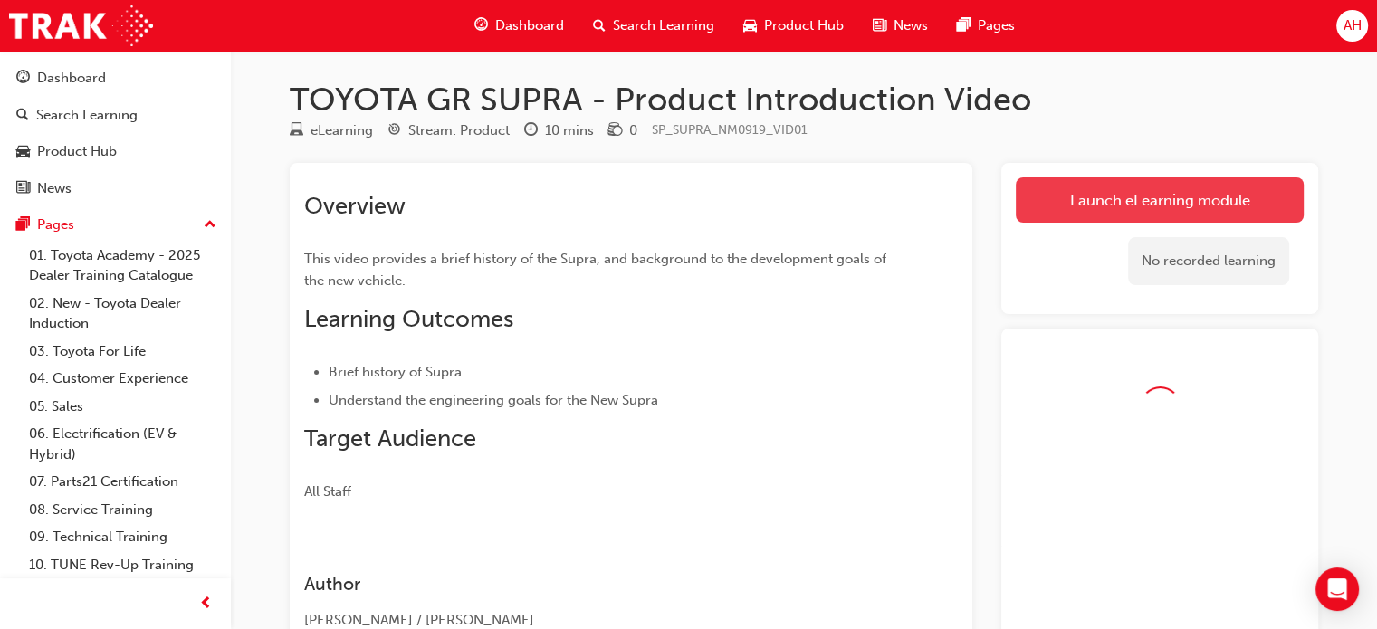
click at [1079, 205] on link "Launch eLearning module" at bounding box center [1160, 199] width 288 height 45
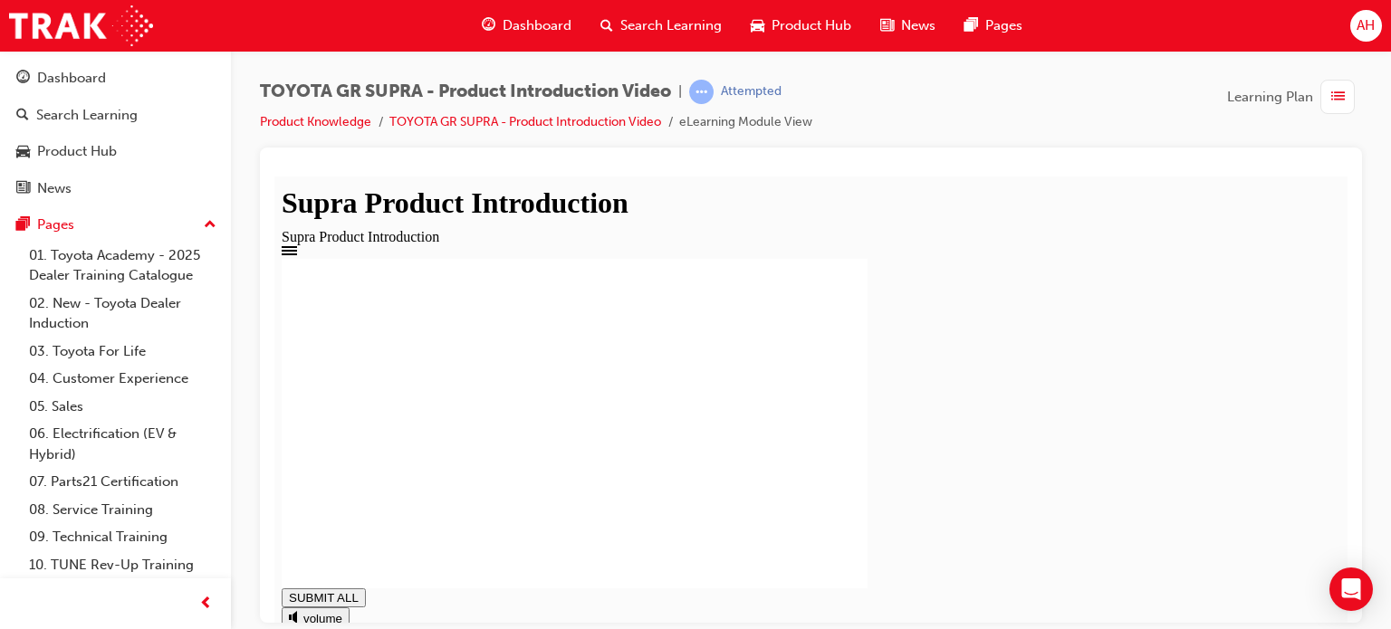
click at [1304, 585] on div "Product Introduction You have Completed this module. SUBMIT ALL volume pause re…" at bounding box center [811, 495] width 1058 height 475
click at [1351, 93] on div "button" at bounding box center [1337, 97] width 34 height 34
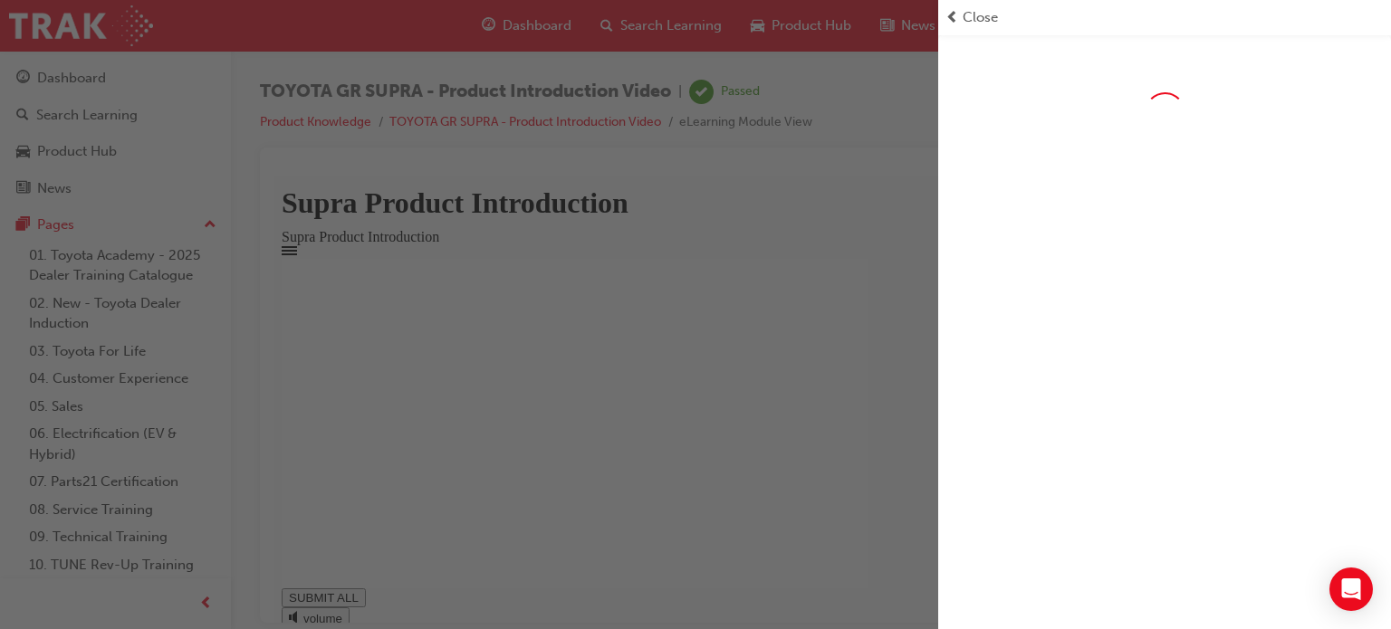
type input "1"
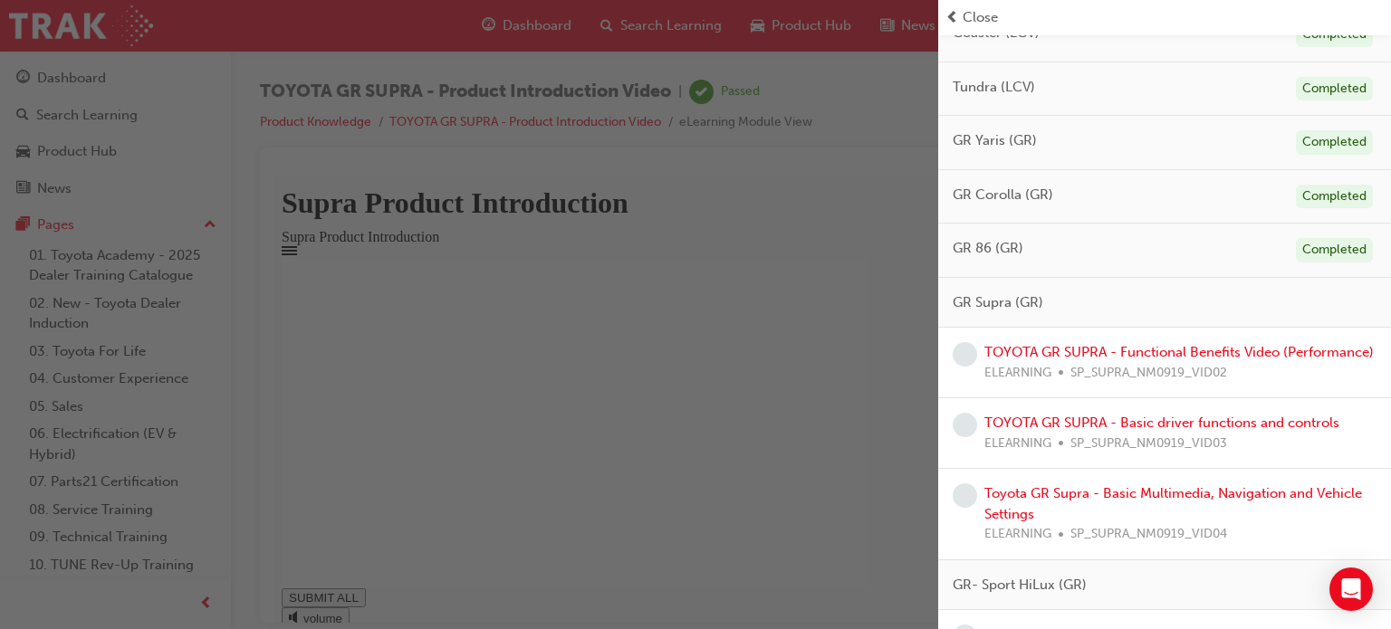
scroll to position [1086, 0]
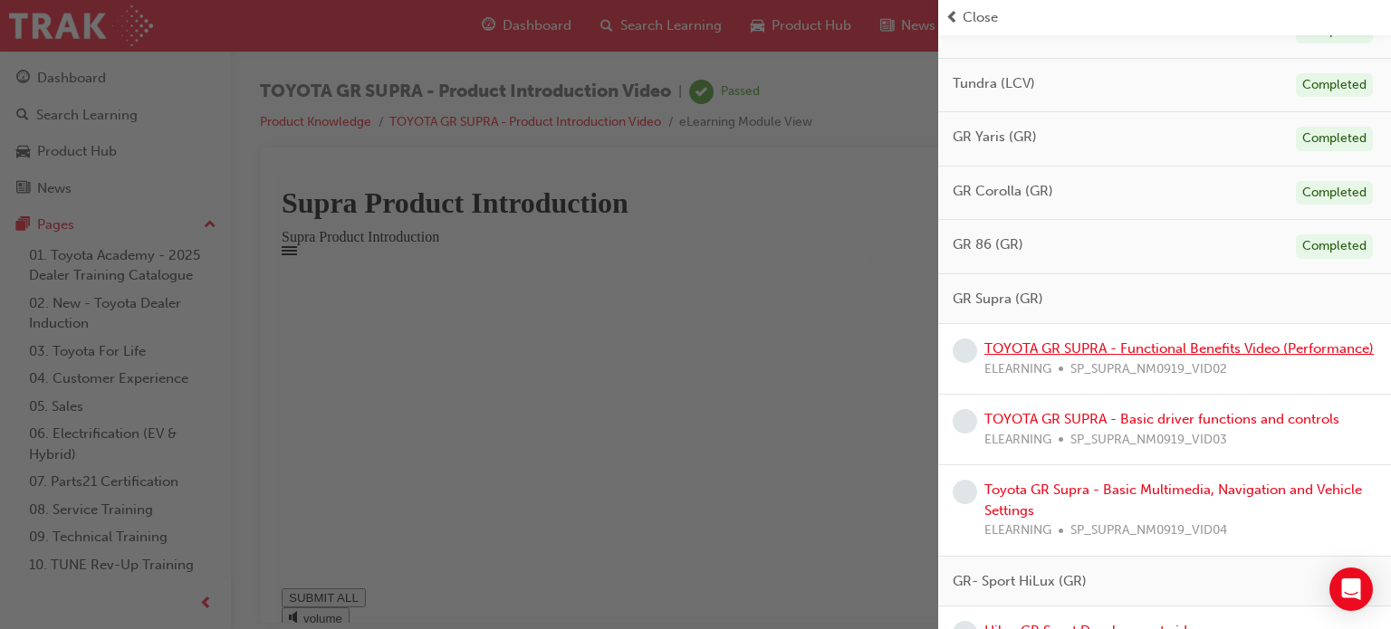
click at [1119, 348] on link "TOYOTA GR SUPRA - Functional Benefits Video (Performance)" at bounding box center [1178, 348] width 389 height 16
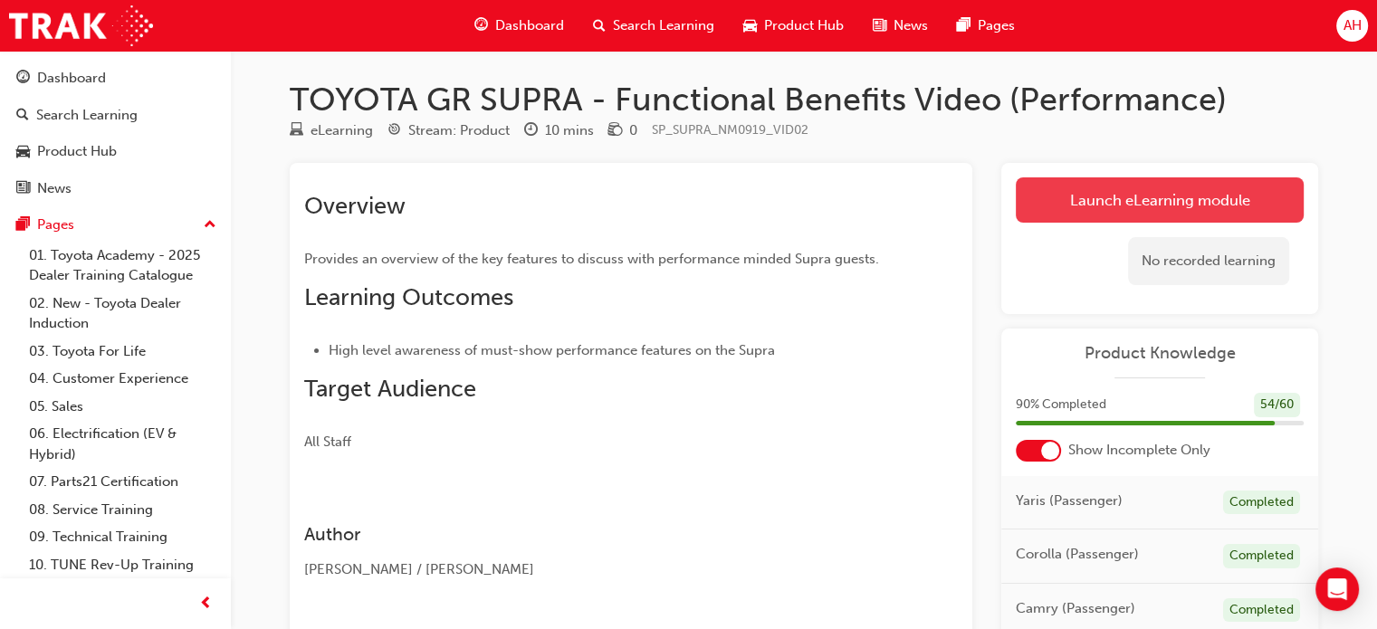
click at [1092, 197] on link "Launch eLearning module" at bounding box center [1160, 199] width 288 height 45
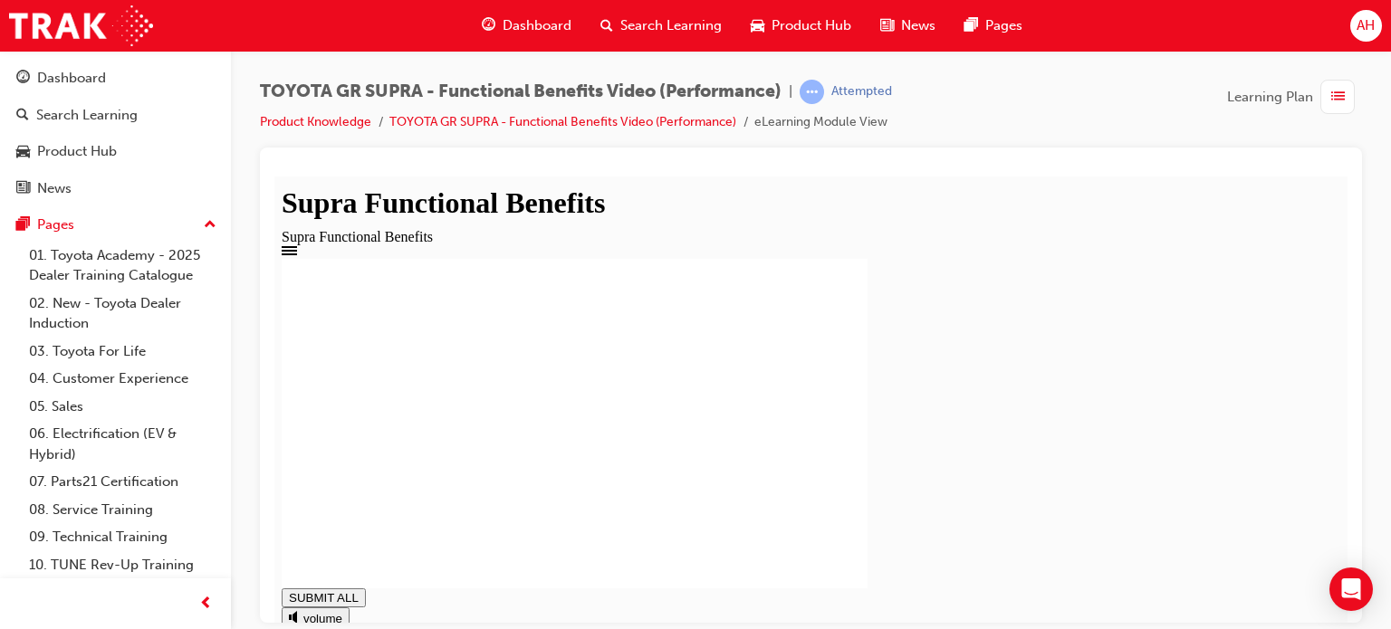
click at [1332, 605] on div "Open Intercom Messenger" at bounding box center [1351, 590] width 48 height 48
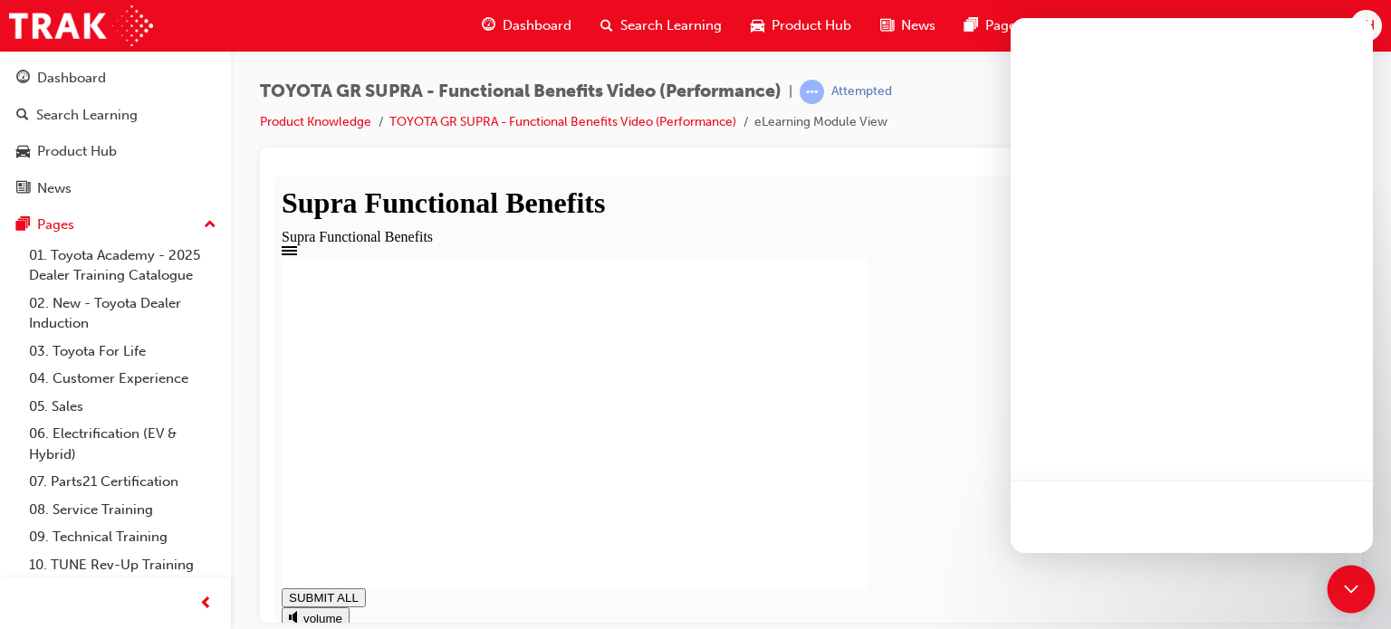
click at [1331, 597] on div "Open Intercom Messenger" at bounding box center [1351, 590] width 48 height 48
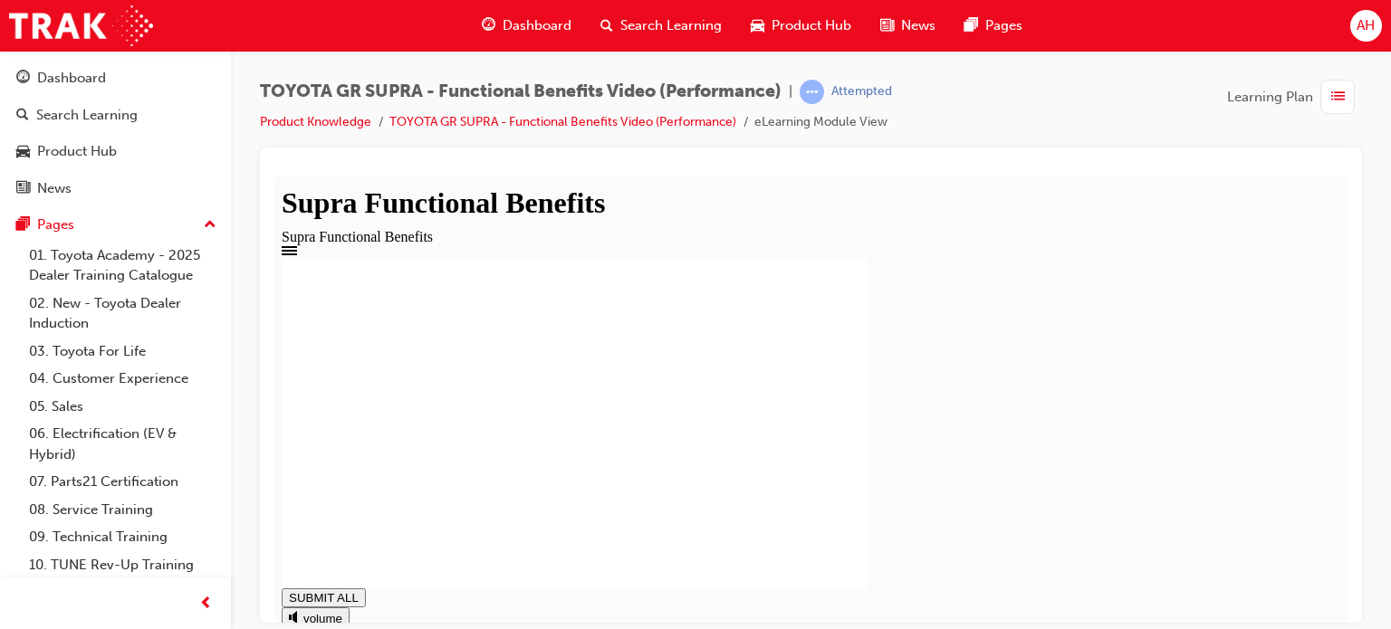
drag, startPoint x: 1337, startPoint y: 593, endPoint x: 1625, endPoint y: 744, distance: 325.2
drag, startPoint x: 632, startPoint y: 526, endPoint x: 621, endPoint y: 531, distance: 11.8
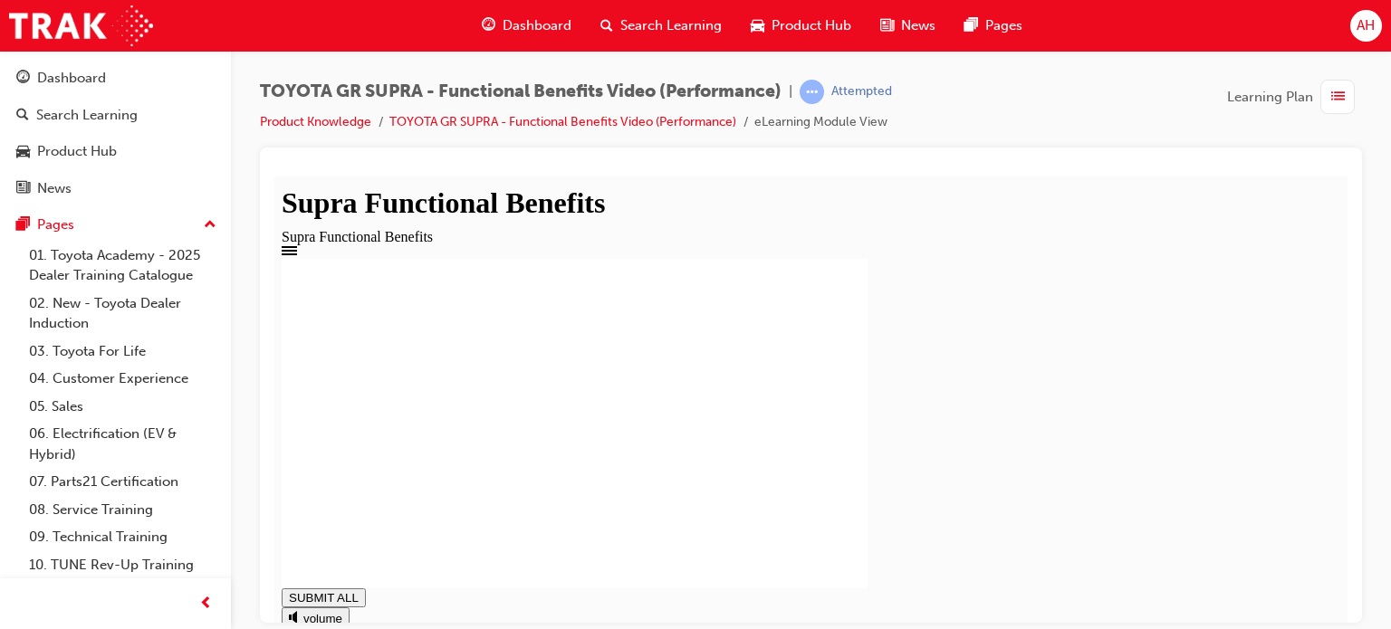
click at [630, 526] on rect at bounding box center [575, 423] width 586 height 330
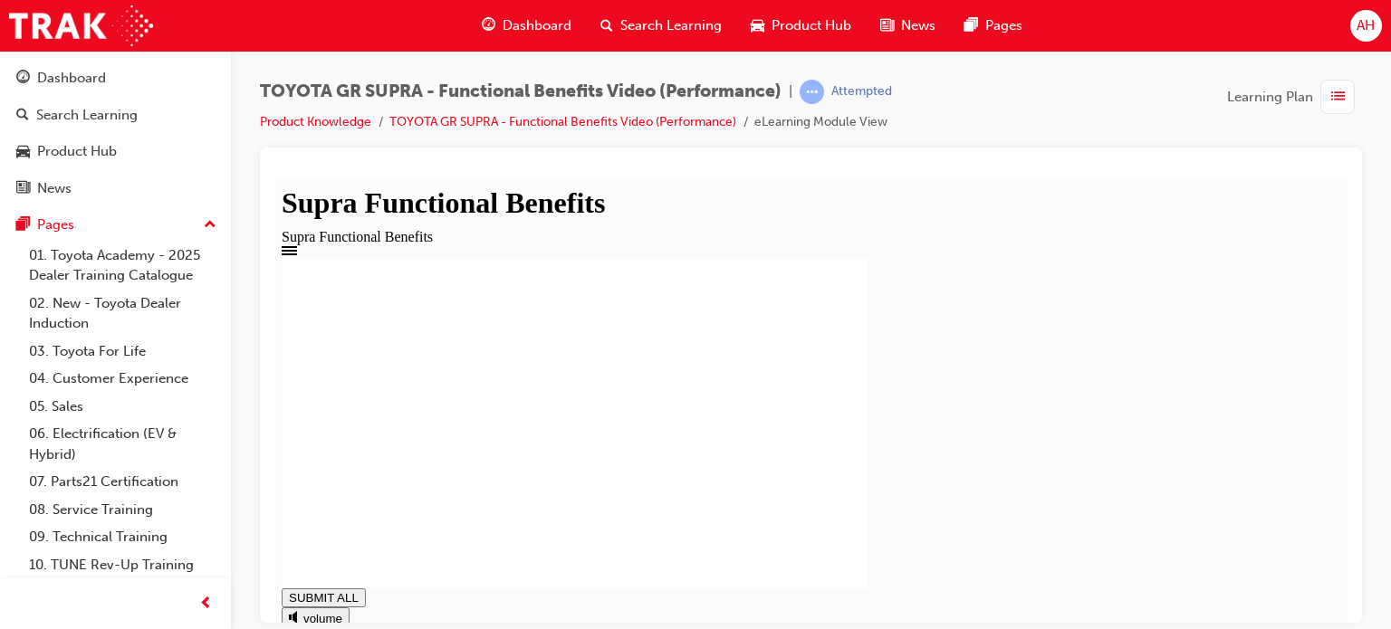
click at [1346, 79] on div "TOYOTA GR SUPRA - Functional Benefits Video (Performance) | Passed Product Know…" at bounding box center [811, 317] width 1160 height 533
click at [1340, 93] on span "list-icon" at bounding box center [1338, 97] width 14 height 23
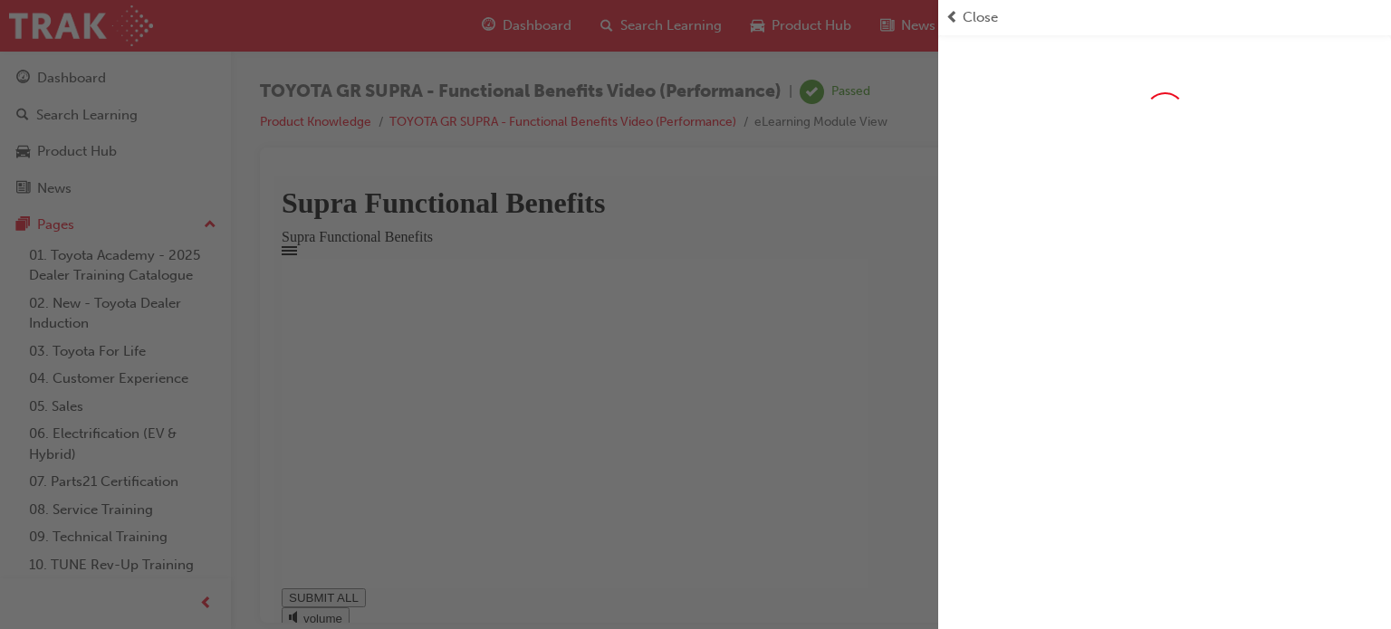
type input "1"
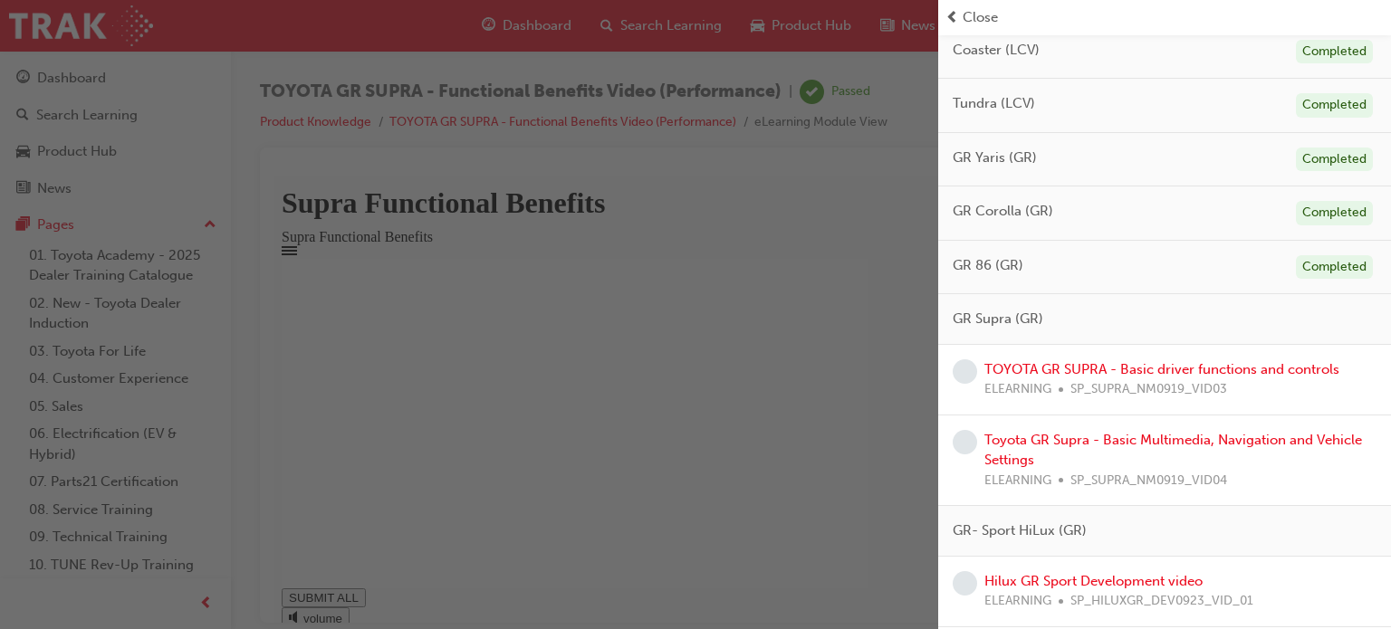
scroll to position [1220, 0]
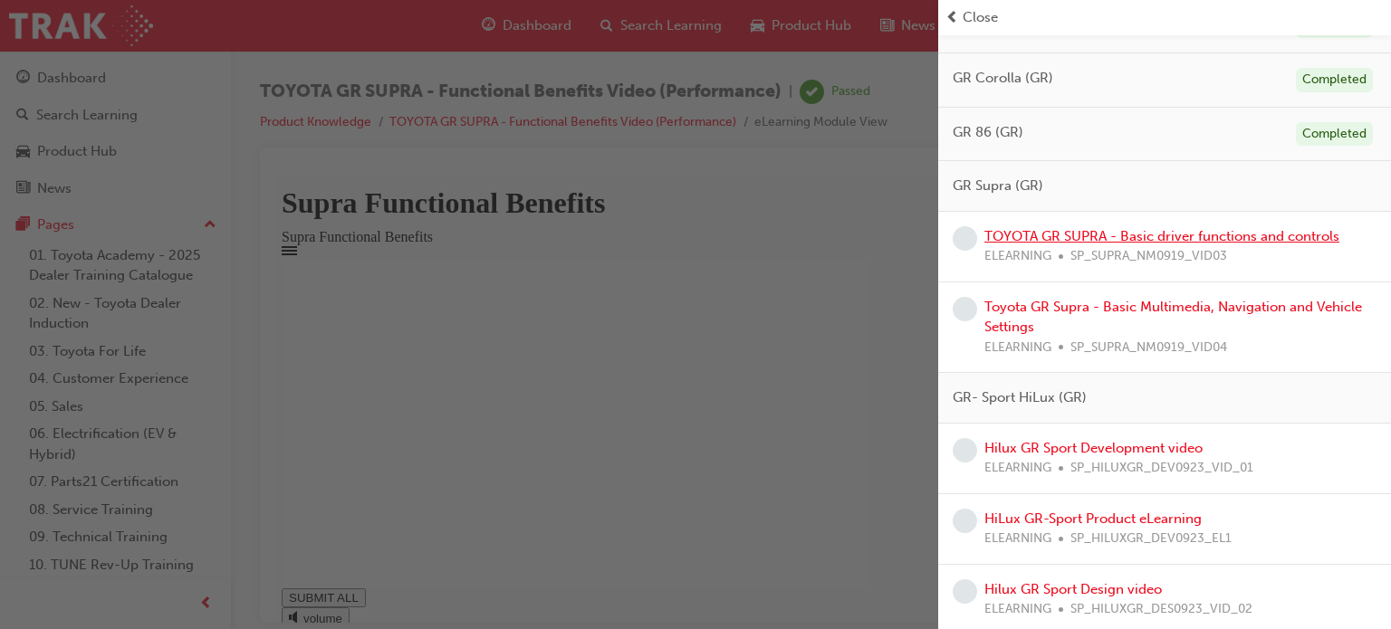
click at [1077, 238] on link "TOYOTA GR SUPRA - Basic driver functions and controls" at bounding box center [1161, 236] width 355 height 16
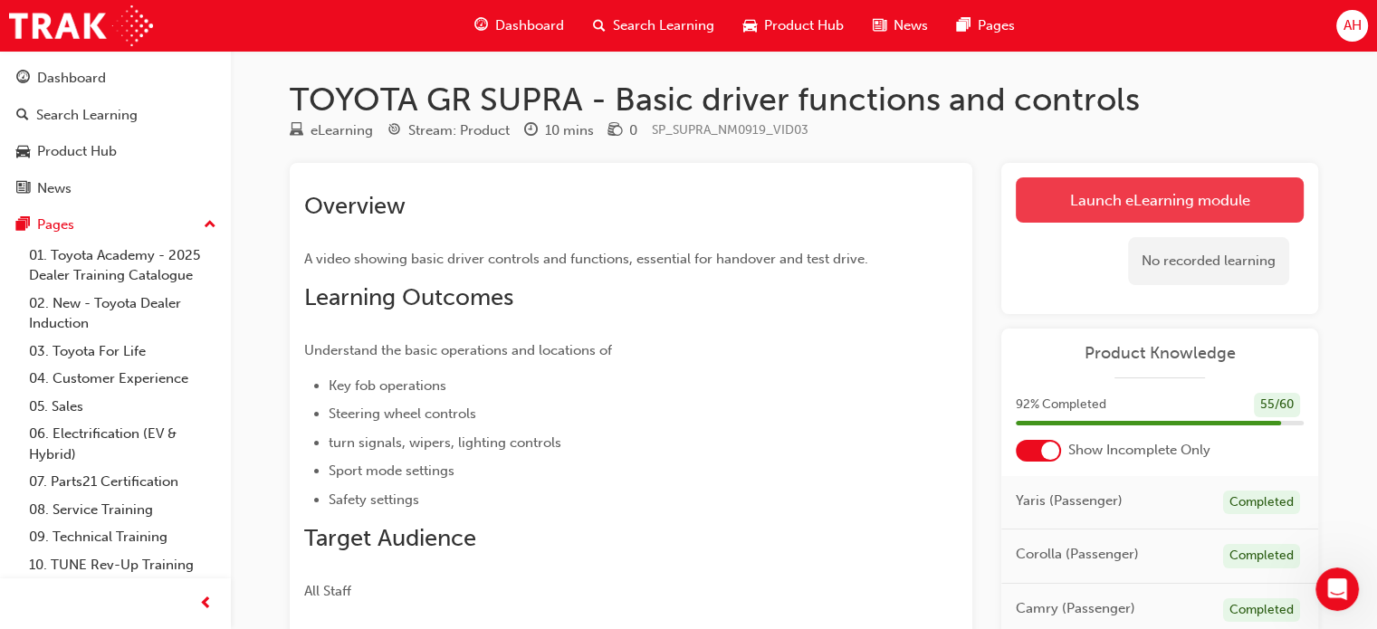
click at [1115, 200] on link "Launch eLearning module" at bounding box center [1160, 199] width 288 height 45
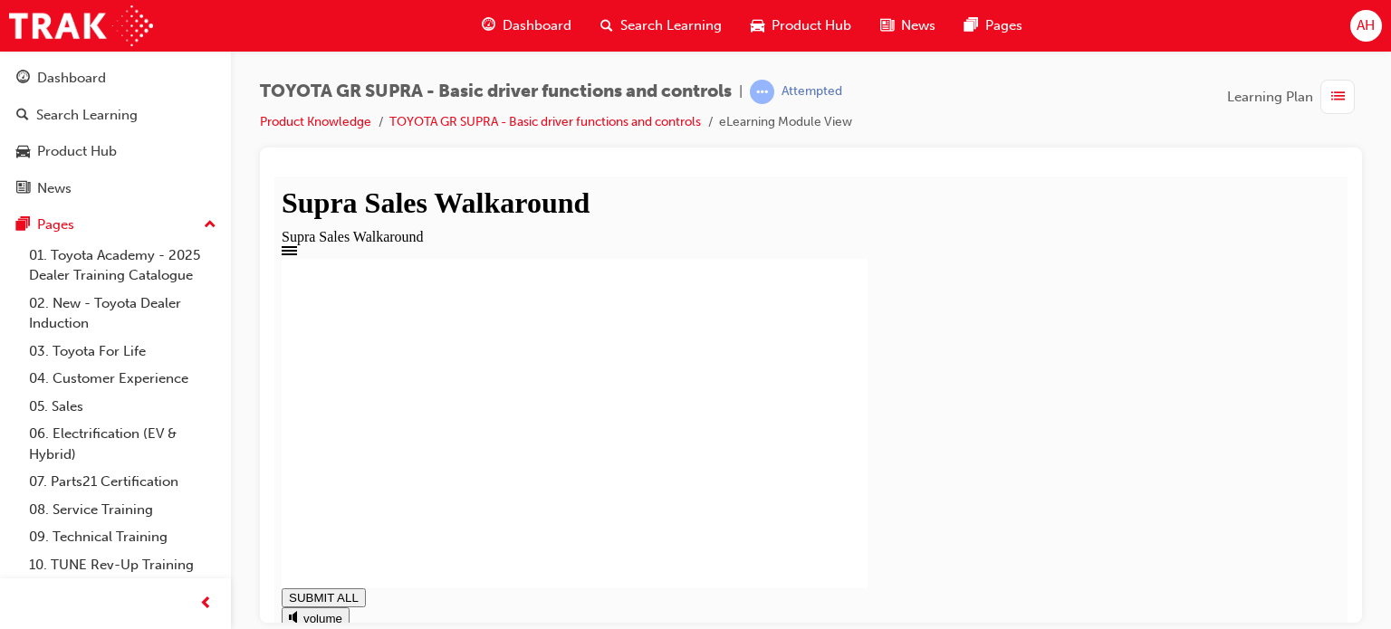
type input "1"
click at [1313, 101] on div "Learning Plan" at bounding box center [1294, 97] width 135 height 34
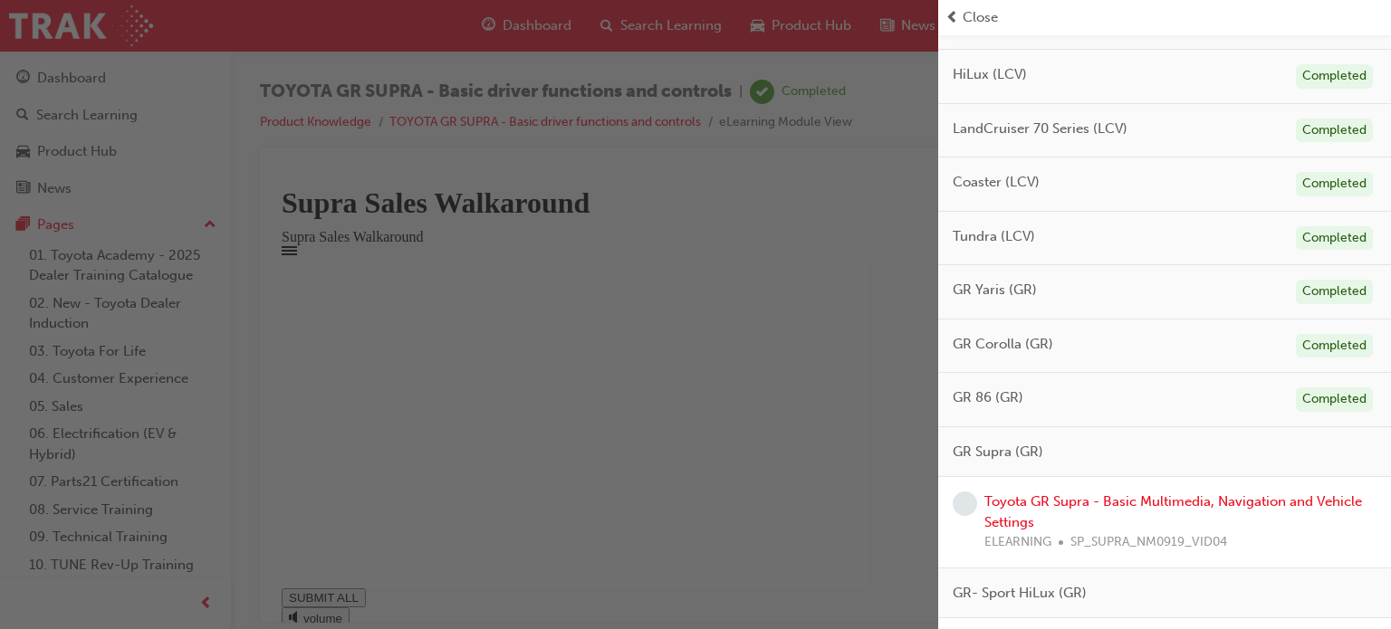
scroll to position [1086, 0]
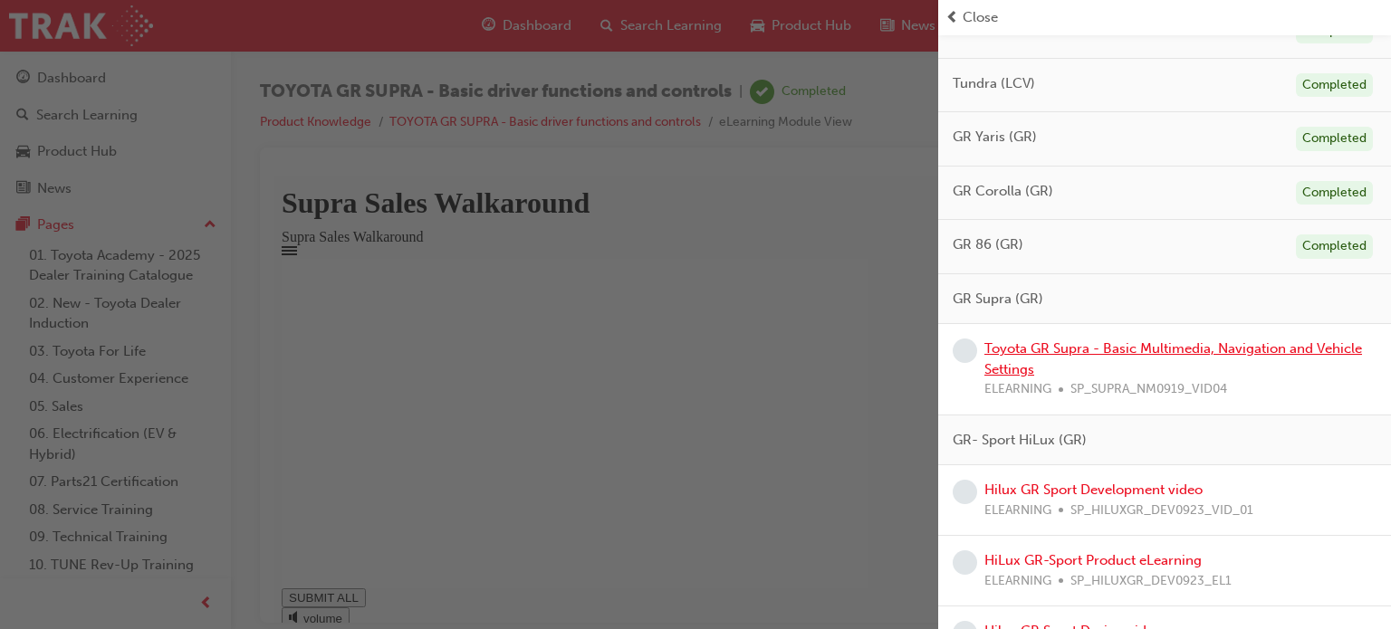
click at [1080, 340] on link "Toyota GR Supra - Basic Multimedia, Navigation and Vehicle Settings" at bounding box center [1173, 358] width 378 height 37
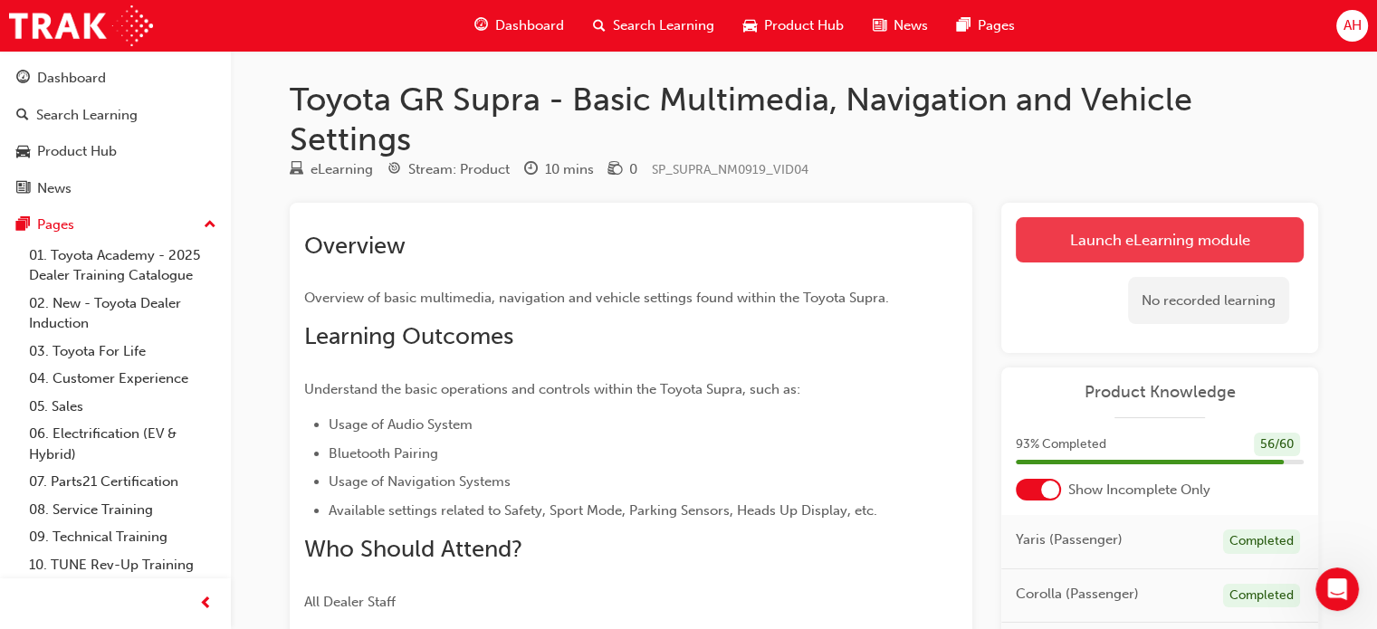
click at [1096, 250] on link "Launch eLearning module" at bounding box center [1160, 239] width 288 height 45
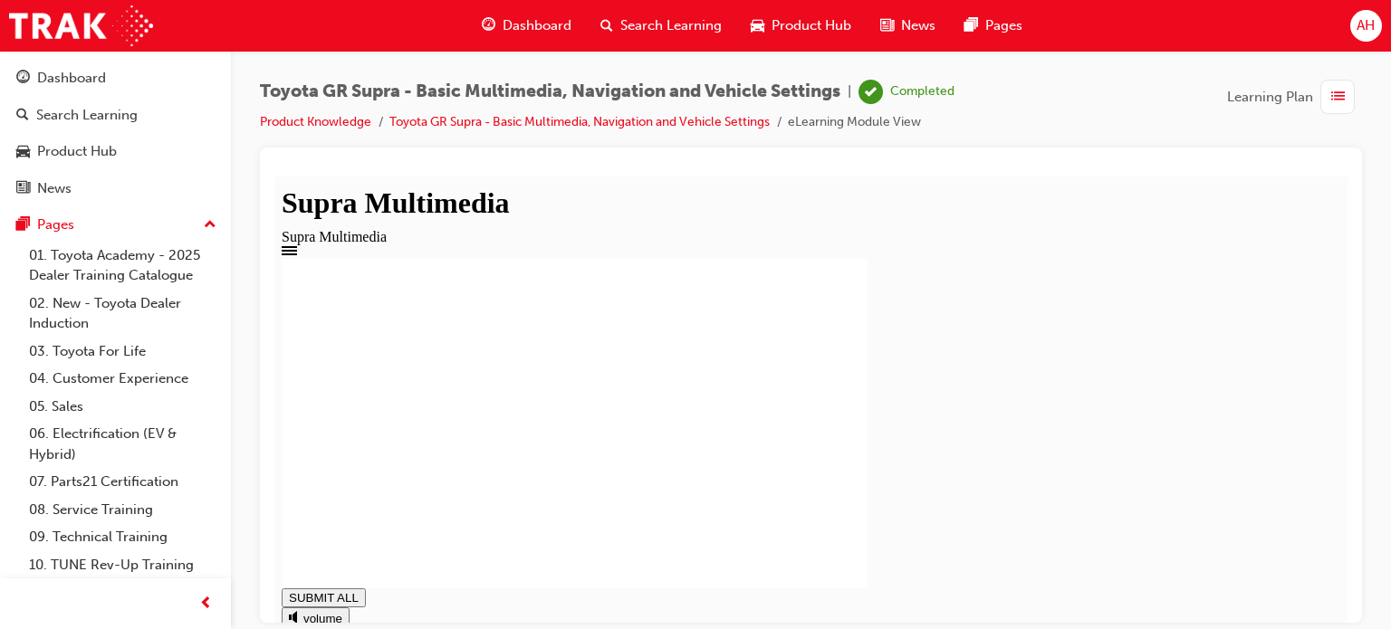
click at [1329, 99] on div "button" at bounding box center [1337, 97] width 34 height 34
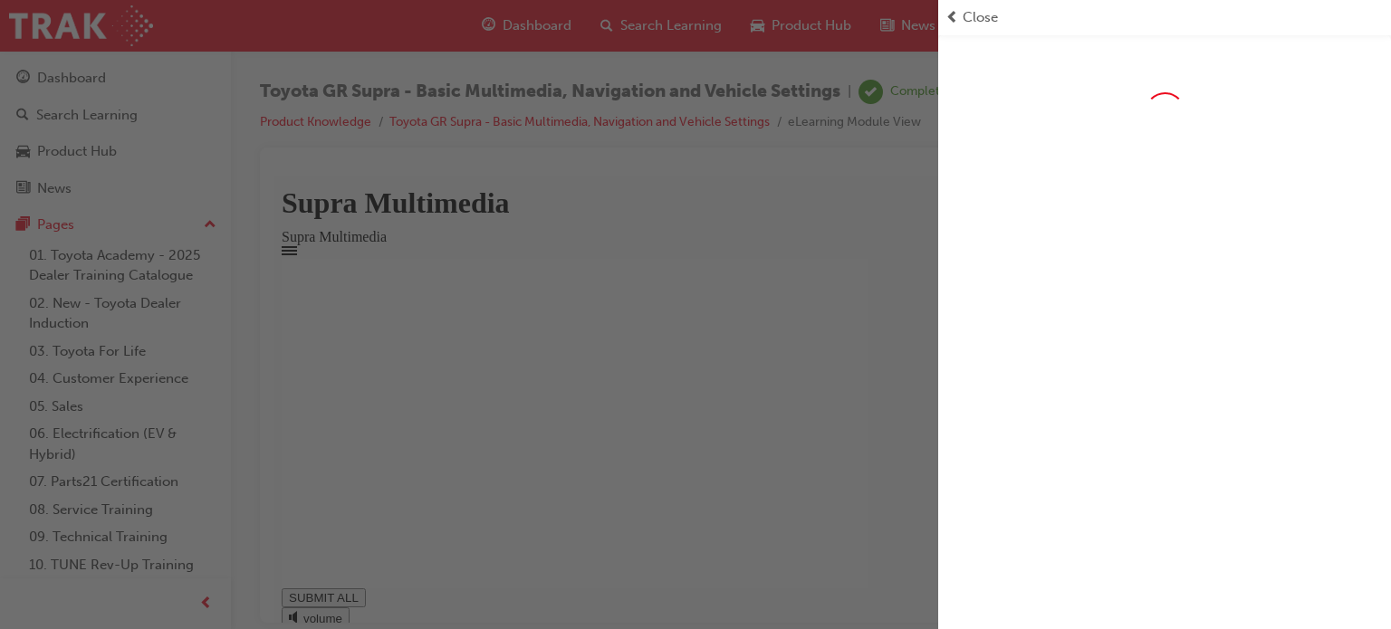
type input "1"
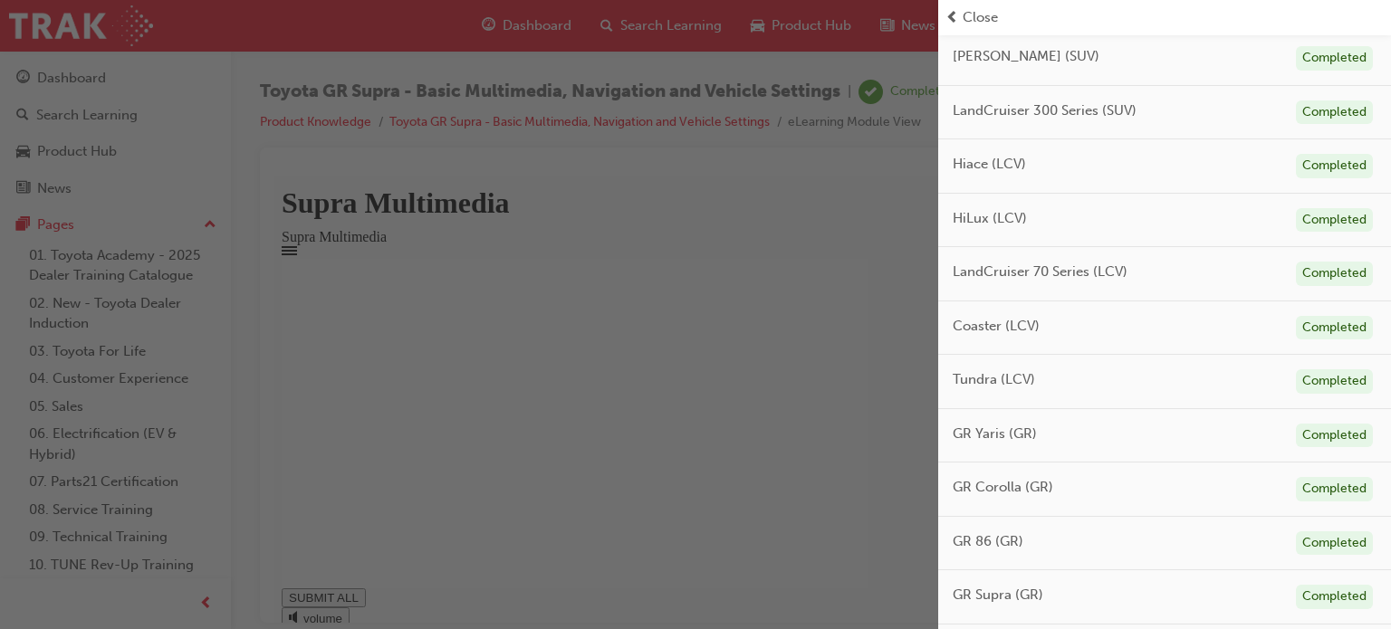
scroll to position [1062, 0]
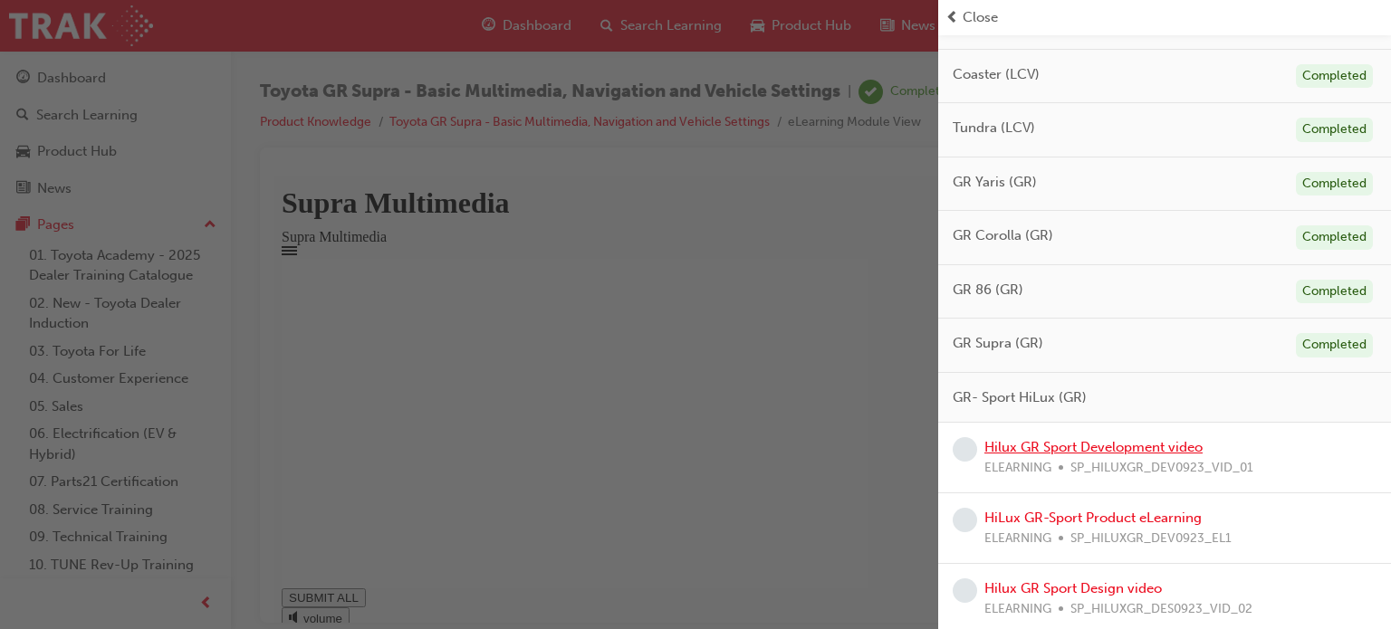
click at [1073, 448] on link "Hilux GR Sport Development video" at bounding box center [1093, 447] width 218 height 16
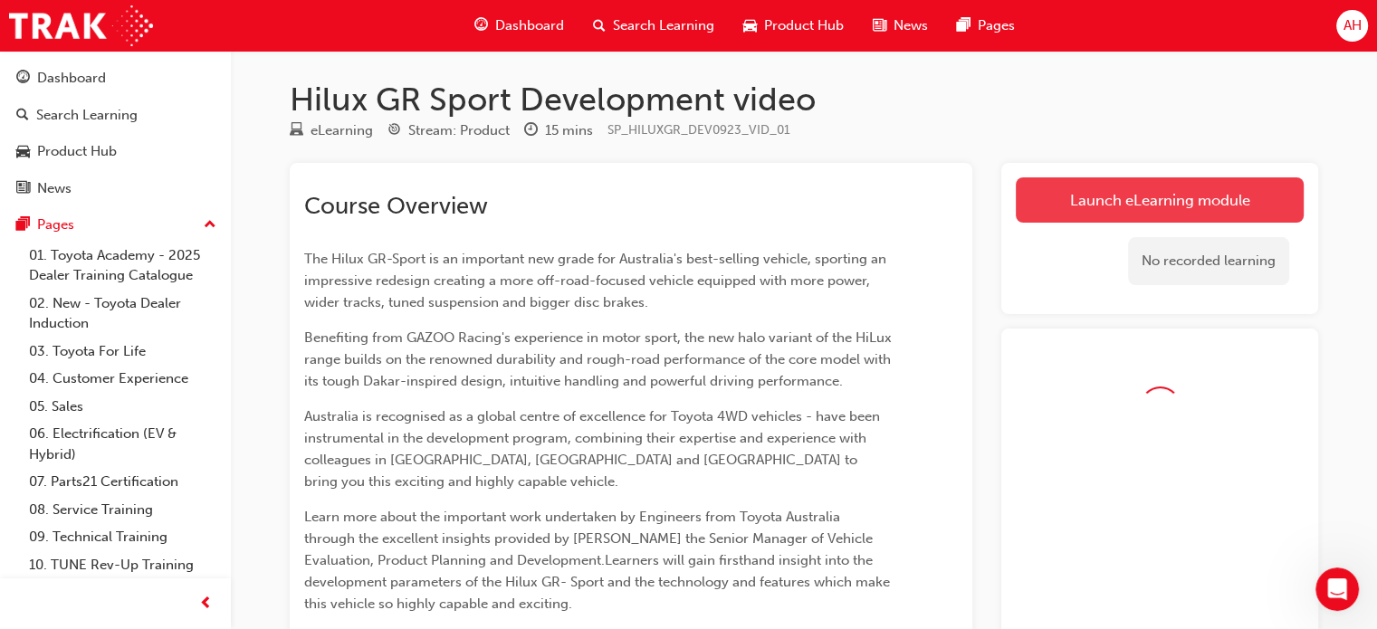
click at [1198, 196] on link "Launch eLearning module" at bounding box center [1160, 199] width 288 height 45
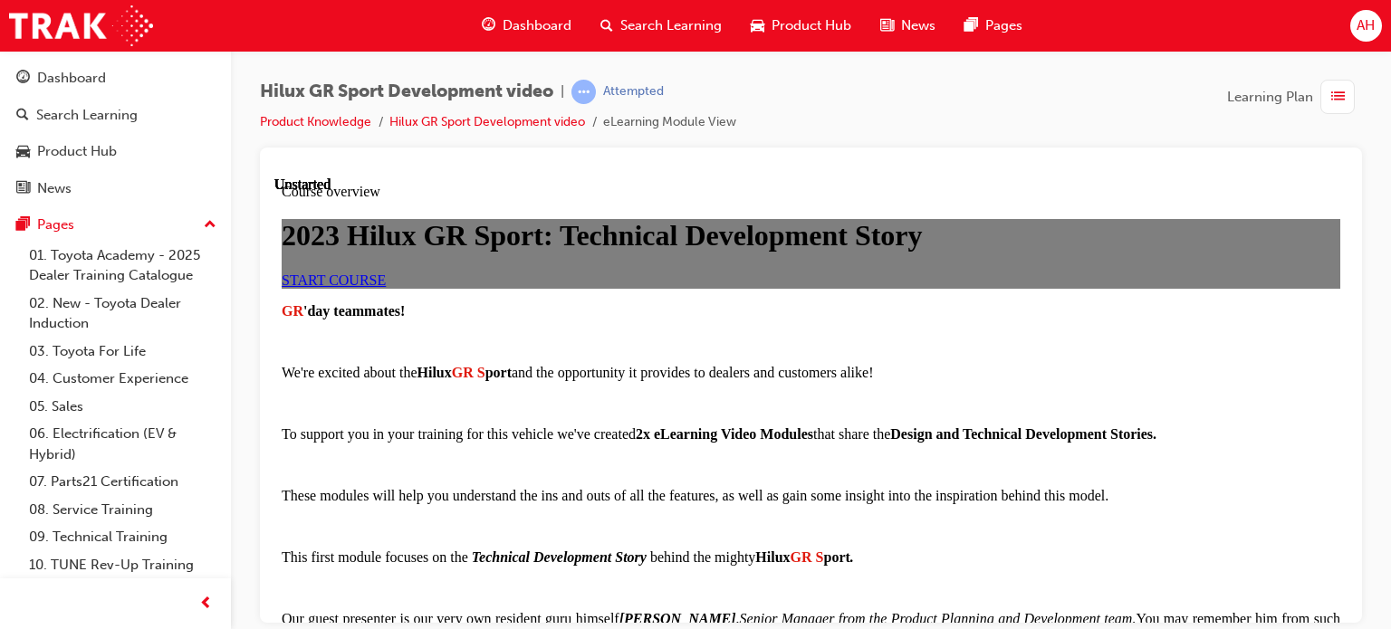
click at [386, 287] on link "START COURSE" at bounding box center [334, 279] width 104 height 15
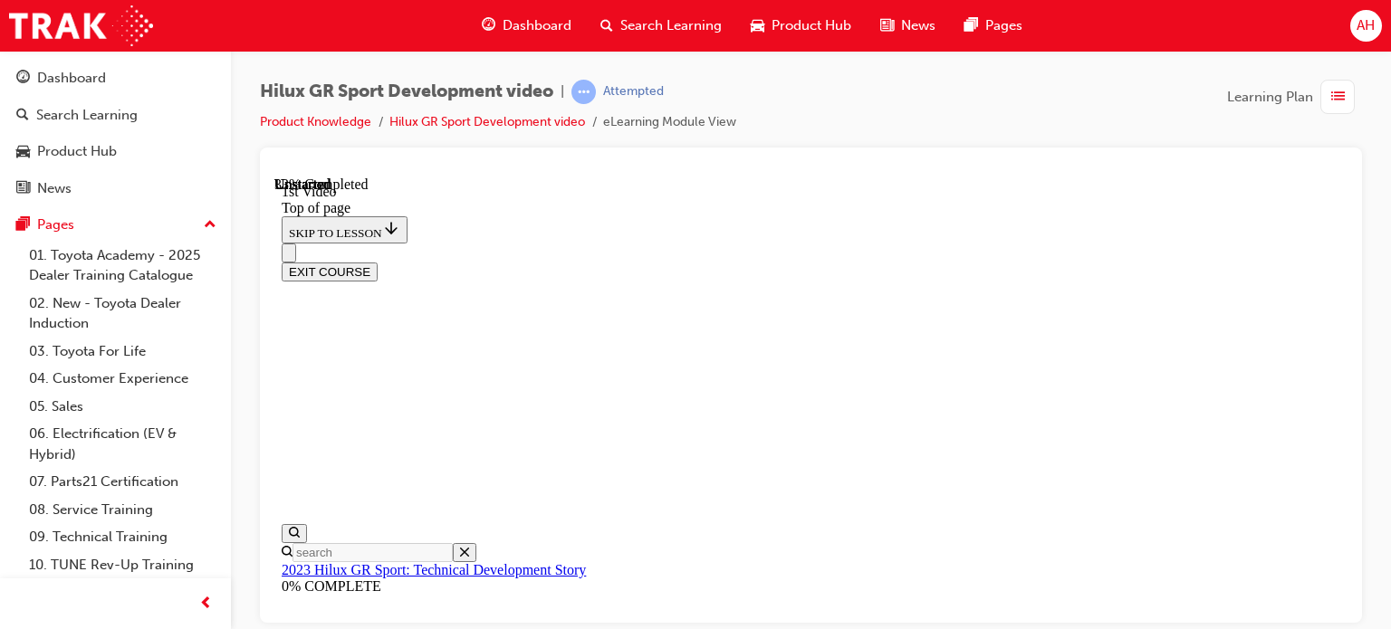
scroll to position [779, 0]
drag, startPoint x: 634, startPoint y: 589, endPoint x: 790, endPoint y: 584, distance: 156.7
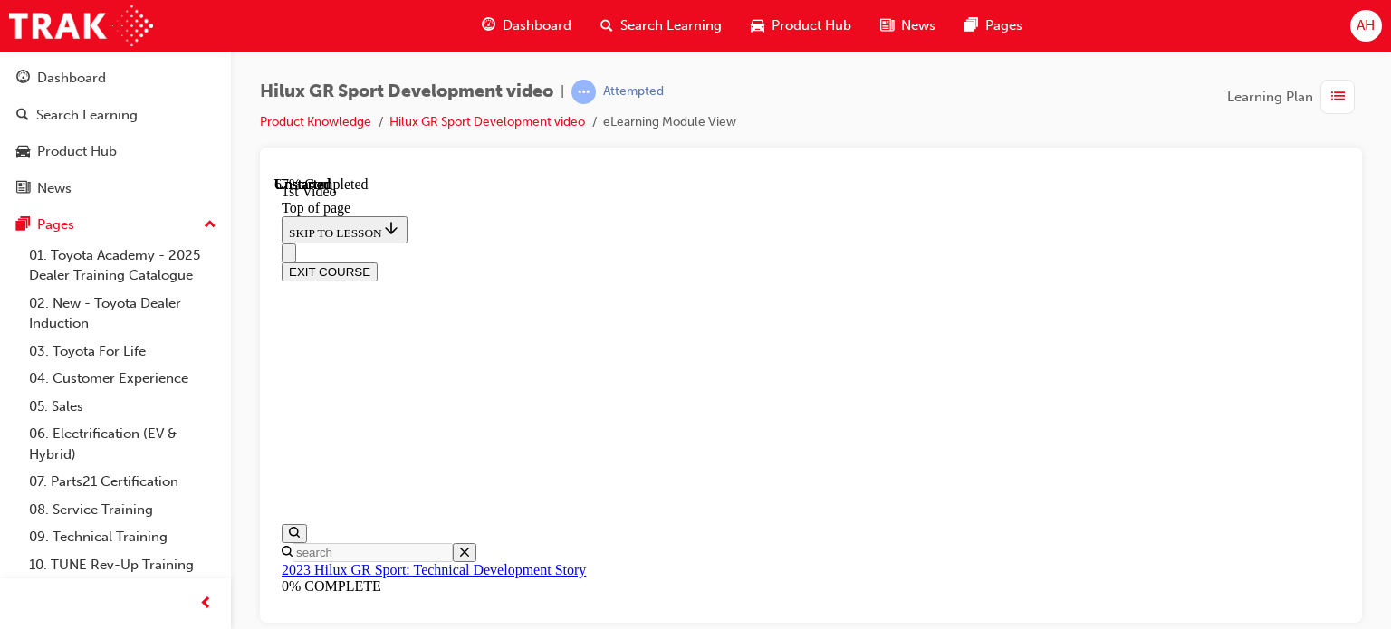
scroll to position [775, 0]
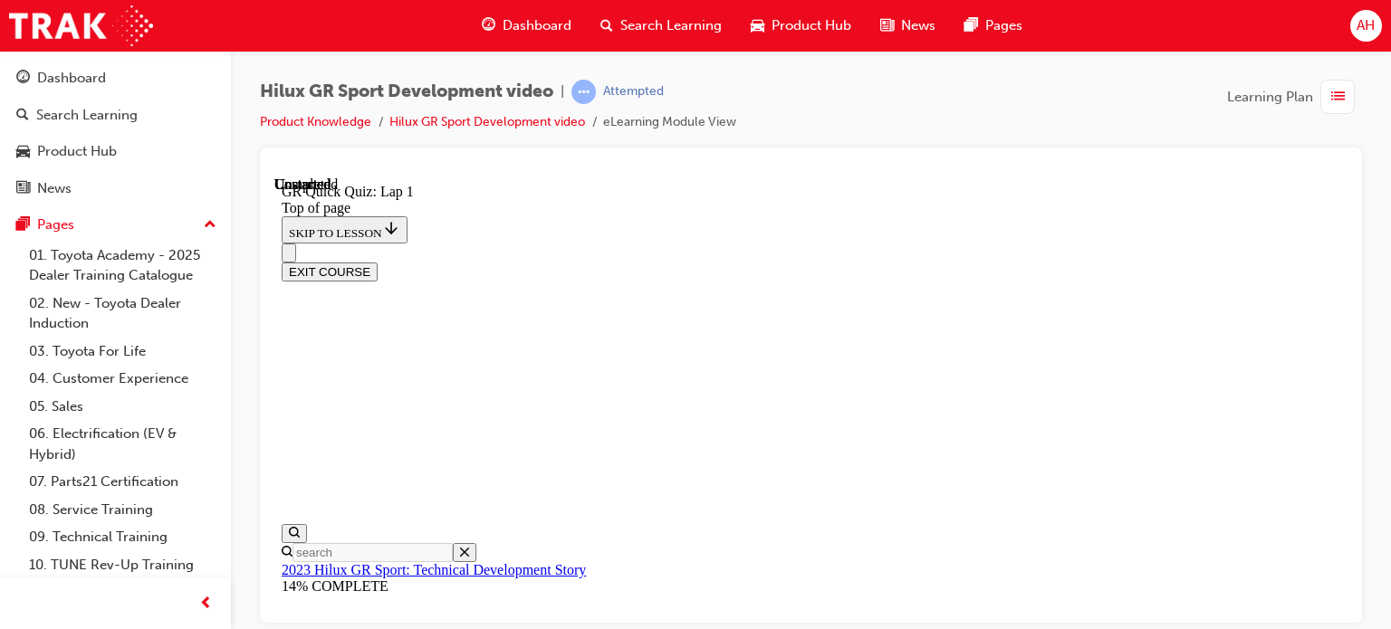
drag, startPoint x: 791, startPoint y: 435, endPoint x: 962, endPoint y: 434, distance: 171.1
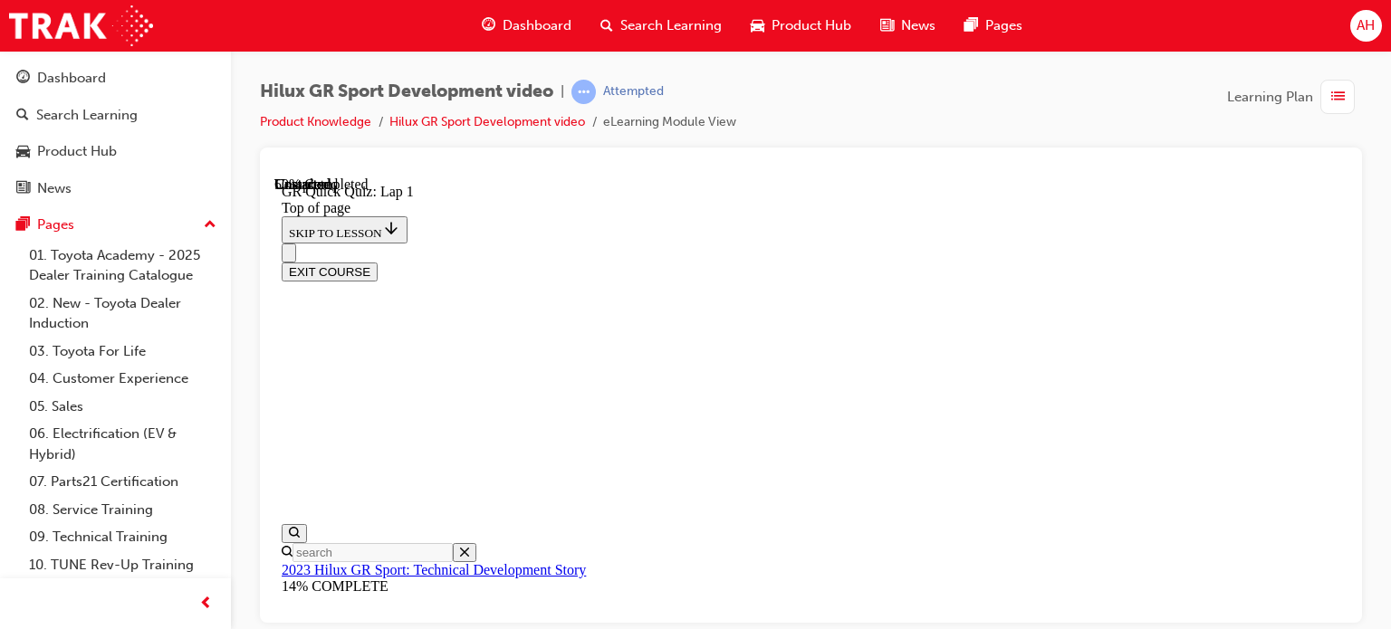
scroll to position [236, 0]
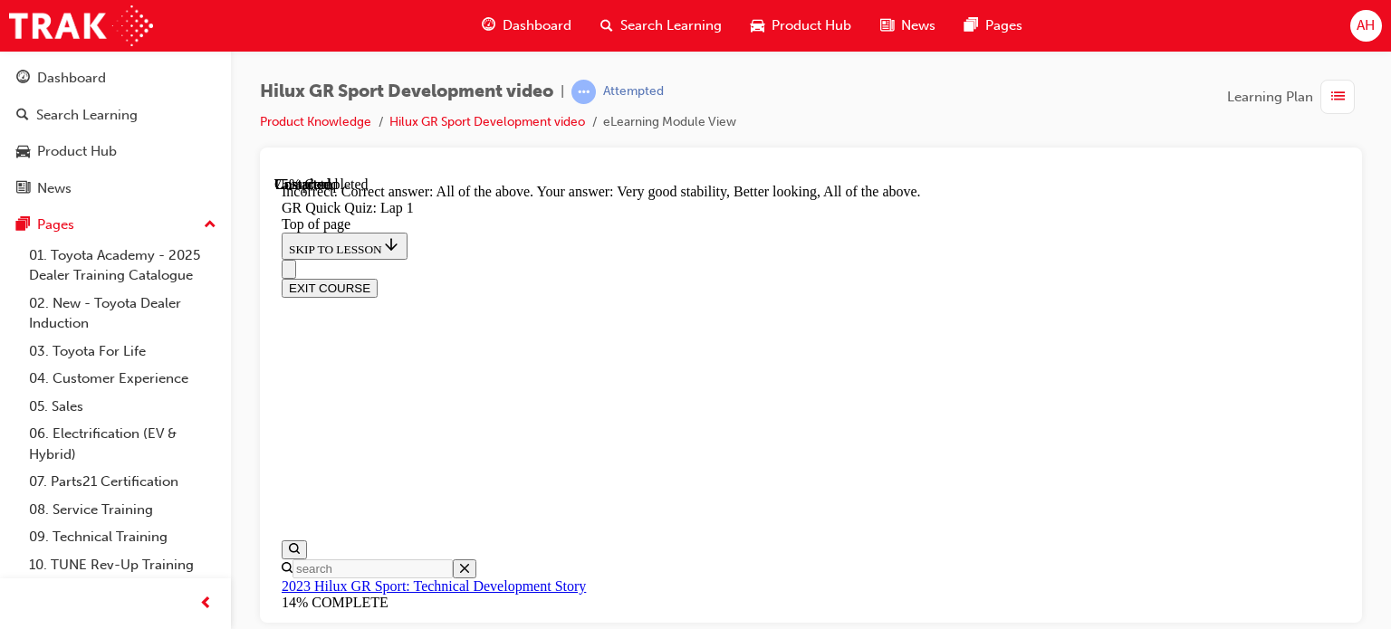
scroll to position [486, 0]
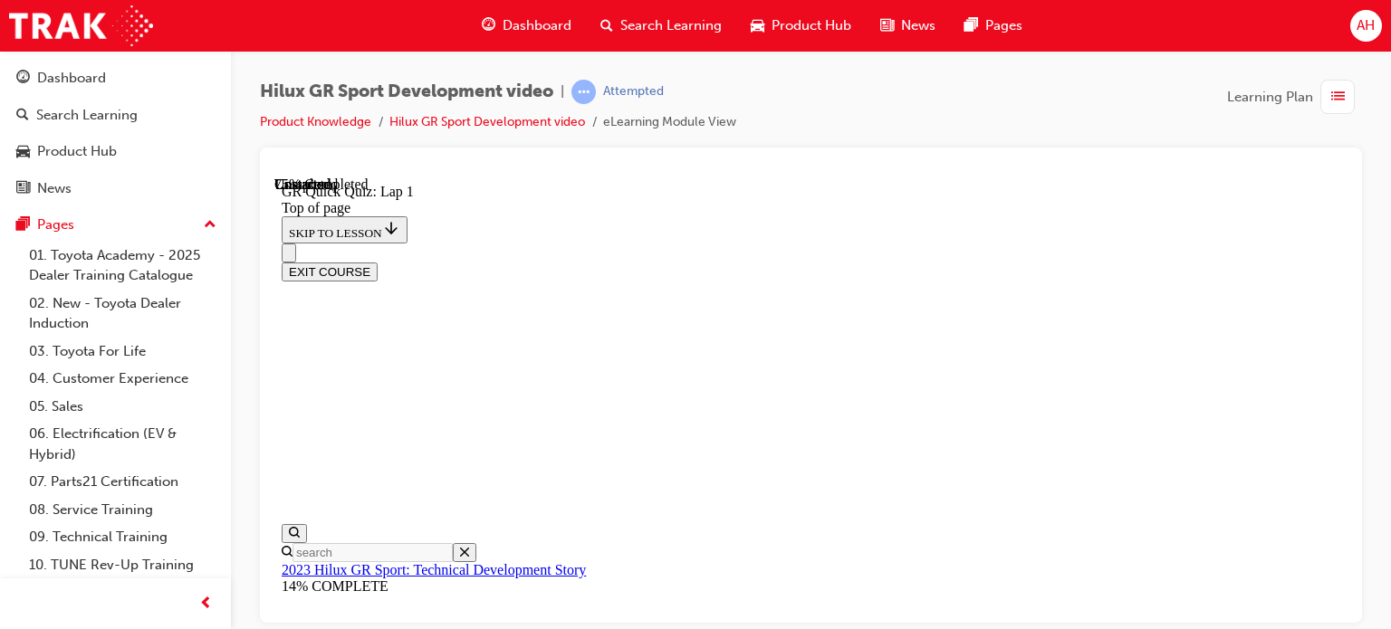
scroll to position [235, 0]
drag, startPoint x: 791, startPoint y: 283, endPoint x: 885, endPoint y: 284, distance: 93.3
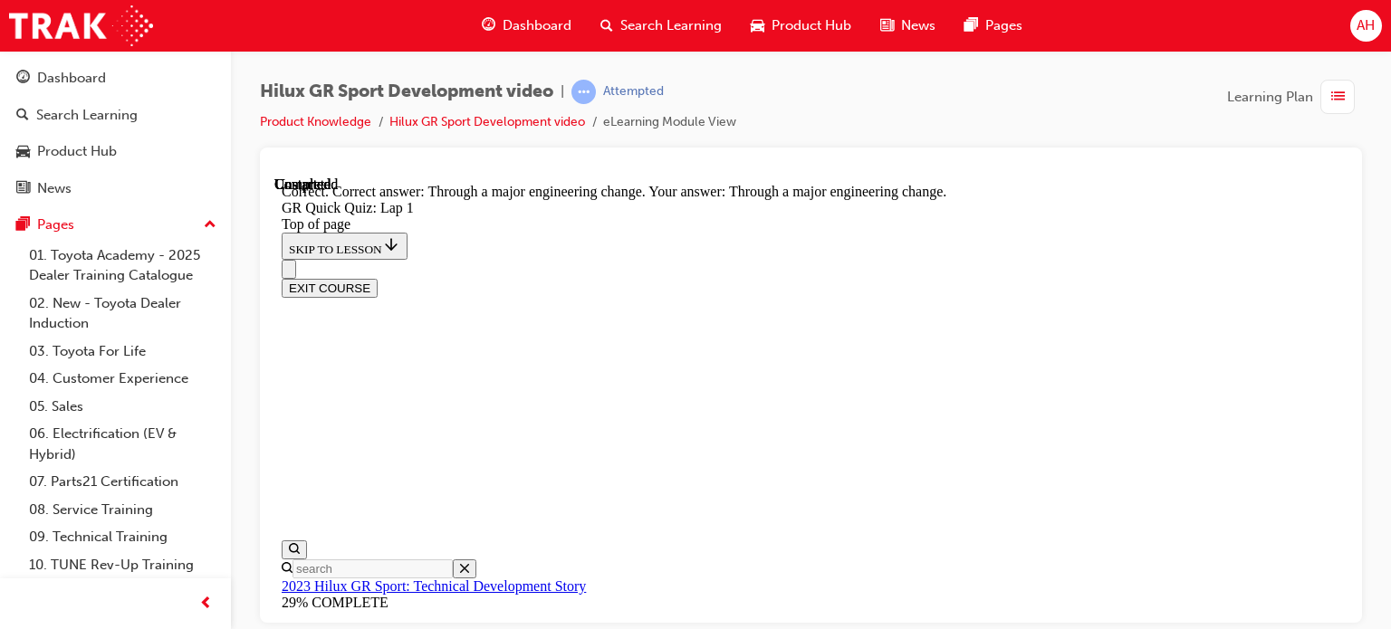
scroll to position [362, 0]
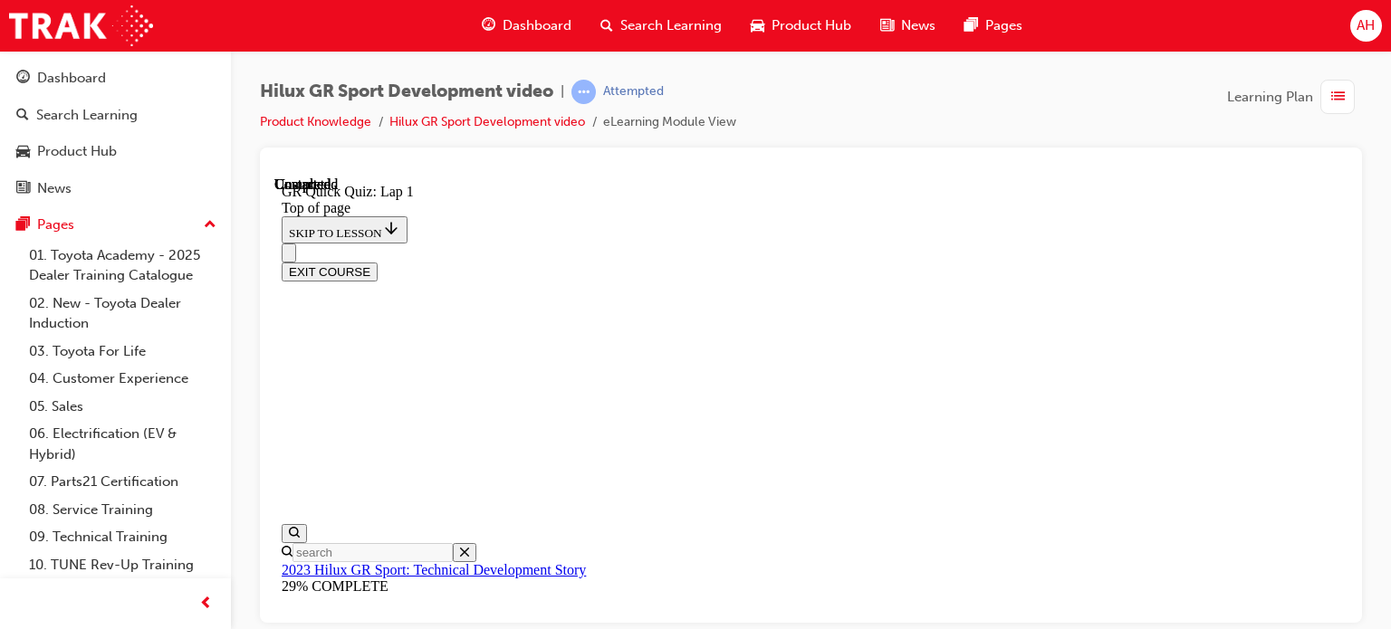
scroll to position [454, 0]
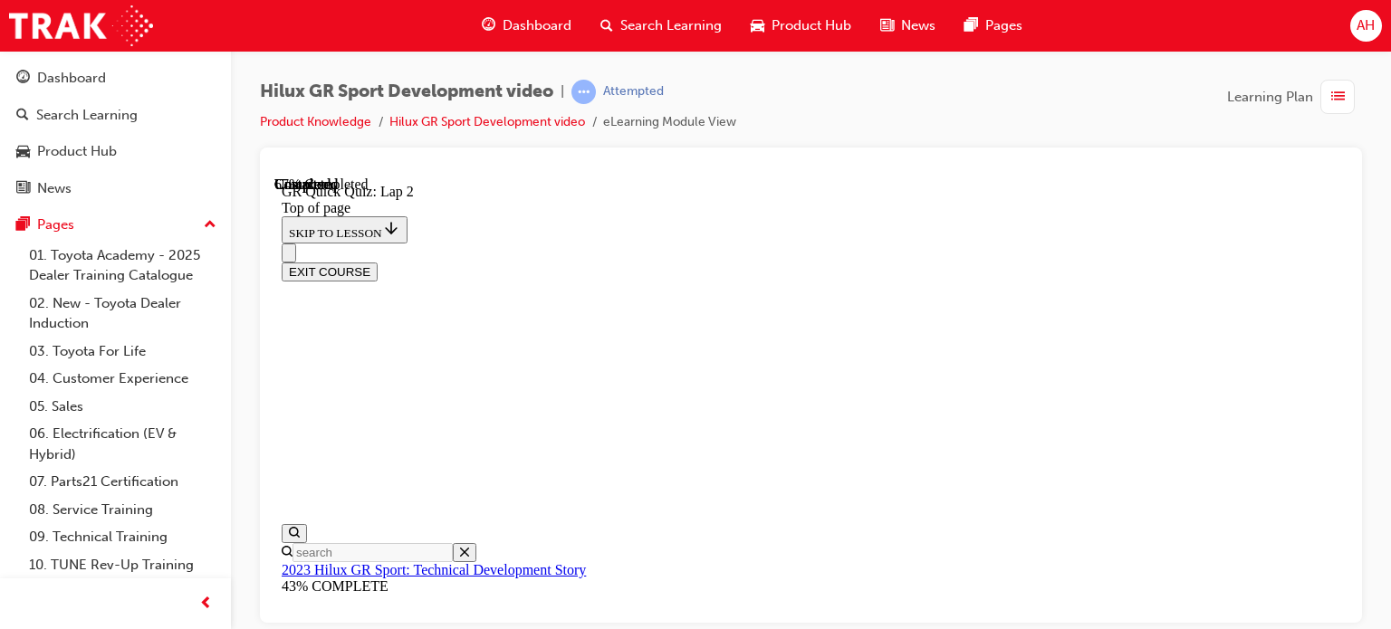
scroll to position [450, 0]
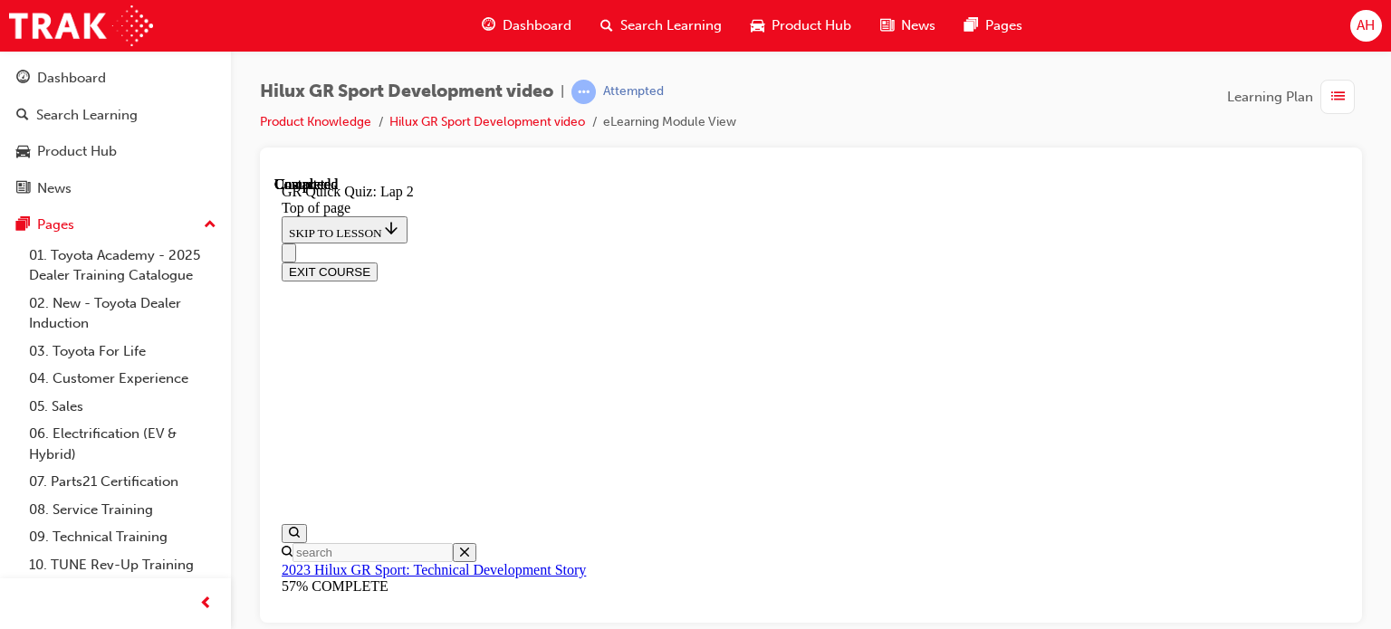
scroll to position [454, 0]
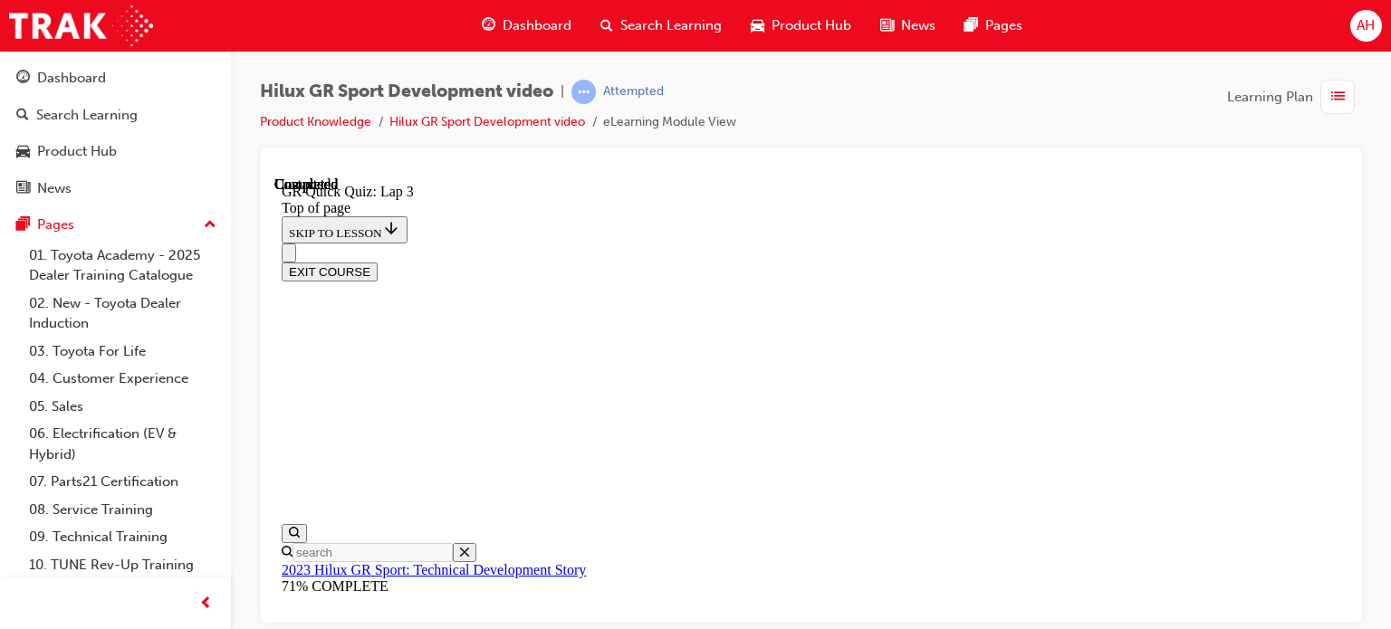
scroll to position [332, 0]
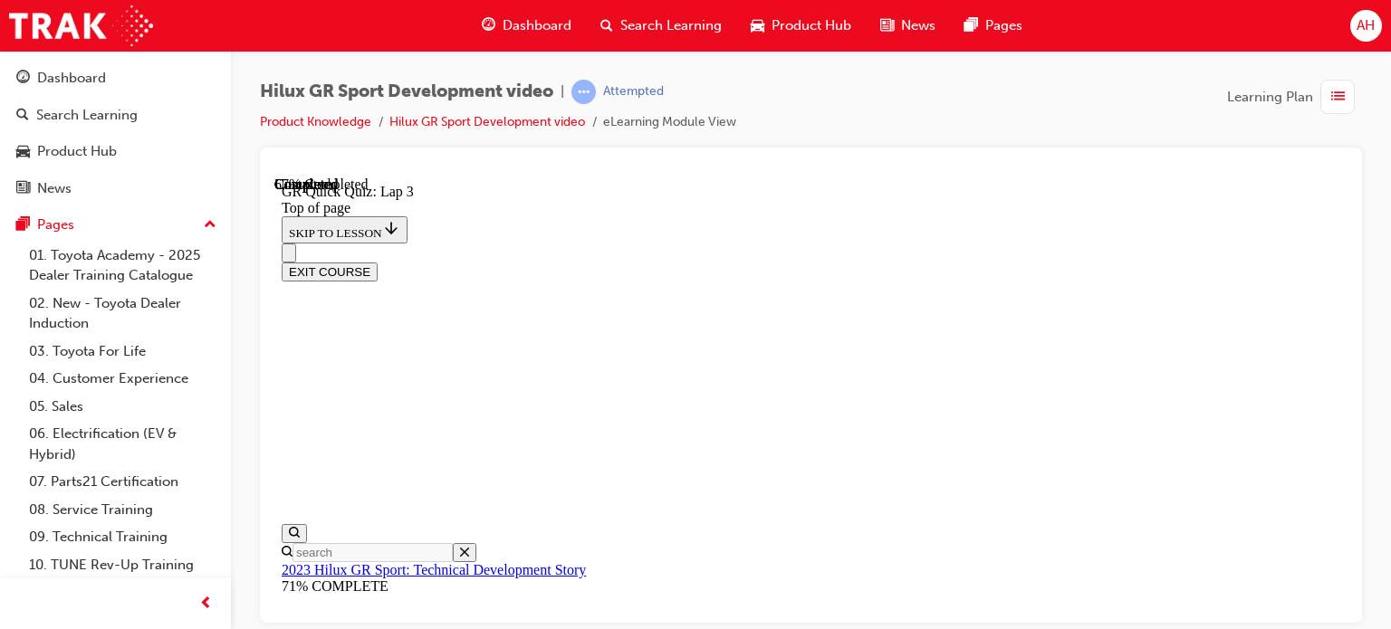
scroll to position [354, 0]
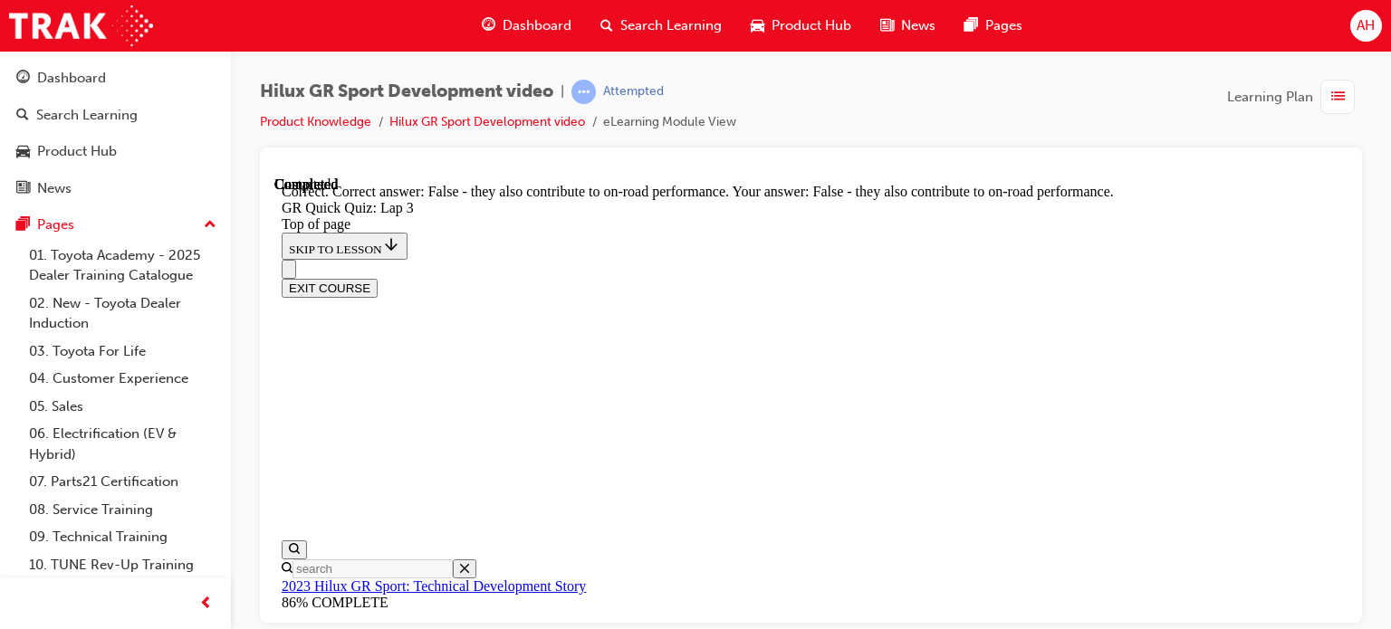
scroll to position [411, 0]
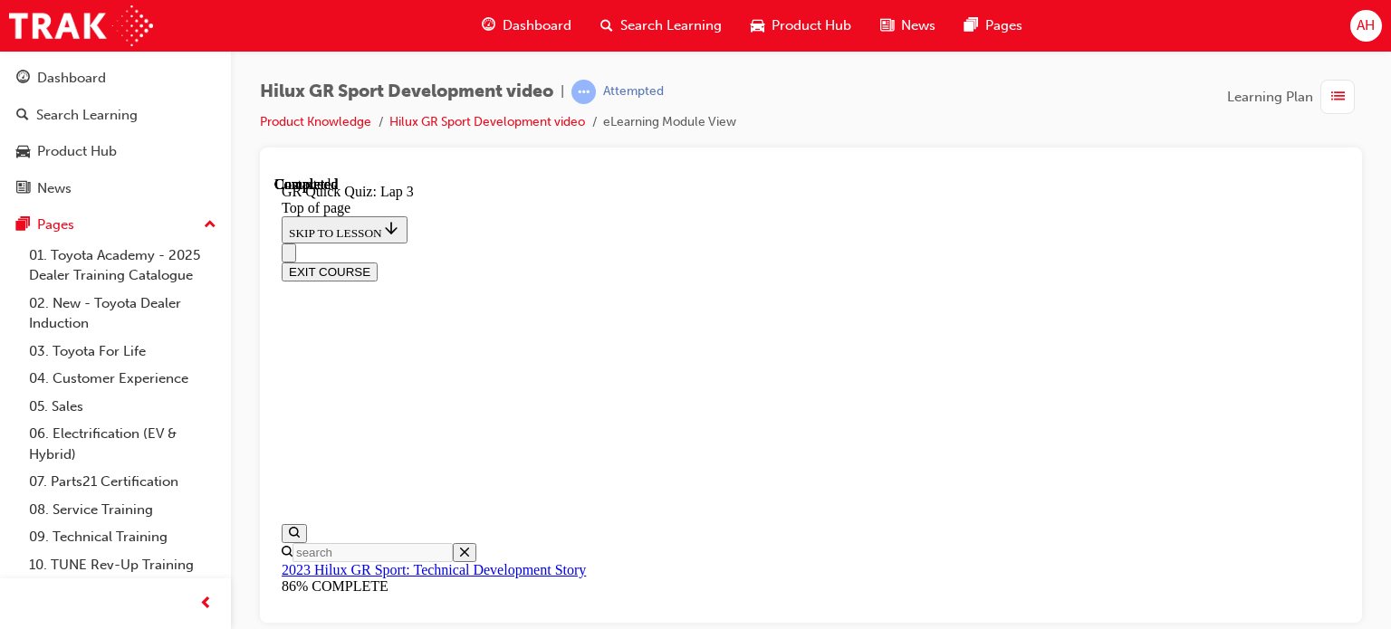
scroll to position [454, 0]
click at [1329, 108] on div "button" at bounding box center [1337, 97] width 34 height 34
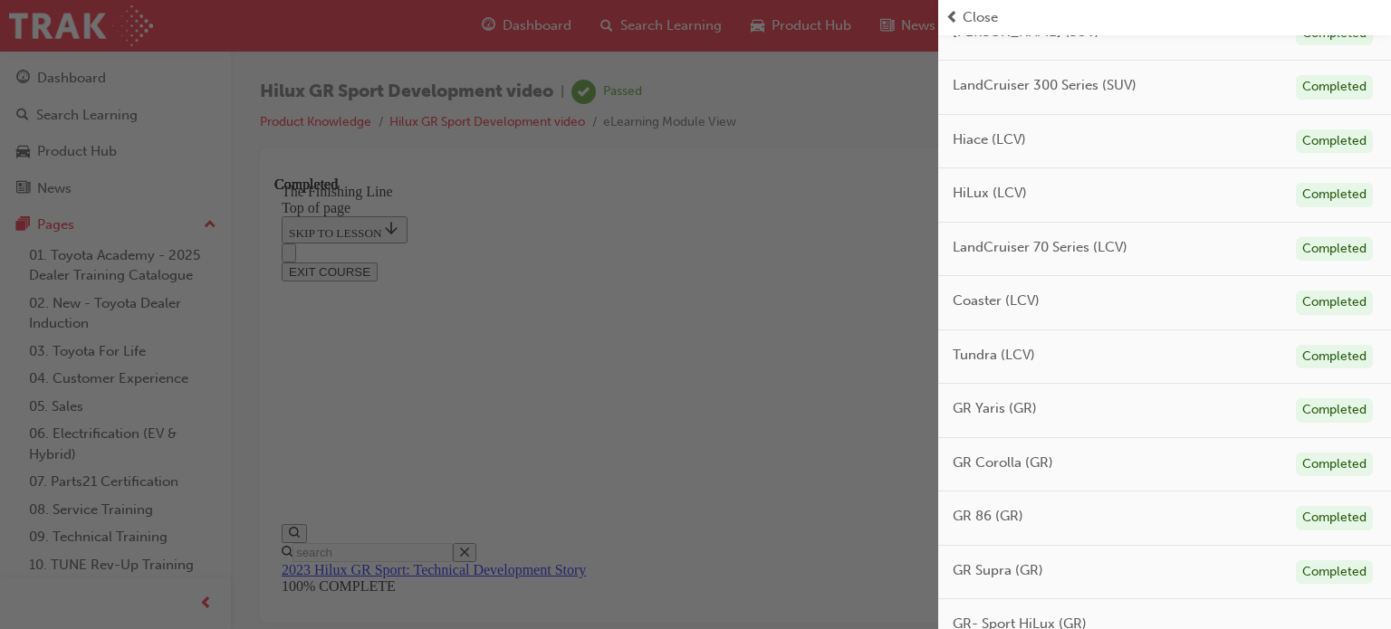
scroll to position [971, 0]
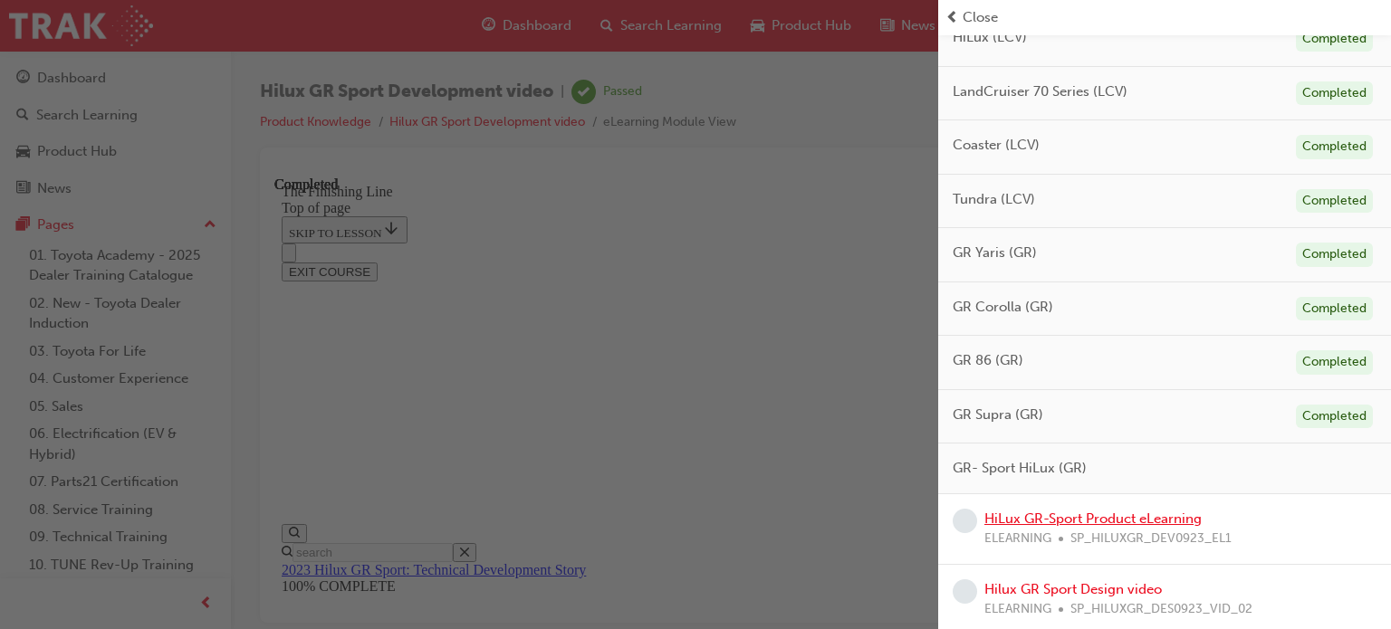
click at [1172, 514] on link "HiLux GR-Sport Product eLearning" at bounding box center [1092, 519] width 217 height 16
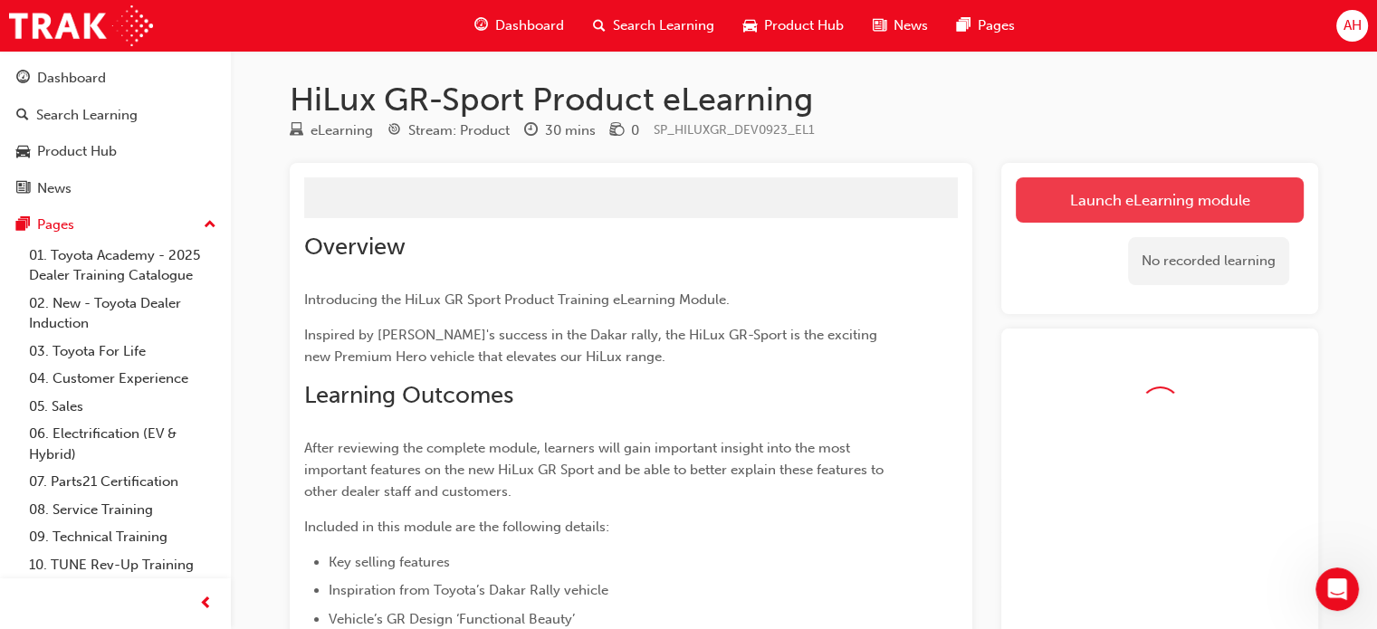
click at [1135, 191] on button "Launch eLearning module" at bounding box center [1160, 199] width 288 height 45
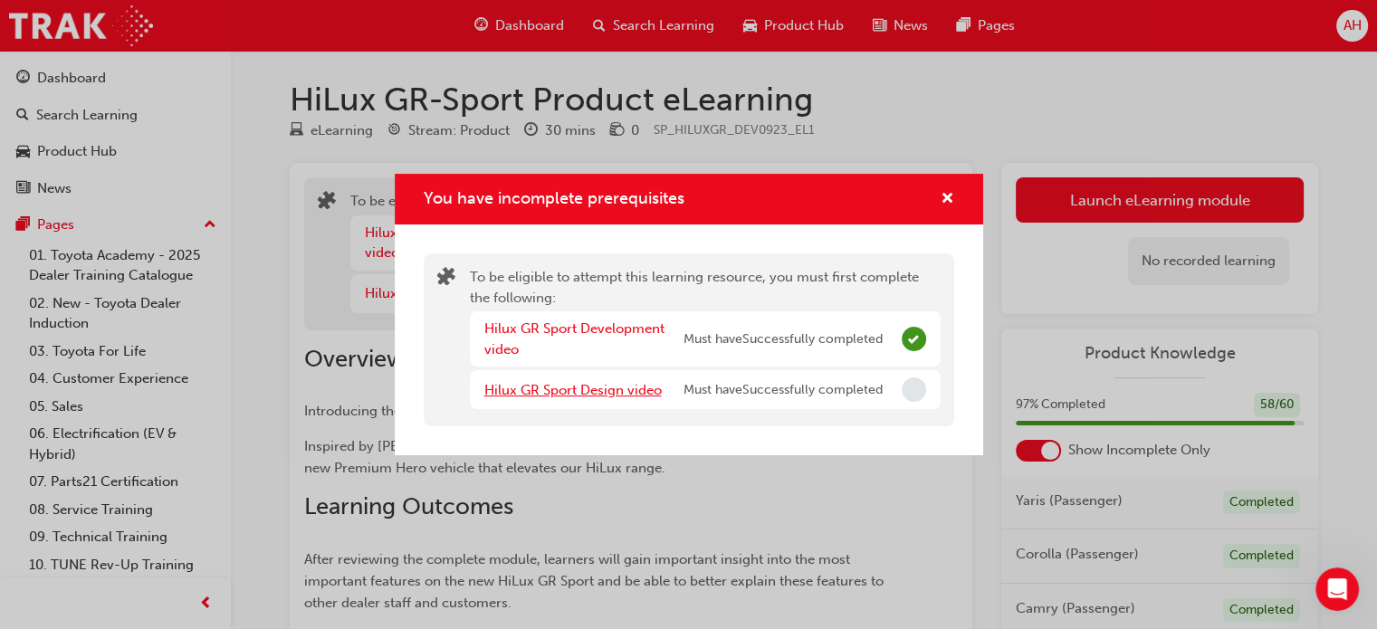
click at [588, 391] on link "Hilux GR Sport Design video" at bounding box center [572, 390] width 177 height 16
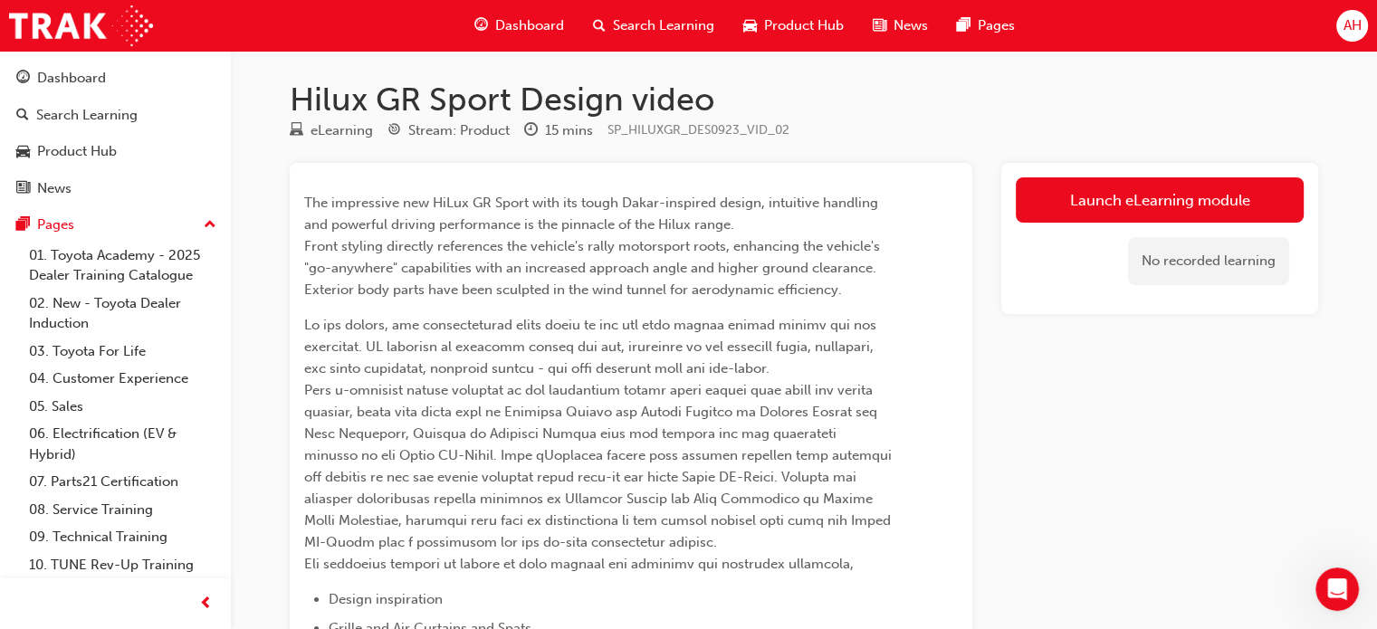
click at [1161, 170] on div "Launch eLearning module No recorded learning" at bounding box center [1159, 238] width 317 height 151
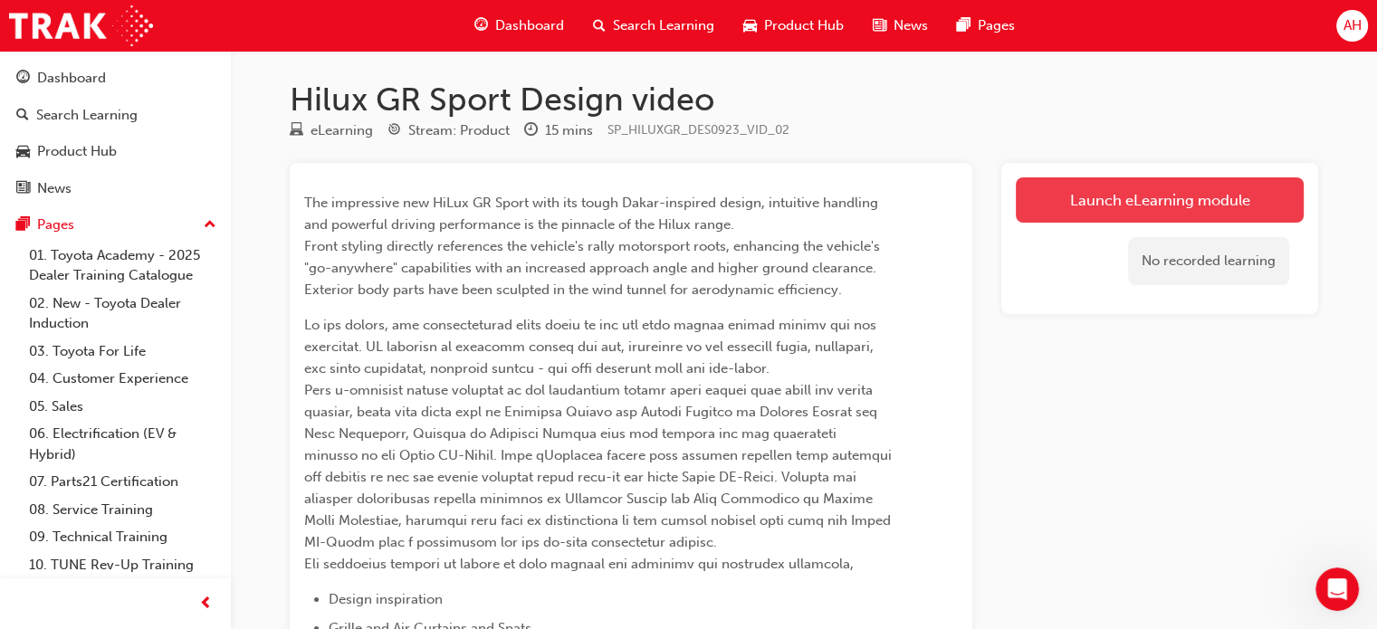
click at [1162, 209] on link "Launch eLearning module" at bounding box center [1160, 199] width 288 height 45
